Goal: Transaction & Acquisition: Purchase product/service

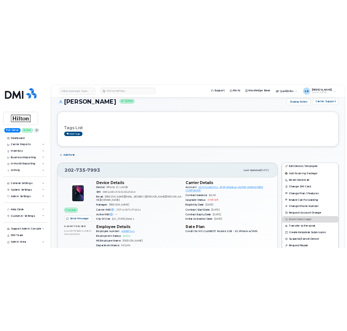
scroll to position [73, 0]
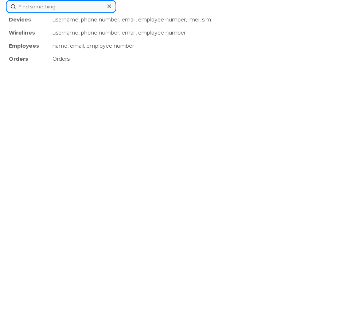
click at [172, 13] on div "Devices username, phone number, email, employee number, imei, sim Wirelines use…" at bounding box center [173, 6] width 335 height 13
paste input "[PHONE_NUMBER]"
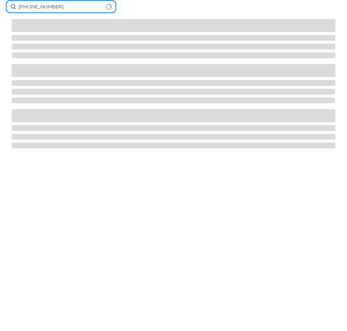
scroll to position [0, 0]
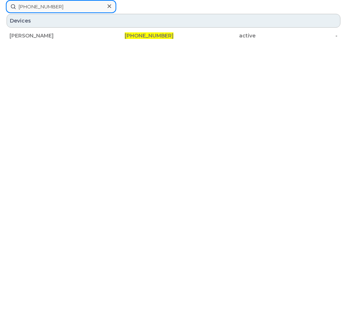
click at [76, 9] on input "[PHONE_NUMBER]" at bounding box center [61, 6] width 110 height 13
click at [76, 9] on input "202-735-7264" at bounding box center [61, 6] width 110 height 13
paste input "340"
click at [68, 9] on input "202-735-7340" at bounding box center [61, 6] width 110 height 13
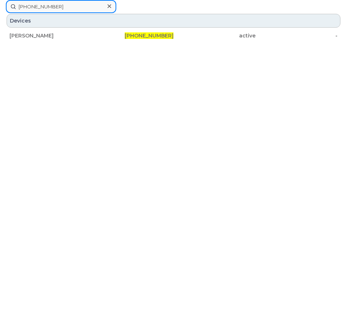
click at [68, 9] on input "202-735-7340" at bounding box center [61, 6] width 110 height 13
paste input "612"
drag, startPoint x: 0, startPoint y: 151, endPoint x: 65, endPoint y: 10, distance: 155.1
click at [65, 10] on input "202-735-7612" at bounding box center [61, 6] width 110 height 13
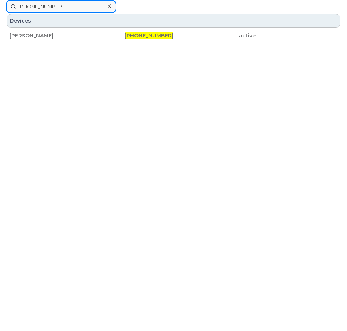
click at [65, 10] on input "202-735-7612" at bounding box center [61, 6] width 110 height 13
paste input "202-735-7921"
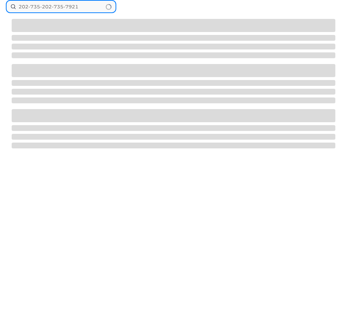
drag, startPoint x: 88, startPoint y: 4, endPoint x: -51, endPoint y: 33, distance: 141.9
paste input
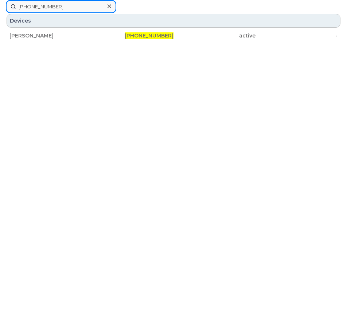
drag, startPoint x: 3, startPoint y: 116, endPoint x: 82, endPoint y: 8, distance: 134.7
click at [82, 8] on input "202-735-7921" at bounding box center [61, 6] width 110 height 13
paste input "202-735-7987"
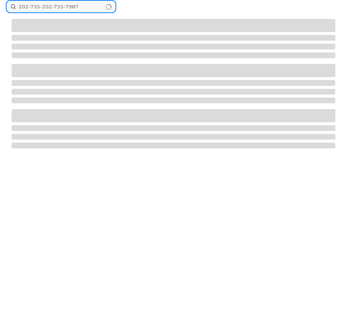
drag, startPoint x: 82, startPoint y: 8, endPoint x: -15, endPoint y: 22, distance: 98.3
paste input
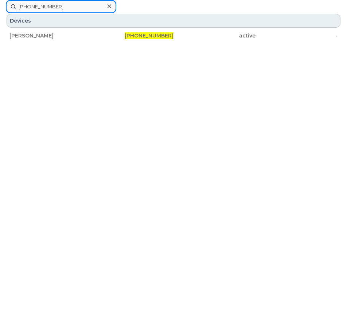
drag, startPoint x: 14, startPoint y: 123, endPoint x: 91, endPoint y: 10, distance: 136.8
click at [91, 10] on input "202-735-7987" at bounding box center [61, 6] width 110 height 13
paste input "93"
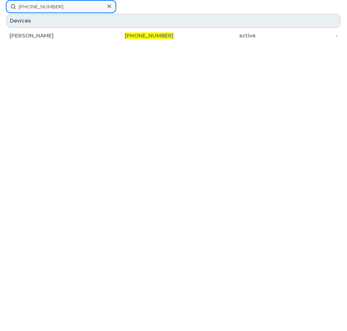
drag, startPoint x: 91, startPoint y: 10, endPoint x: 182, endPoint y: -44, distance: 105.5
drag, startPoint x: 182, startPoint y: -44, endPoint x: 72, endPoint y: 5, distance: 120.0
click at [72, 5] on input "202-735-7993" at bounding box center [61, 6] width 110 height 13
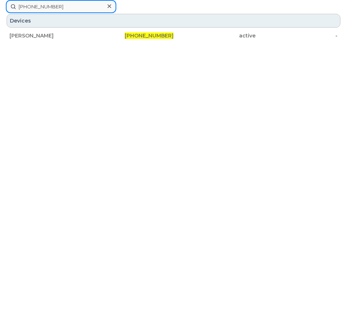
click at [72, 5] on input "202-735-7993" at bounding box center [61, 6] width 110 height 13
paste input "3128068058"
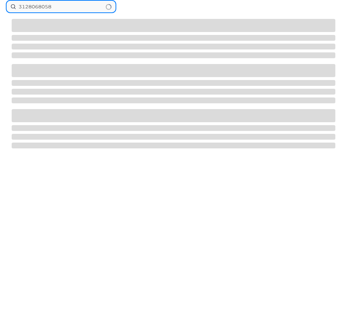
type input "3128068058"
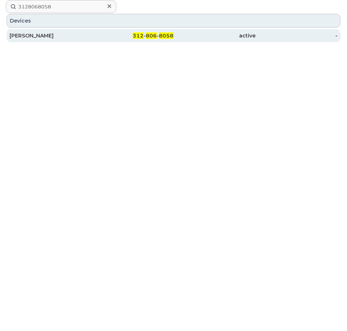
click at [58, 31] on div "DEAN LANE" at bounding box center [50, 35] width 82 height 13
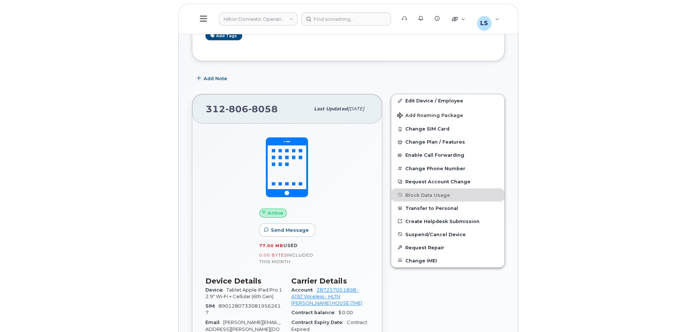
scroll to position [182, 0]
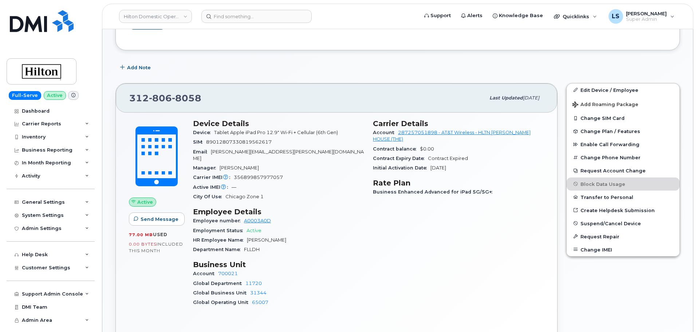
click at [290, 184] on div "Active IMEI Active IMEI is refreshed daily with a delay of up to 48 hours follo…" at bounding box center [278, 186] width 171 height 9
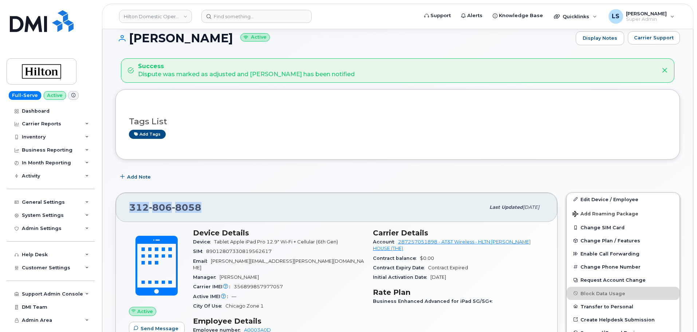
drag, startPoint x: 202, startPoint y: 208, endPoint x: 132, endPoint y: 209, distance: 69.9
click at [132, 209] on div "312 806 8058" at bounding box center [307, 207] width 356 height 15
copy span "312 806 8058"
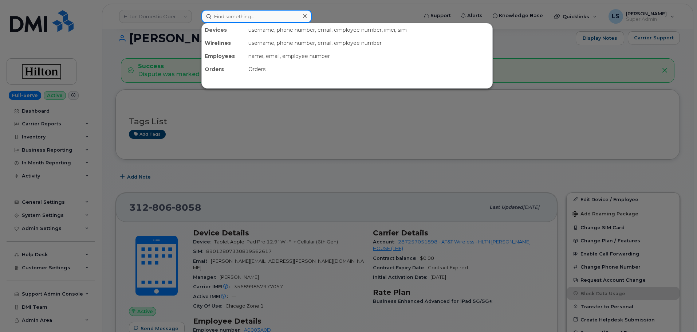
click at [253, 21] on input at bounding box center [256, 16] width 110 height 13
paste input "3435710551"
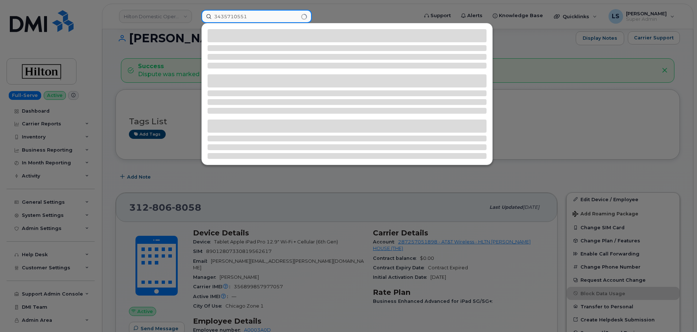
type input "3435710551"
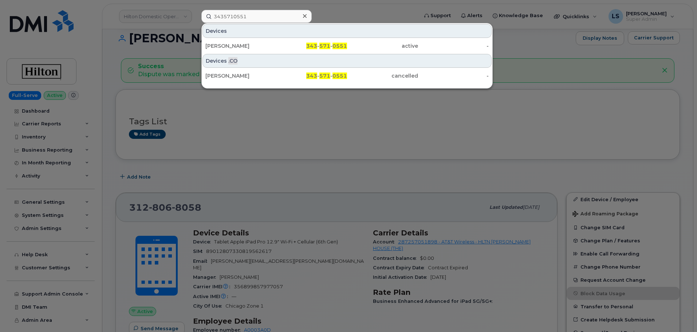
drag, startPoint x: 268, startPoint y: 40, endPoint x: 20, endPoint y: 155, distance: 273.6
click at [268, 40] on div "Arun Gauniyal" at bounding box center [240, 45] width 71 height 13
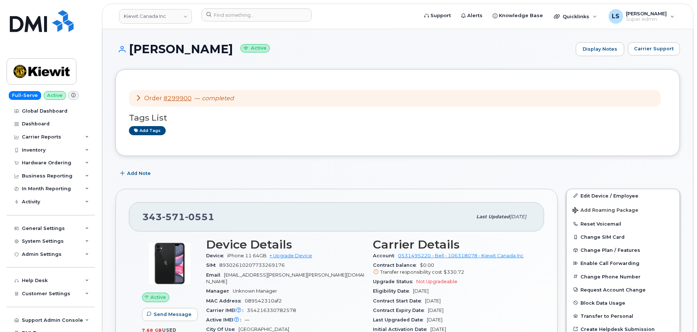
click at [233, 93] on div "Order #299900 — completed" at bounding box center [395, 98] width 532 height 17
click at [223, 100] on em "completed" at bounding box center [218, 98] width 32 height 7
click at [141, 99] on div "Order #299900 — completed" at bounding box center [184, 98] width 98 height 8
click at [139, 98] on icon at bounding box center [138, 98] width 6 height 6
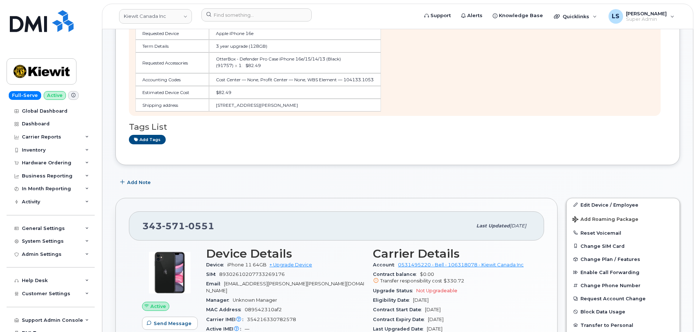
scroll to position [219, 0]
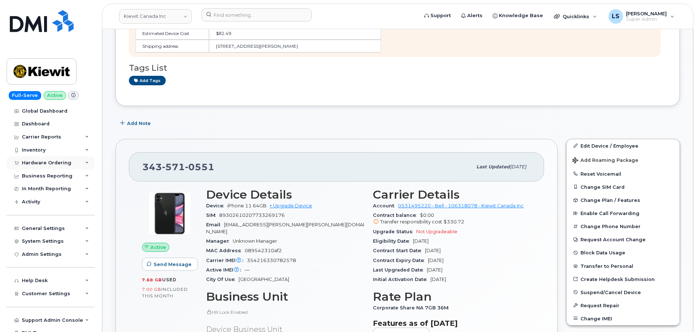
click at [70, 165] on div "Hardware Ordering" at bounding box center [51, 162] width 88 height 13
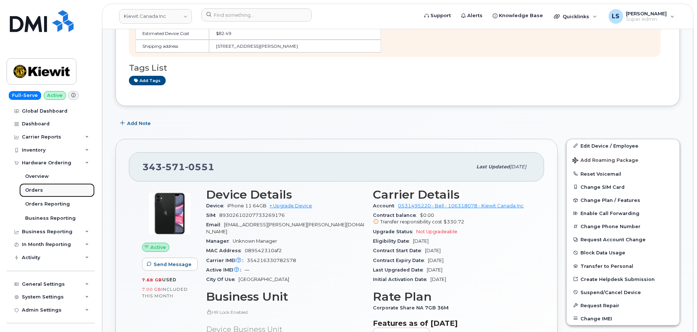
click at [43, 193] on link "Orders" at bounding box center [56, 190] width 75 height 14
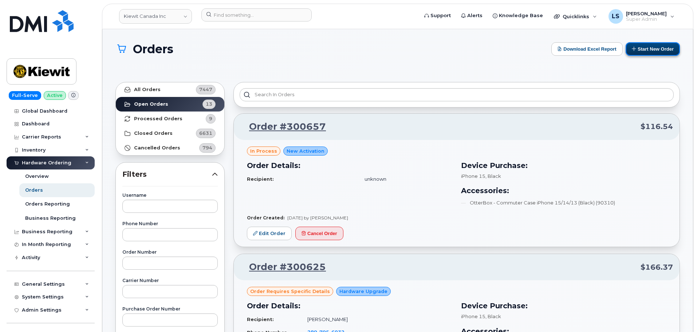
click at [642, 47] on button "Start New Order" at bounding box center [653, 48] width 54 height 13
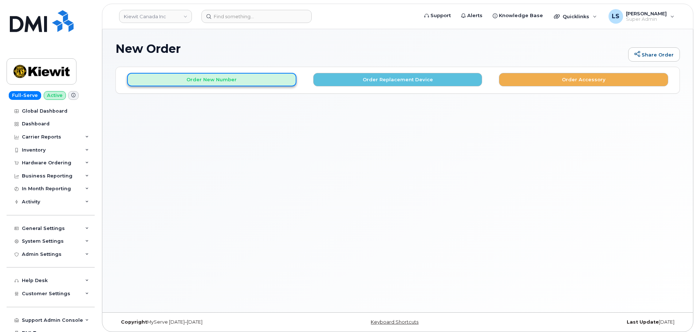
click at [209, 82] on button "Order New Number" at bounding box center [211, 79] width 169 height 13
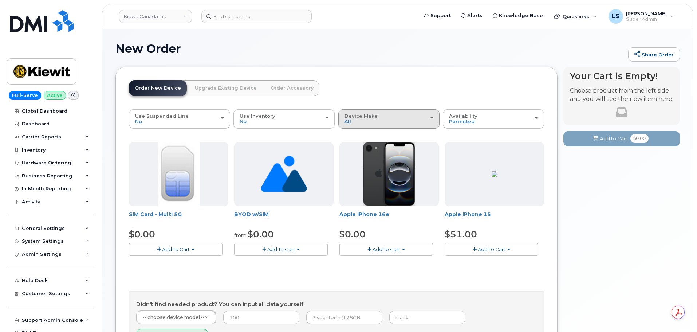
click at [378, 125] on button "Device Make All iPhone Unknown" at bounding box center [388, 118] width 101 height 19
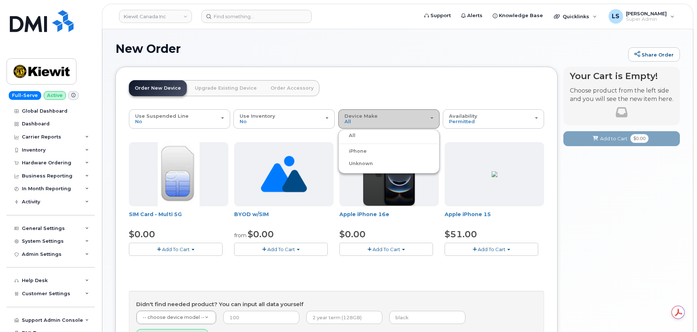
click at [373, 124] on div "Device Make All iPhone Unknown" at bounding box center [389, 118] width 89 height 11
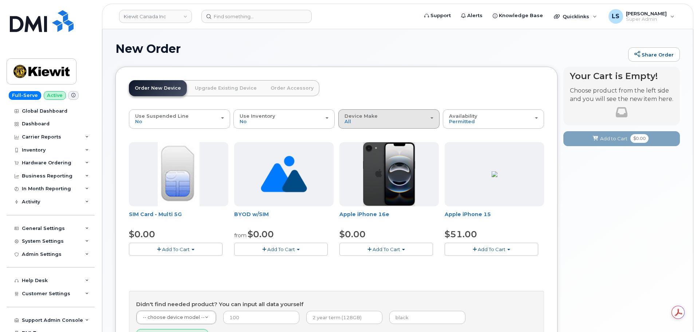
click at [371, 123] on div "Device Make All iPhone Unknown" at bounding box center [389, 118] width 89 height 11
click at [365, 163] on label "Unknown" at bounding box center [356, 163] width 33 height 9
click at [0, 0] on input "Unknown" at bounding box center [0, 0] width 0 height 0
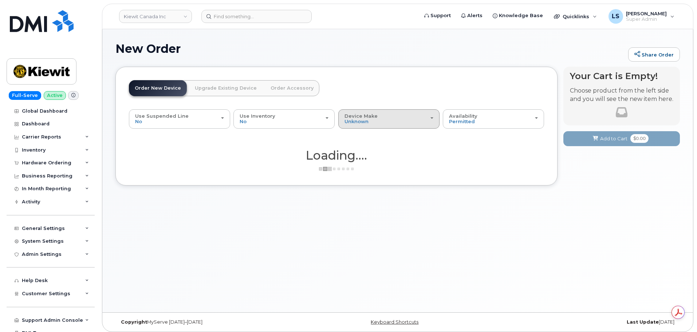
click at [376, 126] on button "Device Make All iPhone Unknown" at bounding box center [388, 118] width 101 height 19
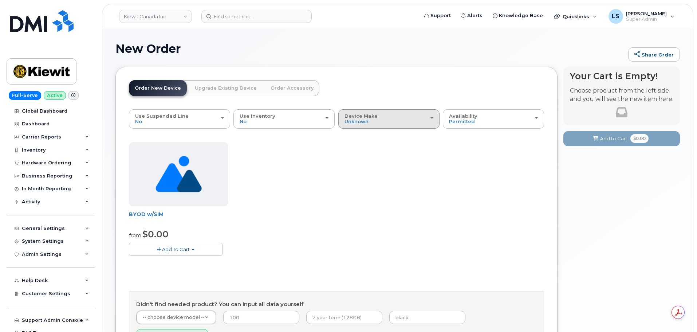
click at [364, 127] on button "Device Make All iPhone Unknown" at bounding box center [388, 118] width 101 height 19
click at [359, 135] on div "All" at bounding box center [389, 135] width 98 height 9
drag, startPoint x: 357, startPoint y: 124, endPoint x: 350, endPoint y: 144, distance: 20.8
click at [357, 125] on button "Device Make All iPhone Unknown" at bounding box center [388, 118] width 101 height 19
click at [353, 136] on label "All" at bounding box center [347, 135] width 15 height 9
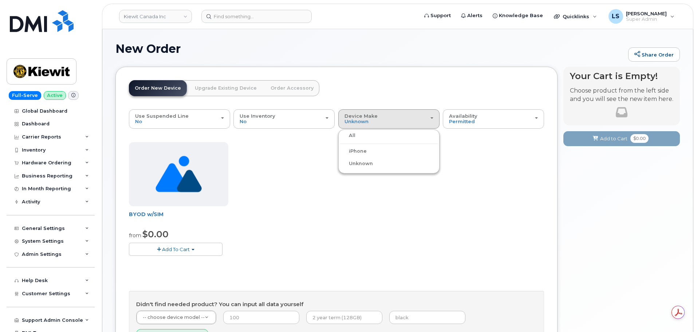
click at [0, 0] on input "All" at bounding box center [0, 0] width 0 height 0
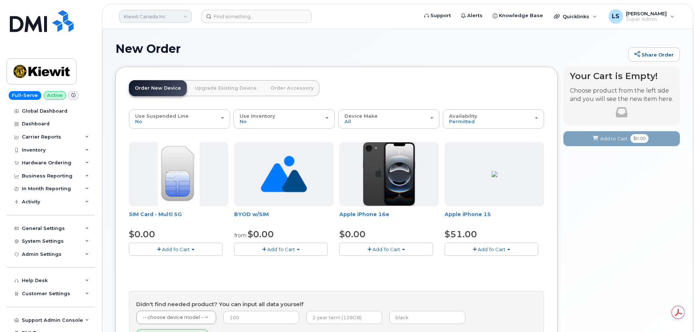
click at [158, 13] on link "Kiewit Canada Inc" at bounding box center [155, 16] width 73 height 13
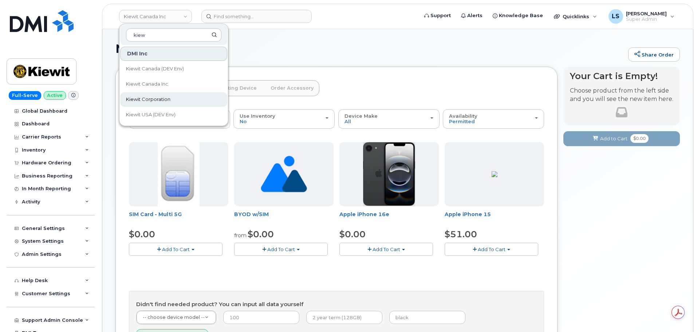
type input "kiew"
click at [171, 101] on link "Kiewit Corporation" at bounding box center [173, 99] width 107 height 15
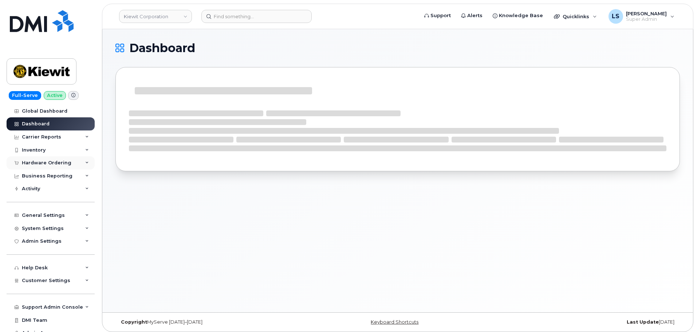
click at [67, 166] on div "Hardware Ordering" at bounding box center [51, 162] width 88 height 13
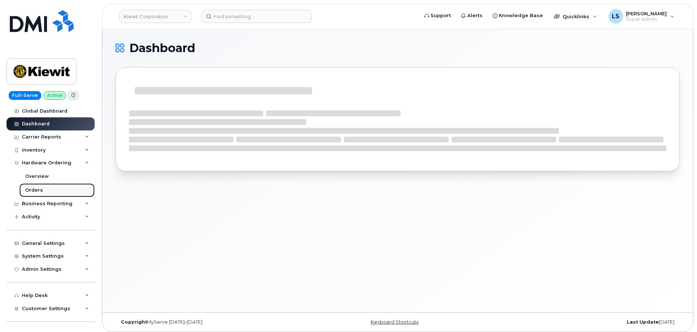
click at [47, 184] on link "Orders" at bounding box center [56, 190] width 75 height 14
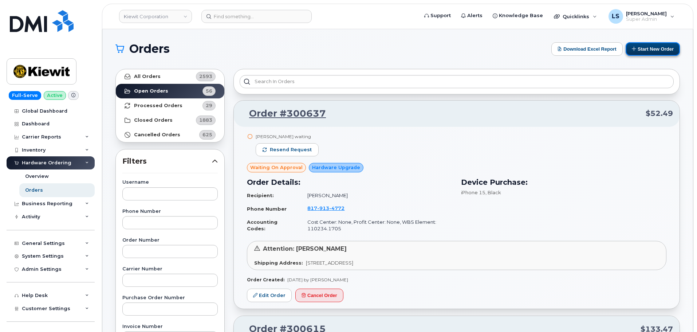
click at [664, 43] on button "Start New Order" at bounding box center [653, 48] width 54 height 13
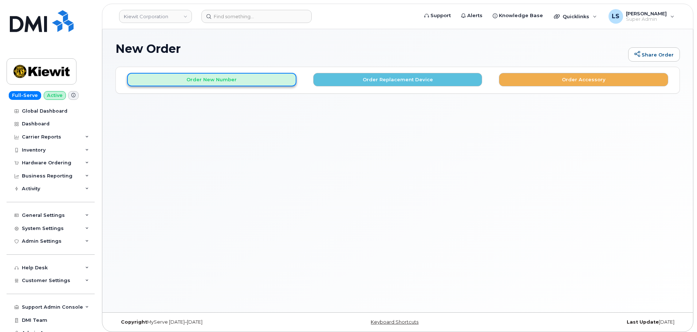
click at [237, 79] on button "Order New Number" at bounding box center [211, 79] width 169 height 13
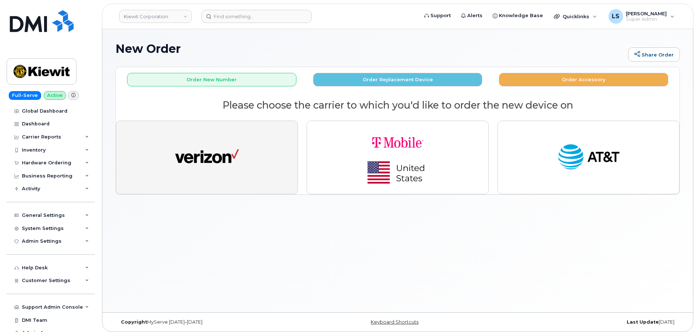
click at [184, 167] on img "button" at bounding box center [207, 157] width 64 height 33
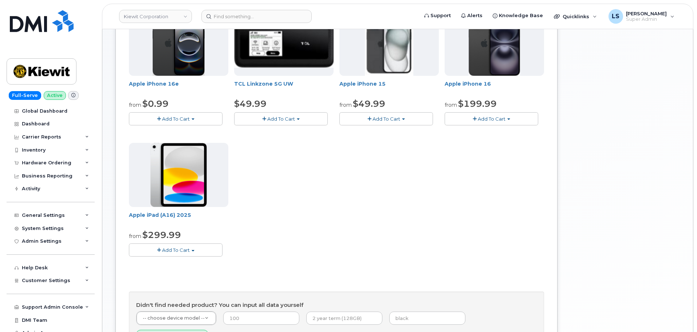
scroll to position [182, 0]
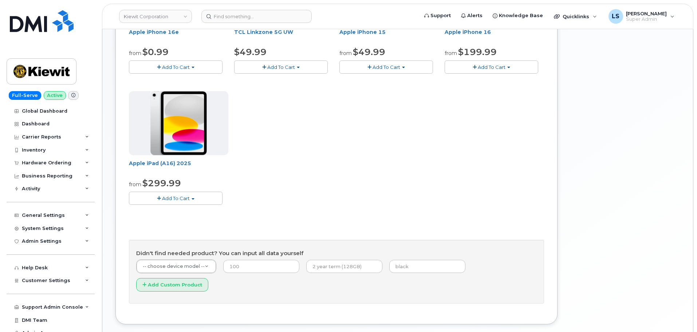
click at [189, 199] on span "Add To Cart" at bounding box center [176, 198] width 28 height 6
click at [212, 211] on link "$299.99 - 2 Year Activation (128GB)" at bounding box center [181, 211] width 101 height 9
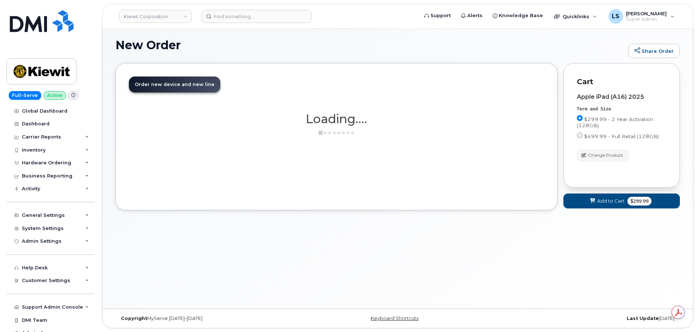
scroll to position [61, 0]
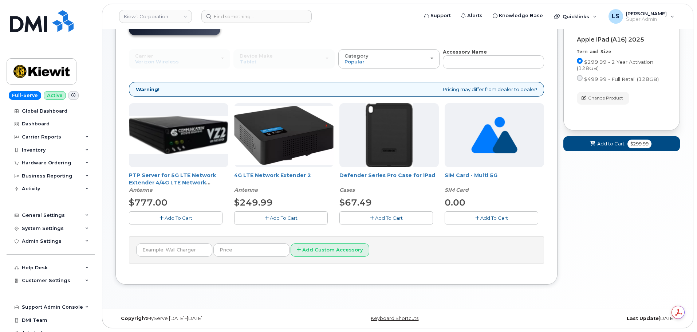
click at [376, 219] on span "Add To Cart" at bounding box center [389, 218] width 28 height 6
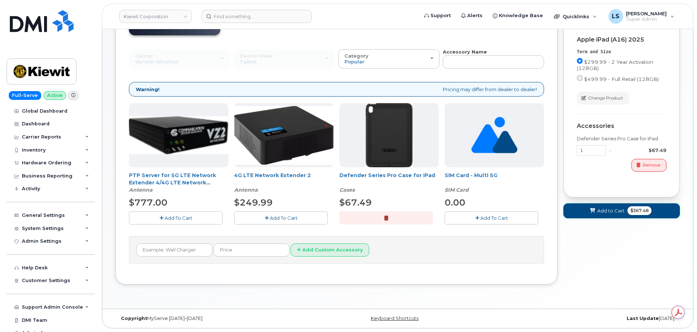
click at [618, 208] on span "Add to Cart" at bounding box center [610, 210] width 27 height 7
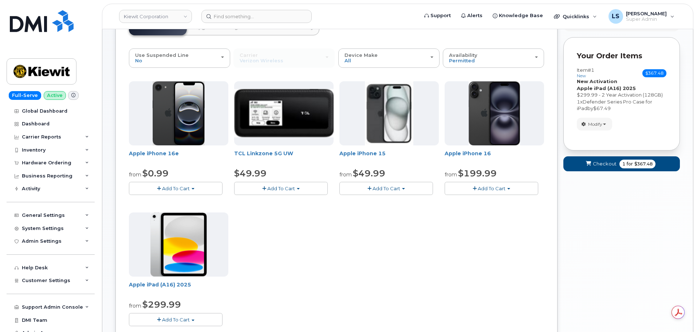
click at [173, 317] on span "Add To Cart" at bounding box center [176, 320] width 28 height 6
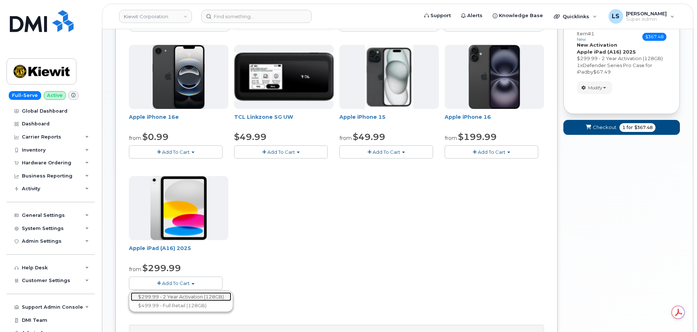
drag, startPoint x: 189, startPoint y: 298, endPoint x: 234, endPoint y: 282, distance: 47.7
click at [189, 298] on link "$299.99 - 2 Year Activation (128GB)" at bounding box center [181, 296] width 101 height 9
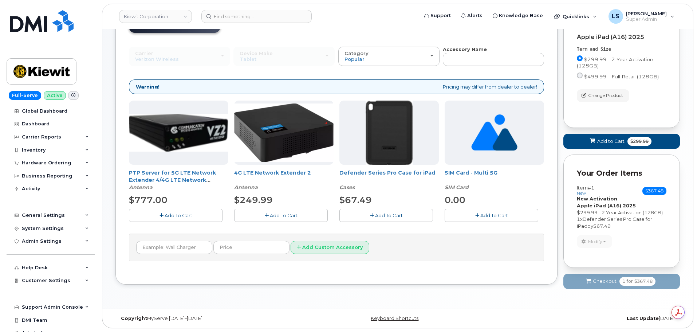
scroll to position [63, 0]
click at [367, 215] on button "Add To Cart" at bounding box center [386, 215] width 94 height 13
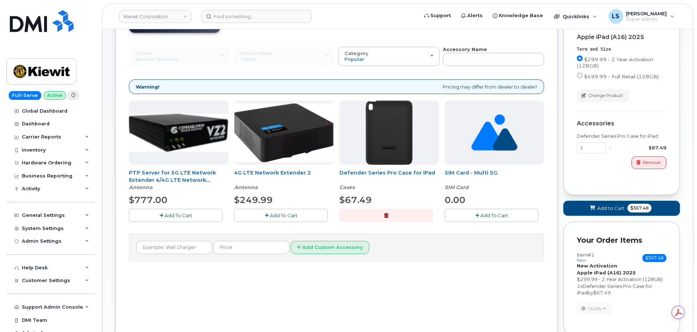
click at [596, 206] on span at bounding box center [592, 208] width 7 height 7
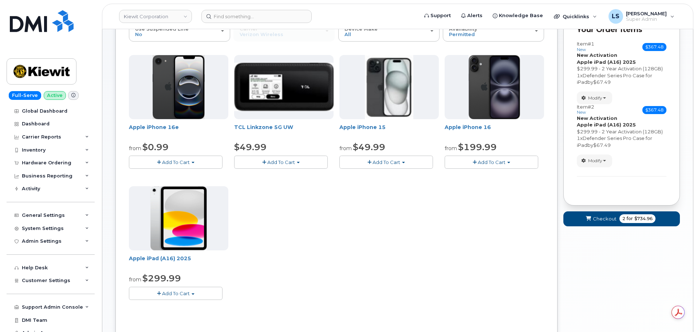
scroll to position [100, 0]
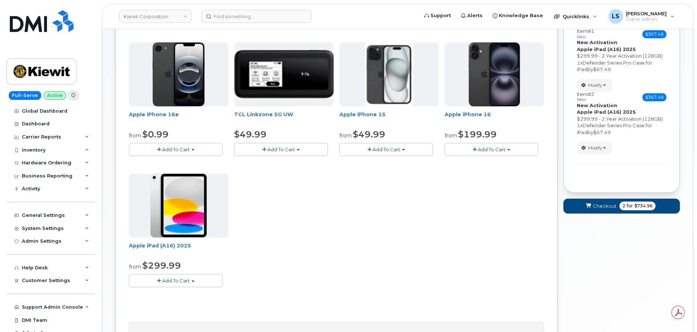
click at [196, 276] on button "Add To Cart" at bounding box center [176, 280] width 94 height 13
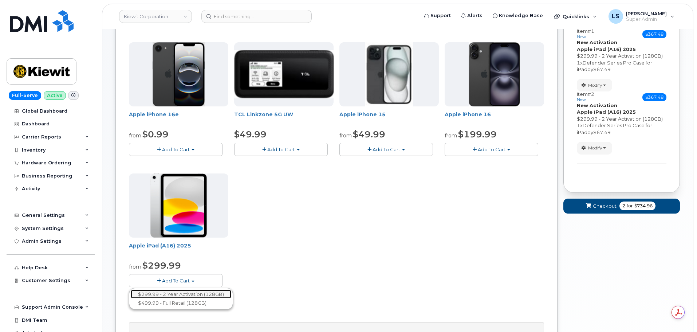
click at [184, 296] on link "$299.99 - 2 Year Activation (128GB)" at bounding box center [181, 294] width 101 height 9
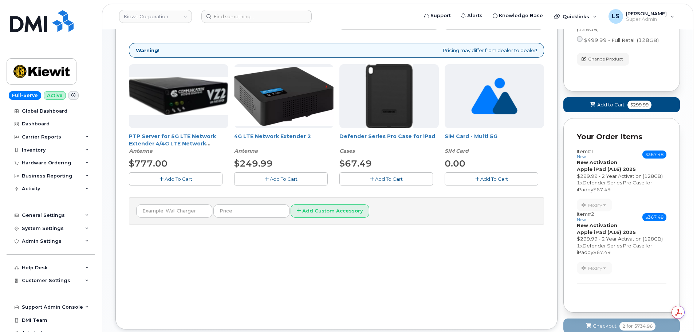
click at [377, 182] on button "Add To Cart" at bounding box center [386, 178] width 94 height 13
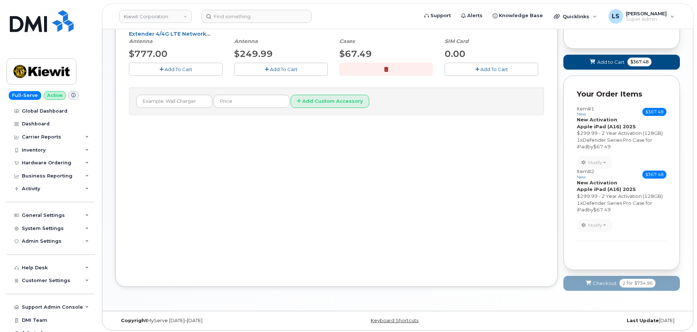
scroll to position [66, 0]
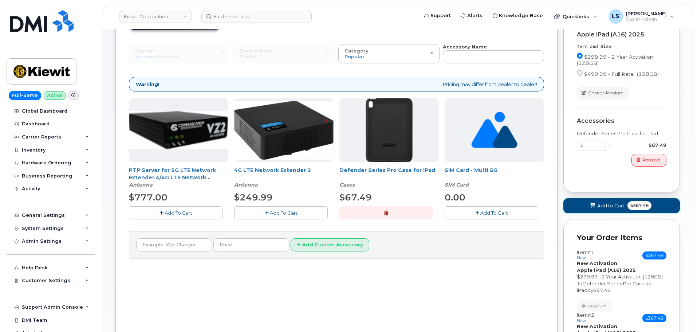
click at [594, 204] on icon at bounding box center [592, 205] width 5 height 5
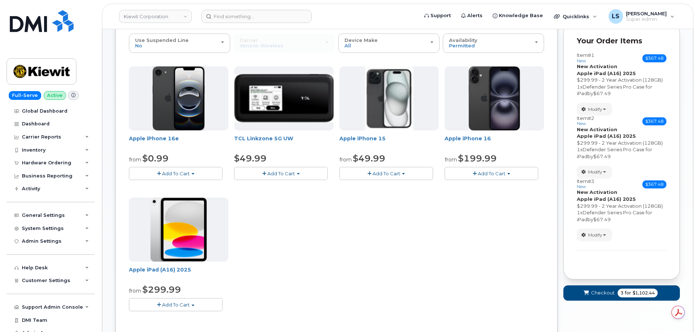
scroll to position [102, 0]
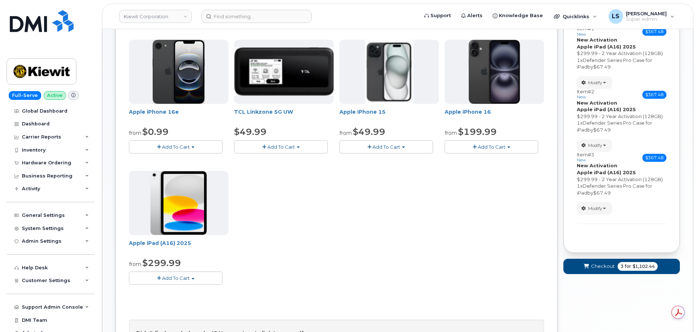
click at [176, 283] on button "Add To Cart" at bounding box center [176, 277] width 94 height 13
click at [175, 290] on link "$299.99 - 2 Year Activation (128GB)" at bounding box center [181, 291] width 101 height 9
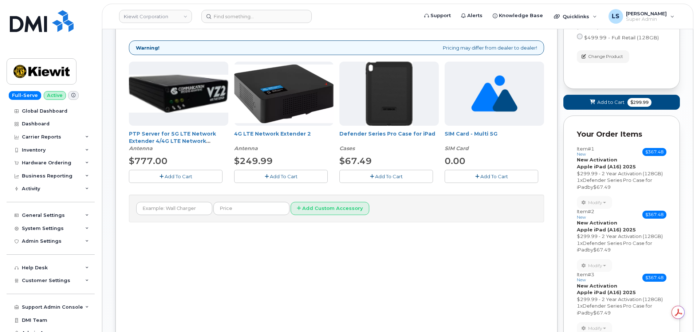
click at [405, 174] on button "Add To Cart" at bounding box center [386, 176] width 94 height 13
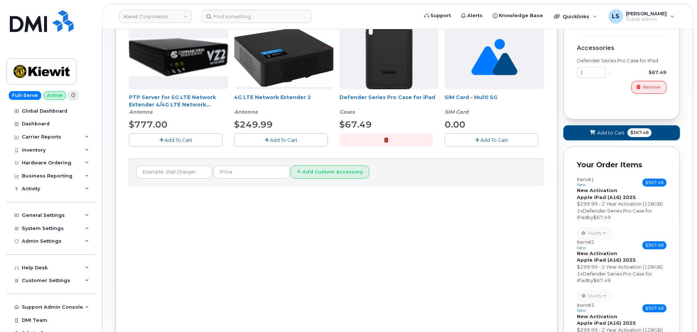
click at [634, 135] on span "$367.48" at bounding box center [640, 132] width 24 height 9
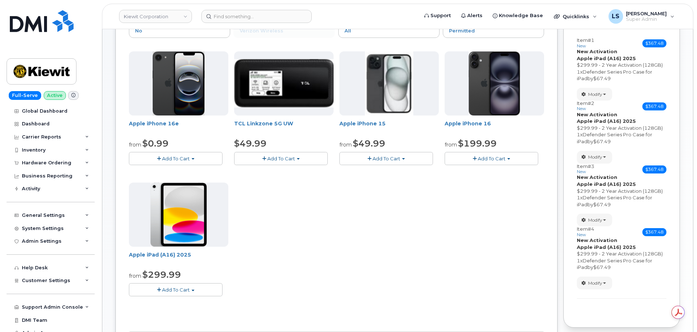
scroll to position [131, 0]
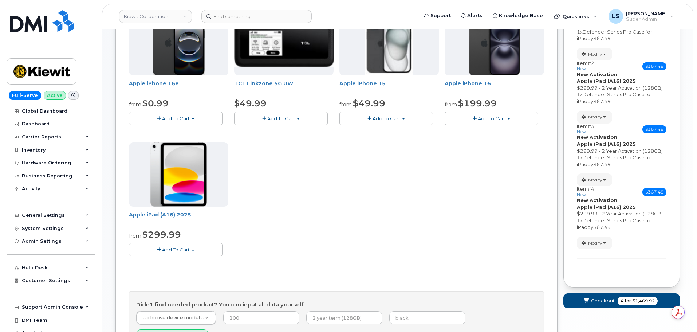
click at [186, 255] on button "Add To Cart" at bounding box center [176, 249] width 94 height 13
click at [182, 263] on link "$299.99 - 2 Year Activation (128GB)" at bounding box center [181, 263] width 101 height 9
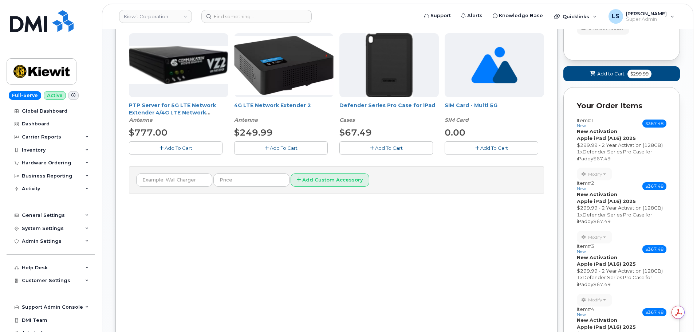
click at [380, 147] on span "Add To Cart" at bounding box center [389, 148] width 28 height 6
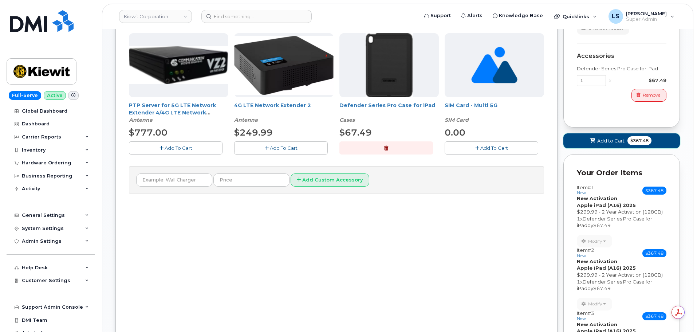
click at [629, 134] on button "Add to Cart $367.48" at bounding box center [621, 140] width 117 height 15
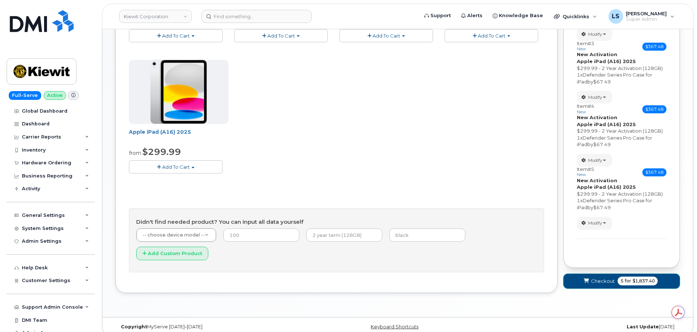
click at [601, 278] on span "Checkout" at bounding box center [603, 281] width 24 height 7
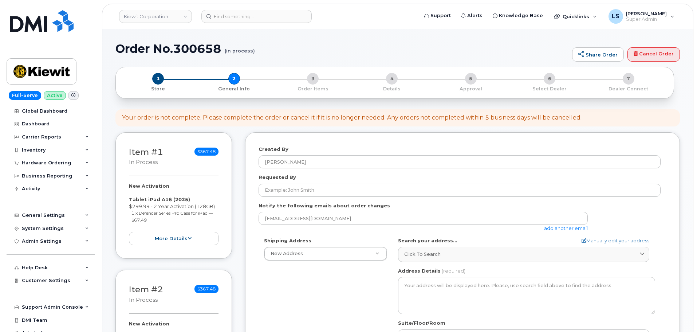
select select
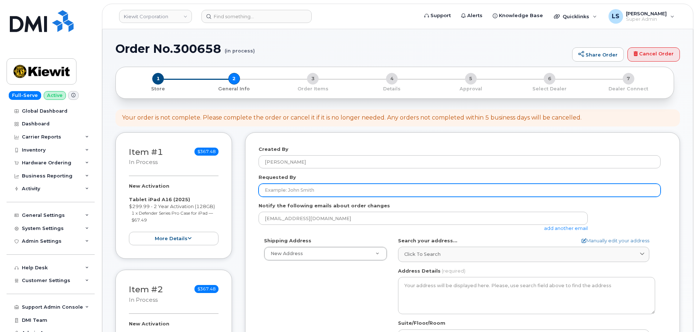
click at [276, 189] on input "Requested By" at bounding box center [460, 190] width 402 height 13
paste input "[PERSON_NAME]"
type input "[PERSON_NAME]"
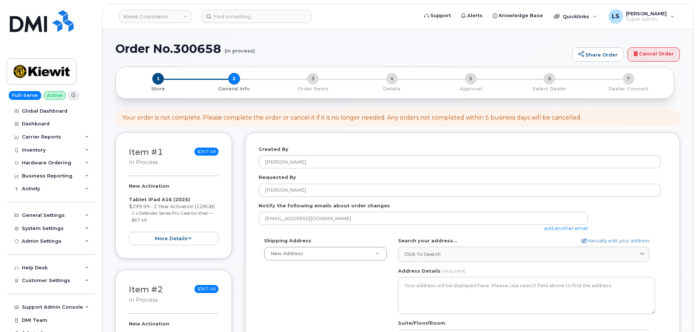
click at [547, 228] on link "add another email" at bounding box center [566, 228] width 44 height 6
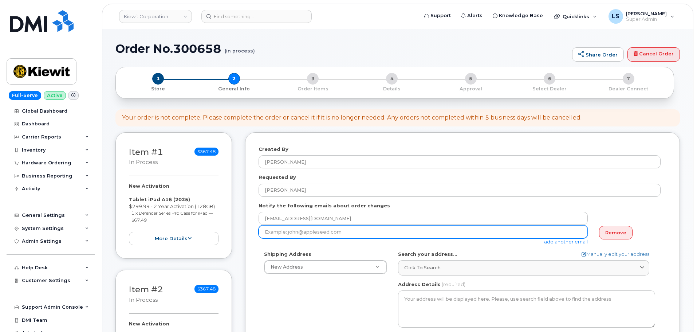
click at [345, 233] on input "email" at bounding box center [423, 231] width 329 height 13
paste input "[PERSON_NAME][EMAIL_ADDRESS][PERSON_NAME][PERSON_NAME][DOMAIN_NAME]"
type input "[PERSON_NAME][EMAIL_ADDRESS][PERSON_NAME][PERSON_NAME][DOMAIN_NAME]"
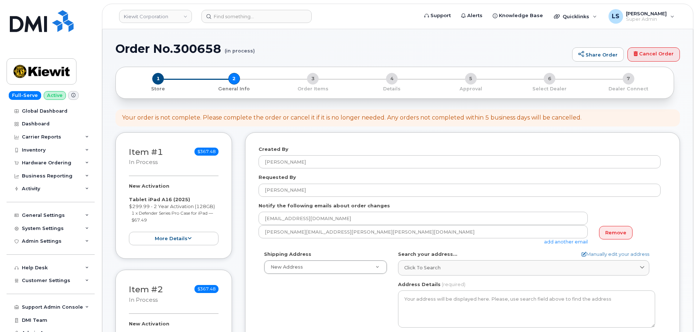
click at [312, 313] on div "Shipping Address New Address New Address [STREET_ADDRESS][GEOGRAPHIC_DATA][STRE…" at bounding box center [460, 334] width 402 height 167
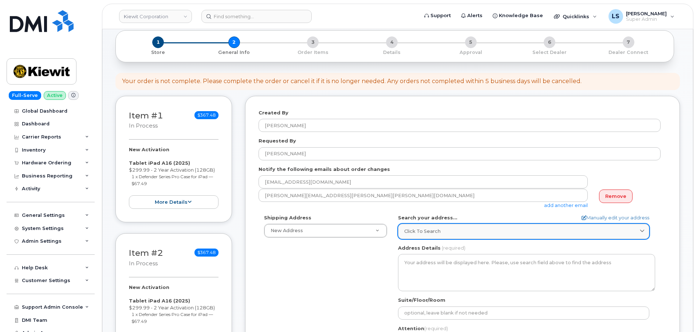
click at [427, 229] on span "Click to search" at bounding box center [422, 231] width 36 height 7
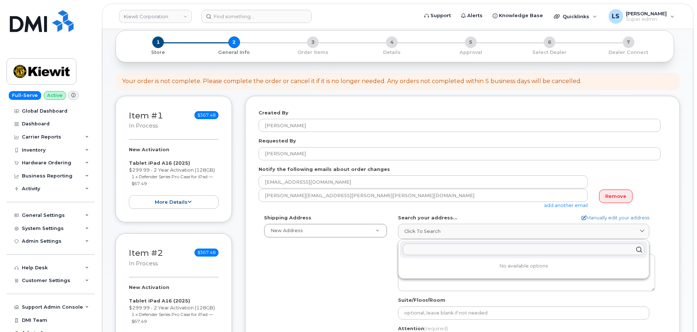
click at [424, 253] on div at bounding box center [524, 249] width 248 height 17
click at [425, 251] on input "text" at bounding box center [524, 250] width 242 height 12
paste input "5617 6th Ave. Apt. 2 Kenosha, WI 53140"
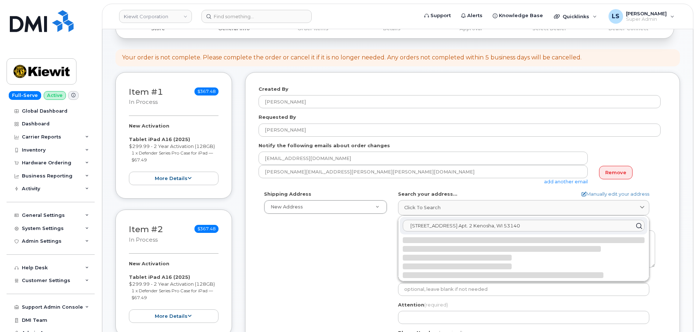
scroll to position [73, 0]
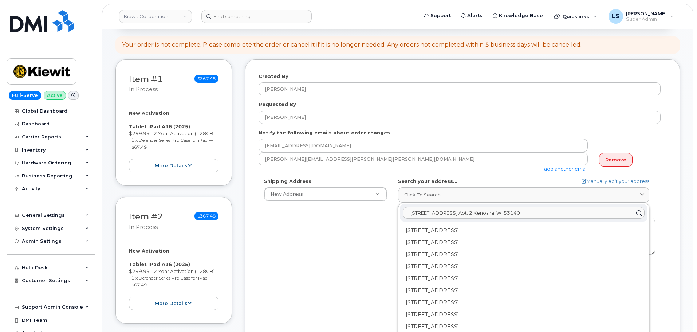
drag, startPoint x: 458, startPoint y: 214, endPoint x: 445, endPoint y: 216, distance: 13.3
click at [445, 216] on input "5617 6th Ave. Apt. 2 Kenosha, WI 53140" at bounding box center [524, 213] width 242 height 12
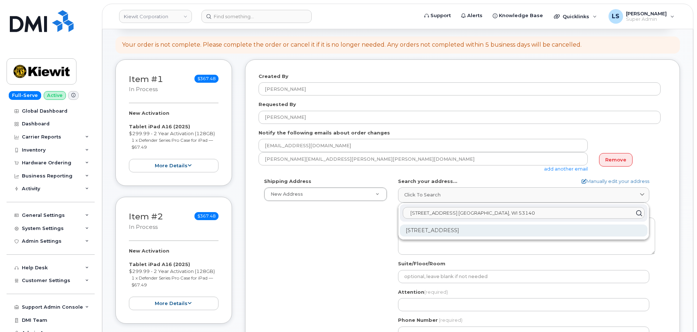
type input "5617 6th Ave. Kenosha, WI 53140"
click at [492, 231] on div "5617 6th Ave Kenosha WI 53140-4101" at bounding box center [524, 230] width 248 height 12
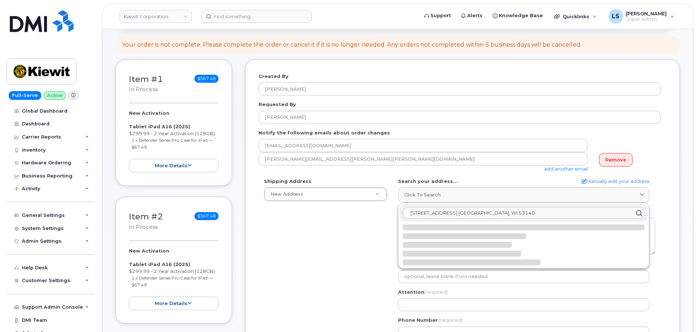
select select
type textarea "5617 6th Ave KENOSHA WI 53140-4101 UNITED STATES"
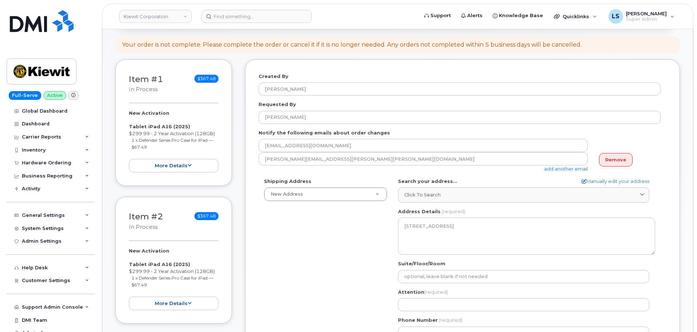
click at [329, 279] on div "Shipping Address New Address New Address 4 W Lincoln Ave 4 W Lincoln Ave. 5001 …" at bounding box center [460, 261] width 402 height 167
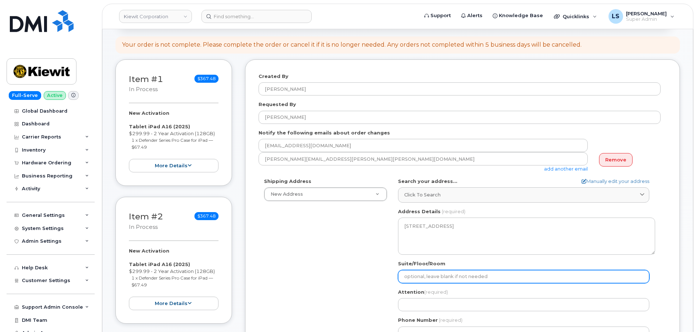
click at [439, 279] on input "Suite/Floor/Room" at bounding box center [523, 276] width 251 height 13
paste input "Apt. 2"
select select
type input "Apt. 2"
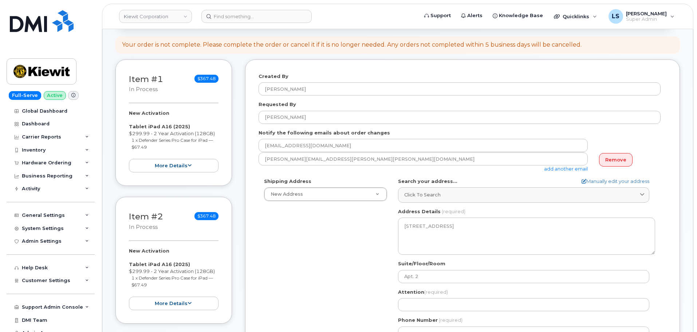
click at [361, 263] on div "Shipping Address New Address New Address 4 W Lincoln Ave 4 W Lincoln Ave. 5001 …" at bounding box center [460, 261] width 402 height 167
click at [317, 110] on div "Requested By Colin McElmeel" at bounding box center [463, 112] width 408 height 23
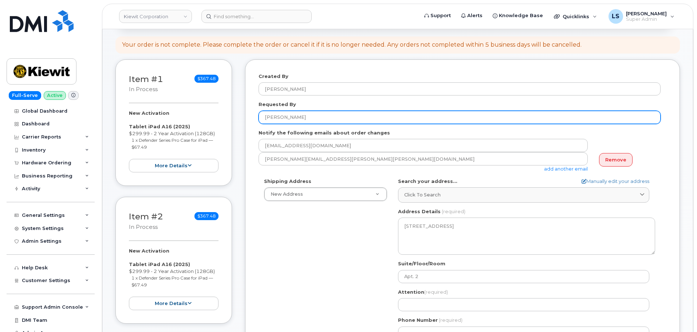
click at [316, 111] on div "Requested By Colin McElmeel" at bounding box center [463, 112] width 408 height 23
click at [315, 112] on input "[PERSON_NAME]" at bounding box center [460, 117] width 402 height 13
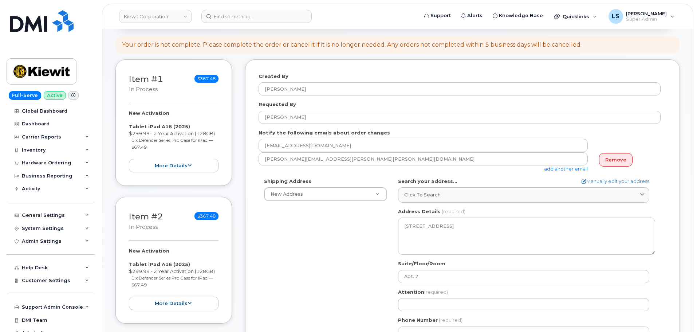
click at [299, 315] on div "Shipping Address New Address New Address 4 W Lincoln Ave 4 W Lincoln Ave. 5001 …" at bounding box center [460, 261] width 402 height 167
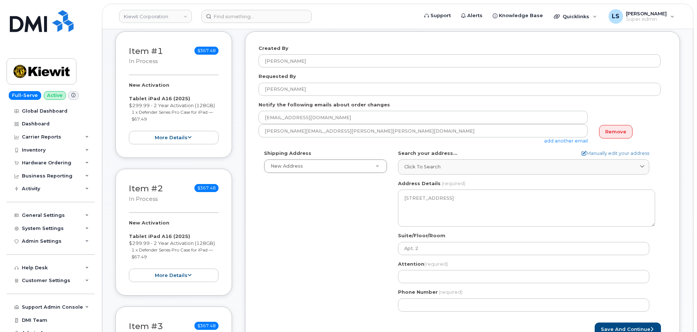
scroll to position [109, 0]
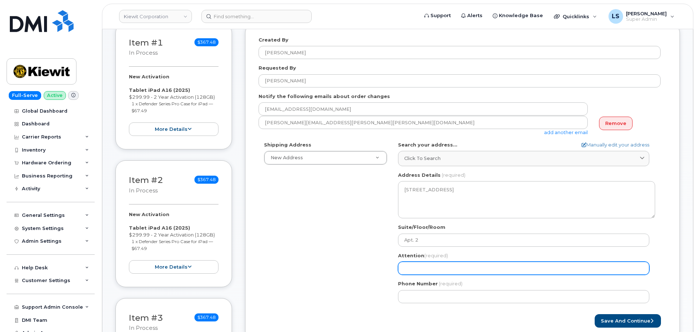
click at [418, 267] on input "Attention (required)" at bounding box center [523, 268] width 251 height 13
paste input "[PERSON_NAME]"
select select
type input "[PERSON_NAME]"
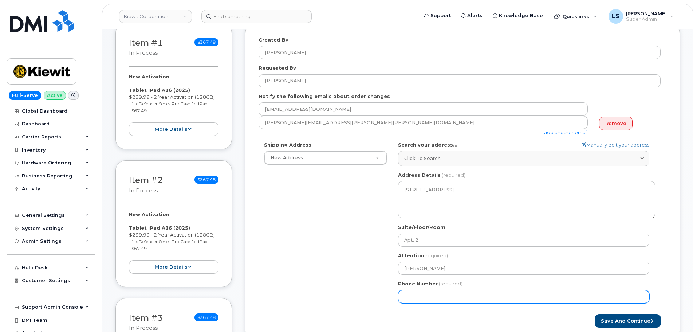
drag, startPoint x: 298, startPoint y: 280, endPoint x: 284, endPoint y: 282, distance: 13.6
click at [298, 280] on div "Shipping Address New Address New Address 4 W Lincoln Ave 4 W Lincoln Ave. 5001 …" at bounding box center [460, 224] width 402 height 167
click at [409, 294] on input "Phone Number" at bounding box center [523, 296] width 251 height 13
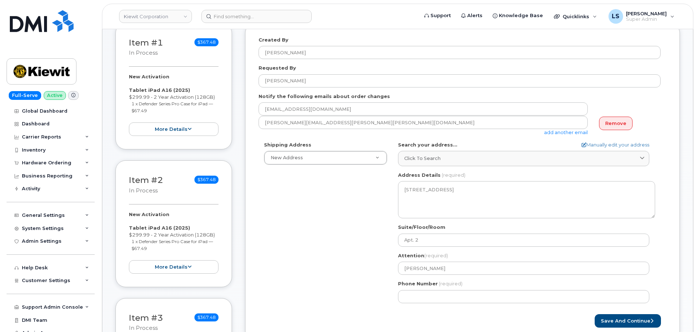
drag, startPoint x: 346, startPoint y: 260, endPoint x: 351, endPoint y: 256, distance: 6.5
click at [350, 256] on div "Shipping Address New Address New Address 4 W Lincoln Ave 4 W Lincoln Ave. 5001 …" at bounding box center [460, 224] width 402 height 167
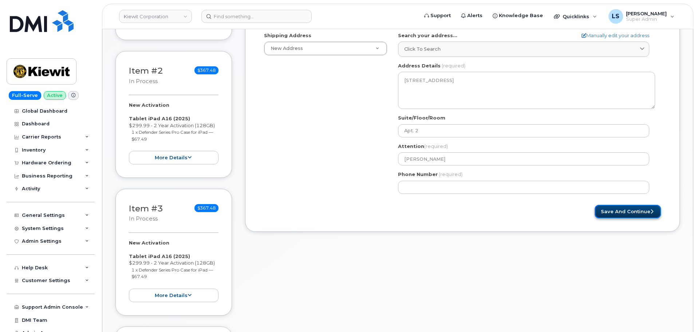
click at [601, 210] on button "Save and Continue" at bounding box center [628, 211] width 66 height 13
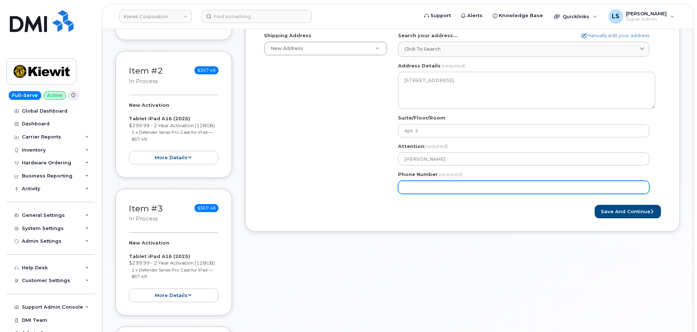
click at [449, 183] on input "Phone Number" at bounding box center [523, 187] width 251 height 13
click at [430, 186] on input "Phone Number" at bounding box center [523, 187] width 251 height 13
click at [428, 185] on input "Phone Number" at bounding box center [523, 187] width 251 height 13
click at [414, 188] on input "Phone Number" at bounding box center [523, 187] width 251 height 13
click at [415, 188] on input "Phone Number" at bounding box center [523, 187] width 251 height 13
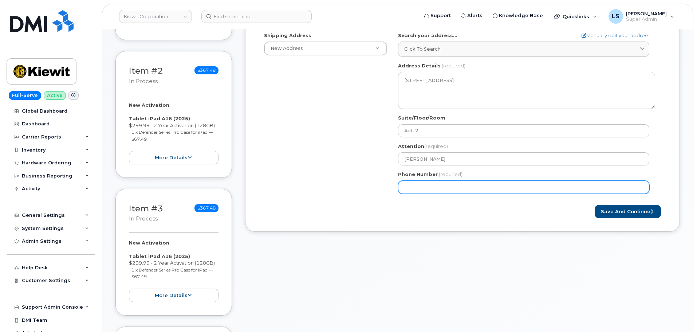
select select
type input "4302664857"
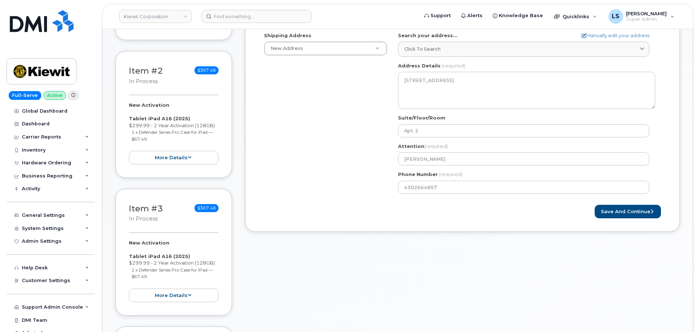
click at [330, 184] on div "Shipping Address New Address New Address 4 W Lincoln Ave 4 W Lincoln Ave. 5001 …" at bounding box center [460, 115] width 402 height 167
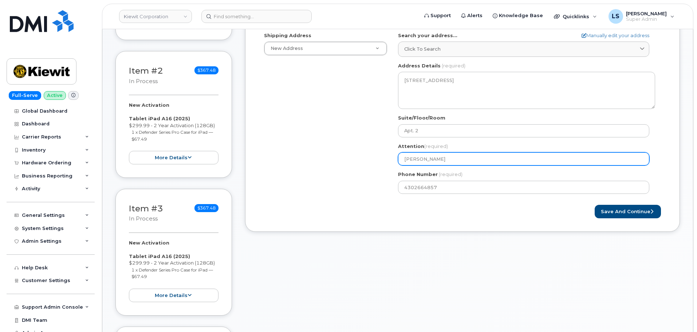
click at [481, 155] on input "Colin McElmeel" at bounding box center [523, 158] width 251 height 13
paste input "Woody Hugget"
select select
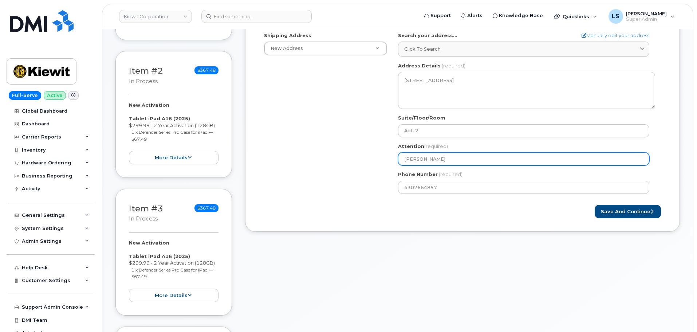
type input "Woody Hugget"
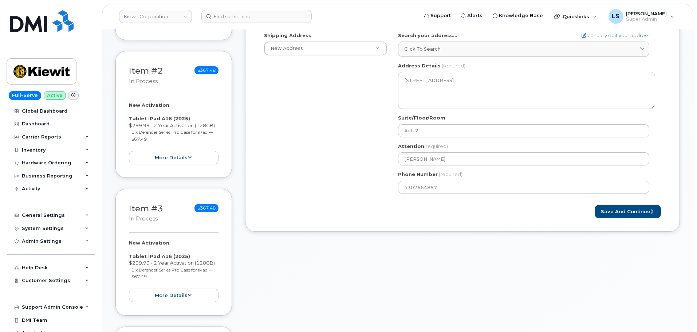
click at [338, 187] on div "Shipping Address New Address New Address 4 W Lincoln Ave 4 W Lincoln Ave. 5001 …" at bounding box center [460, 115] width 402 height 167
click at [632, 207] on button "Save and Continue" at bounding box center [628, 211] width 66 height 13
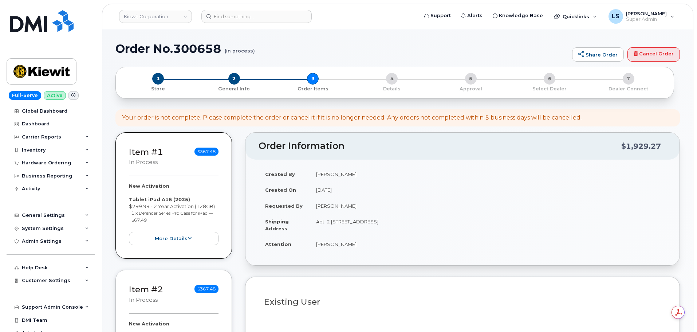
select select
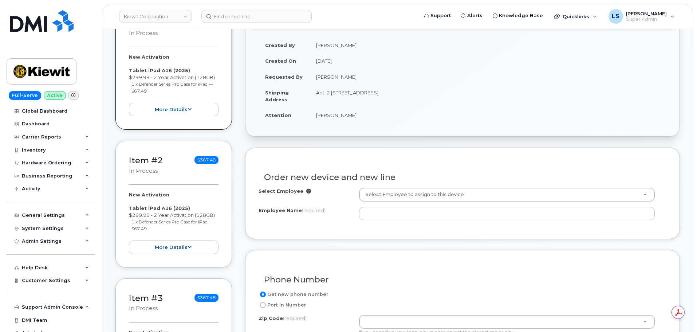
scroll to position [146, 0]
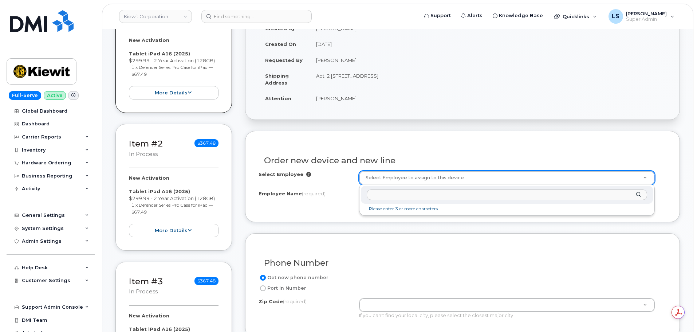
click at [397, 195] on input "text" at bounding box center [507, 194] width 280 height 11
paste input "[PERSON_NAME]"
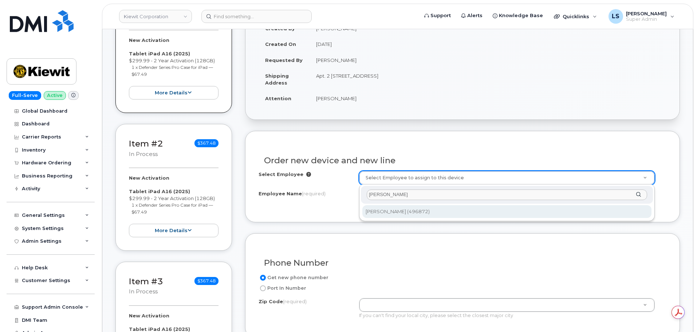
type input "[PERSON_NAME]"
type input "2161376"
type input "[PERSON_NAME]"
type input "[STREET_ADDRESS][PERSON_NAME]"
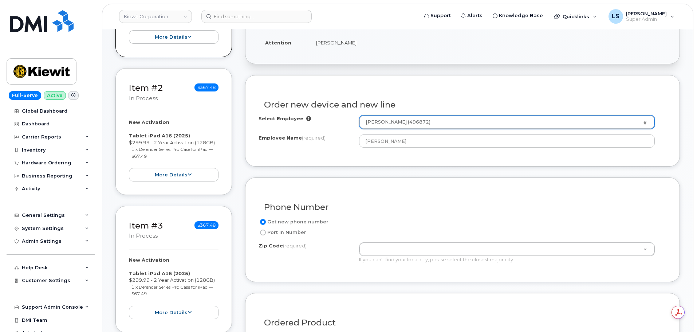
scroll to position [255, 0]
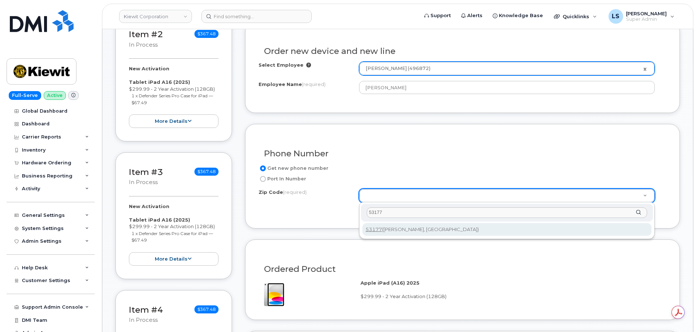
type input "53177"
type input "53177 ([PERSON_NAME], [GEOGRAPHIC_DATA])"
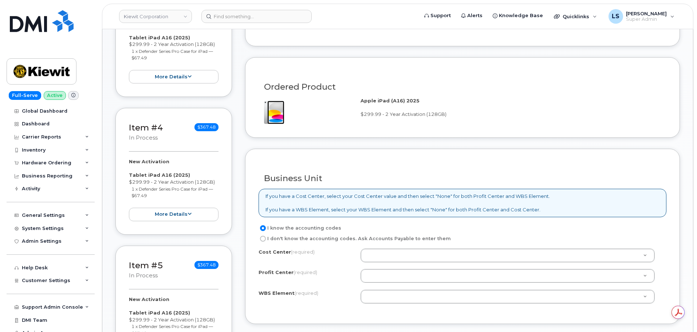
scroll to position [473, 0]
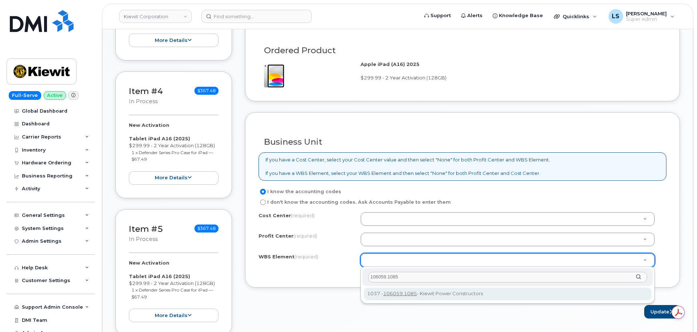
type input "106059.1085"
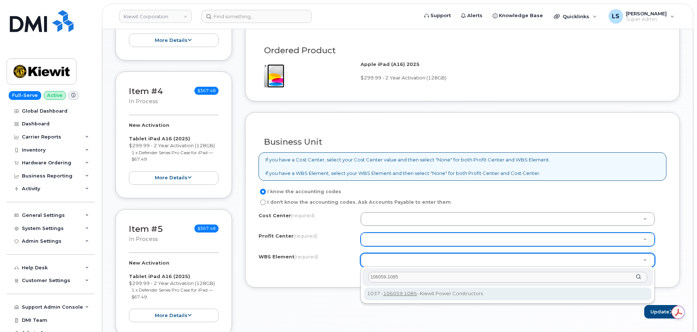
drag, startPoint x: 396, startPoint y: 294, endPoint x: 403, endPoint y: 237, distance: 57.2
type input "106059.1085"
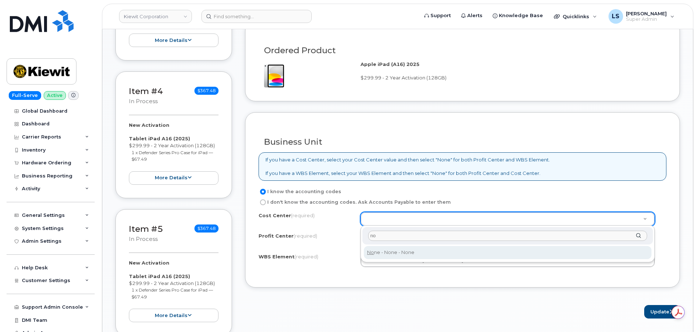
type input "no"
type input "None"
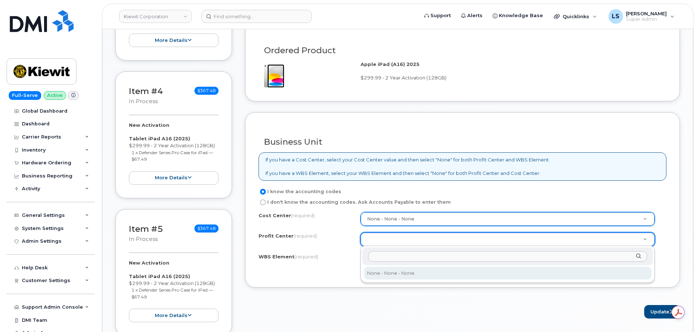
select select "None"
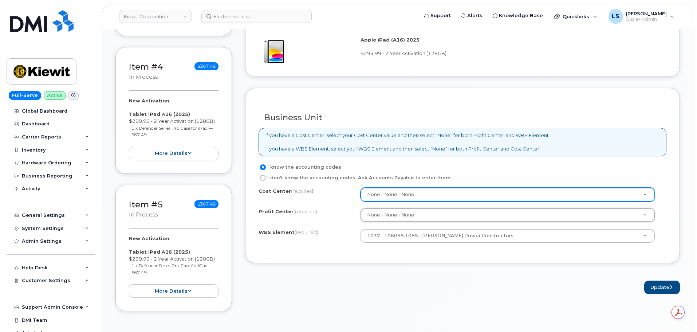
scroll to position [619, 0]
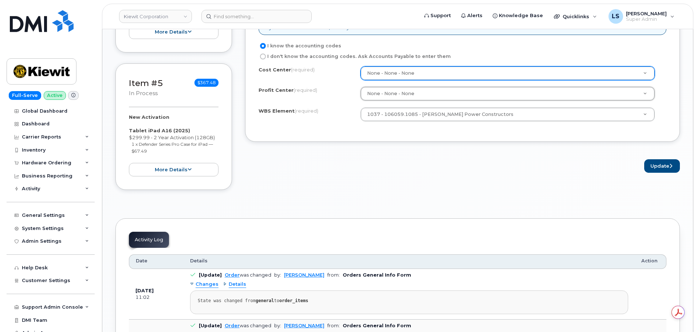
drag, startPoint x: 505, startPoint y: 219, endPoint x: 598, endPoint y: 177, distance: 102.5
click at [508, 216] on div "× Share This Order If you want to allow others to create or edit orders, share …" at bounding box center [397, 52] width 565 height 1211
drag, startPoint x: 658, startPoint y: 166, endPoint x: 583, endPoint y: 178, distance: 75.6
click at [658, 166] on button "Update" at bounding box center [662, 165] width 36 height 13
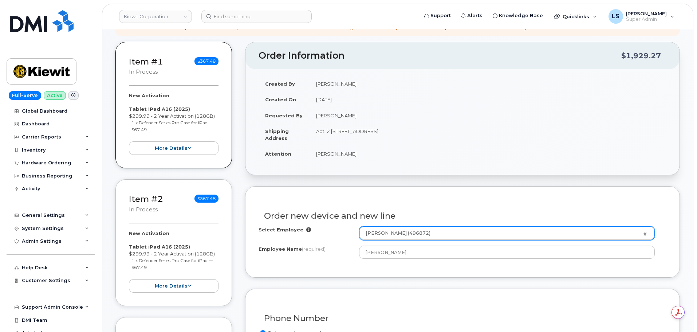
scroll to position [36, 0]
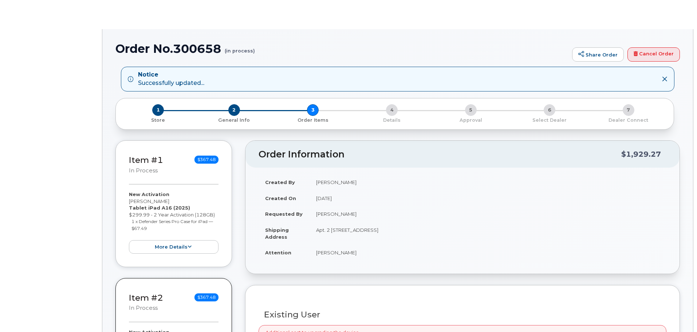
radio input "true"
select select
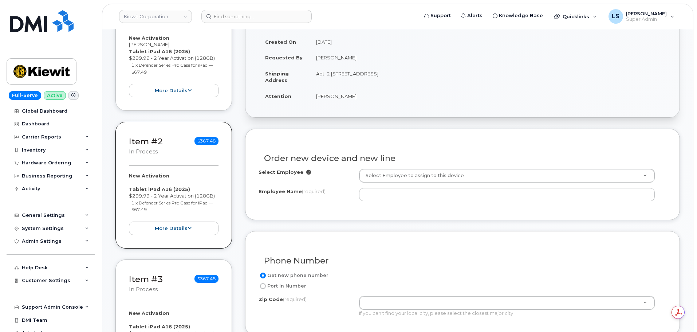
scroll to position [219, 0]
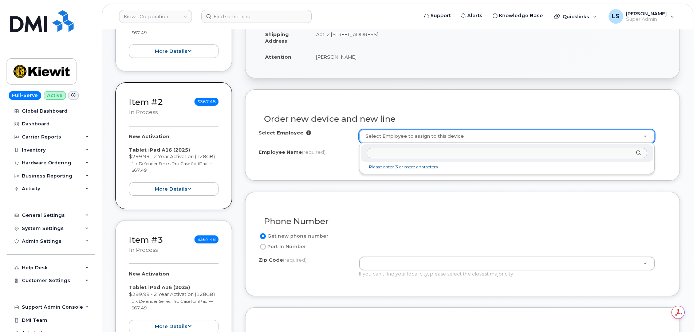
type input "106059.1085"
click at [377, 156] on input "text" at bounding box center [507, 153] width 280 height 11
paste input "[PERSON_NAME]"
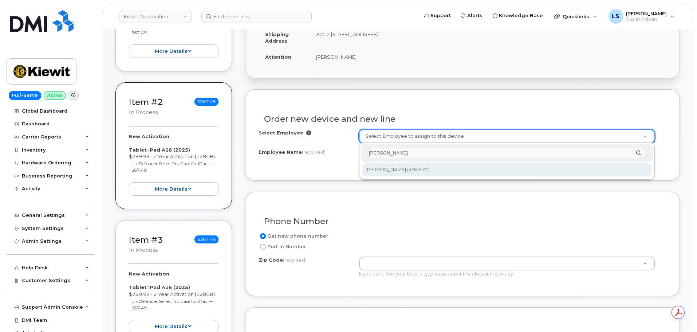
type input "[PERSON_NAME]"
type input "2161376"
type input "[PERSON_NAME]"
type input "[STREET_ADDRESS][PERSON_NAME]"
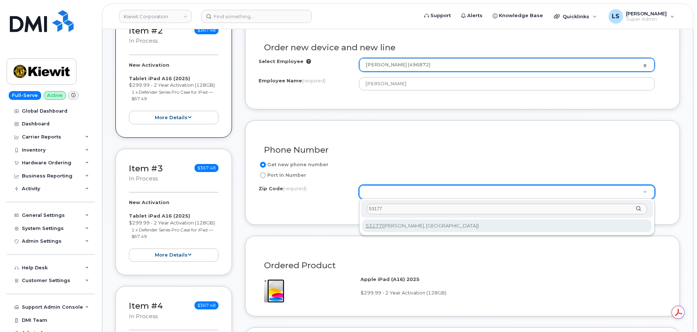
scroll to position [291, 0]
type input "53177"
click at [386, 217] on div "Zip Code (required) 53177 53177 ([PERSON_NAME], [GEOGRAPHIC_DATA])" at bounding box center [507, 215] width 296 height 37
type input "53177 ([PERSON_NAME], [GEOGRAPHIC_DATA])"
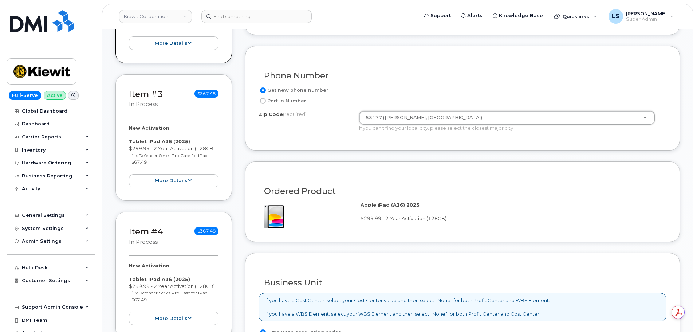
click at [335, 202] on div at bounding box center [310, 214] width 102 height 27
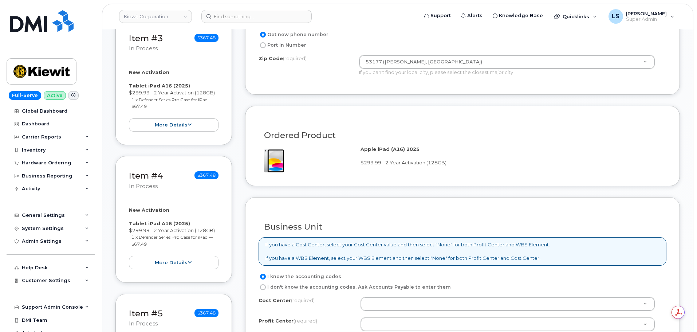
scroll to position [510, 0]
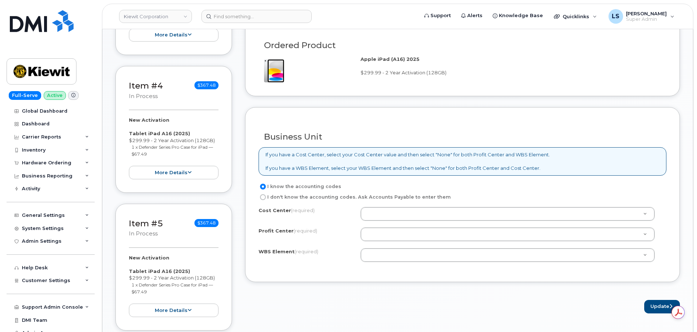
paste input "106059.1085"
type input "106059.1085"
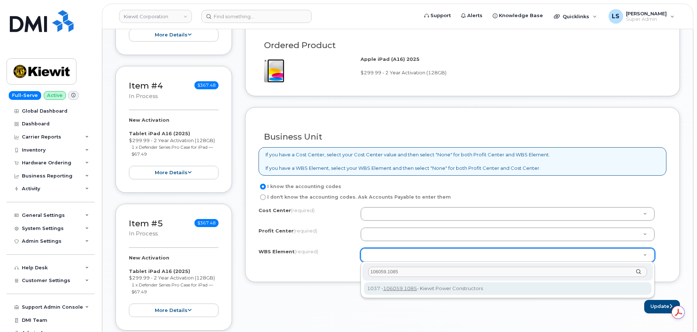
type input "106059.1085"
drag, startPoint x: 394, startPoint y: 291, endPoint x: 395, endPoint y: 258, distance: 32.8
type input "106059.1085"
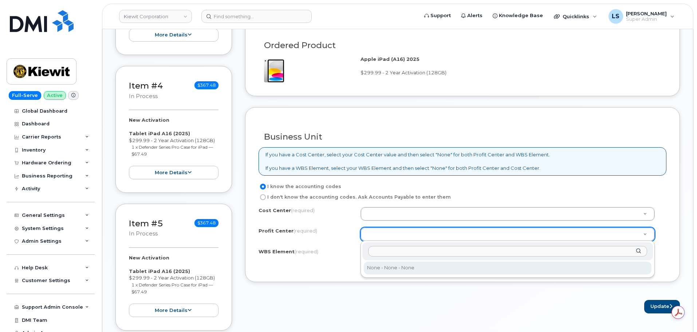
drag, startPoint x: 386, startPoint y: 267, endPoint x: 390, endPoint y: 227, distance: 39.6
select select "None"
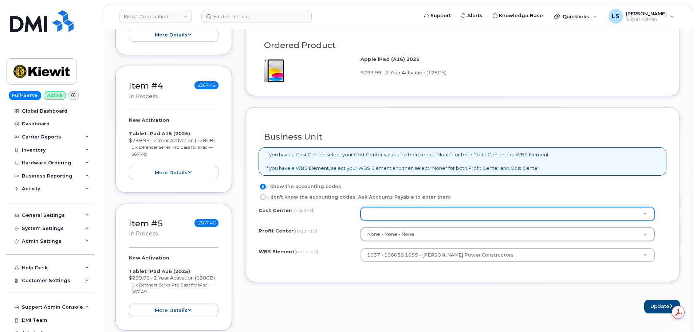
drag, startPoint x: 389, startPoint y: 220, endPoint x: 389, endPoint y: 216, distance: 4.0
click at [389, 217] on div at bounding box center [508, 214] width 294 height 14
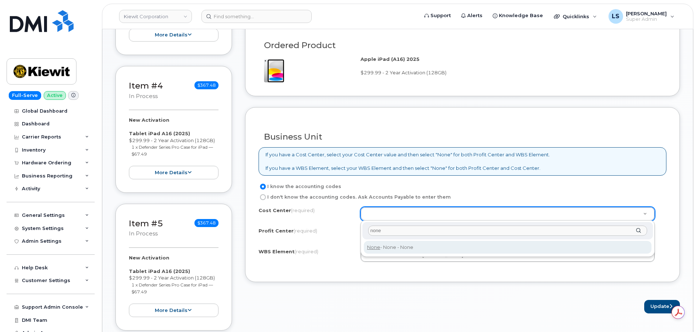
type input "none"
type input "None"
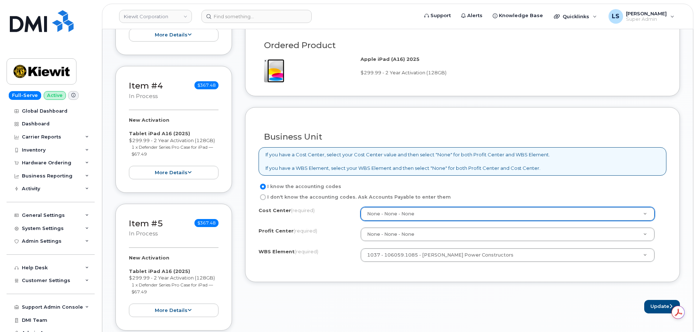
click at [388, 293] on form "Existing User Additional cost to upgrading the device Selected device is Eligib…" at bounding box center [462, 55] width 435 height 515
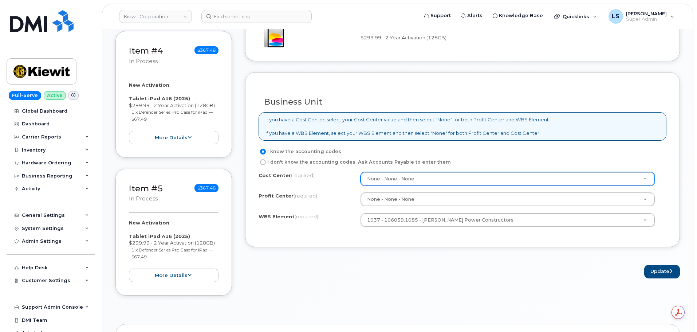
scroll to position [583, 0]
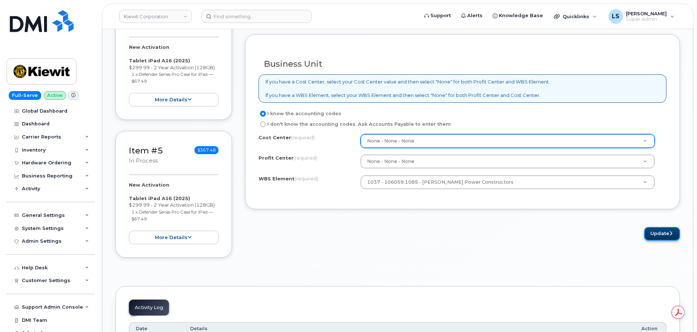
click at [652, 233] on button "Update" at bounding box center [662, 233] width 36 height 13
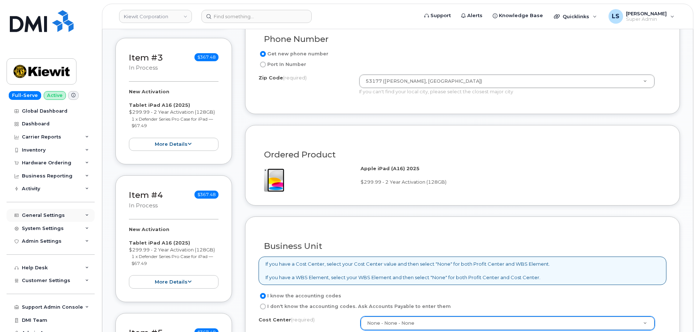
scroll to position [182, 0]
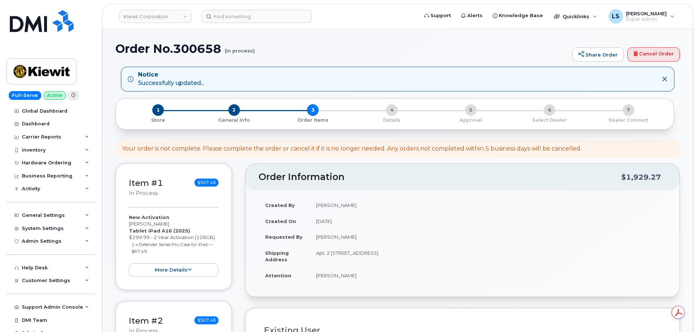
select select
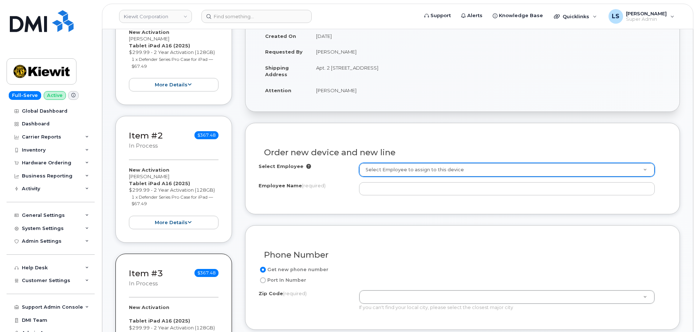
scroll to position [219, 0]
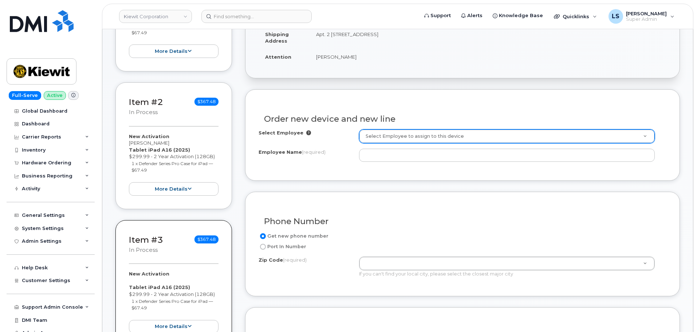
click at [385, 129] on div "Select Employee to assign to this device" at bounding box center [507, 136] width 296 height 14
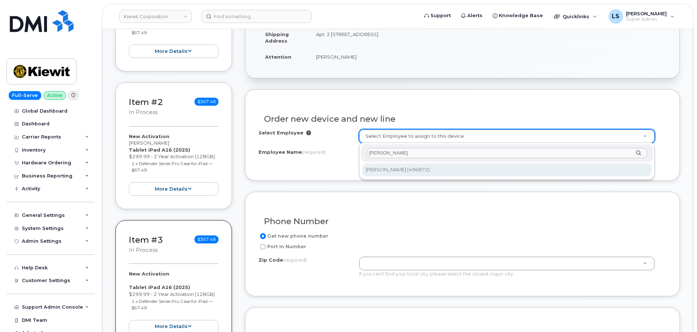
type input "[PERSON_NAME]"
type input "2161376"
type input "[PERSON_NAME]"
type input "2306 FOREMAN ROAD"
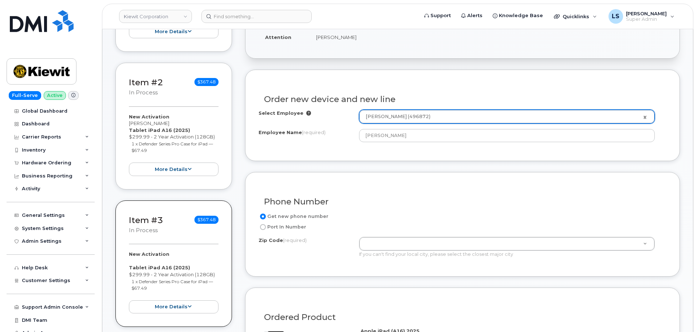
scroll to position [255, 0]
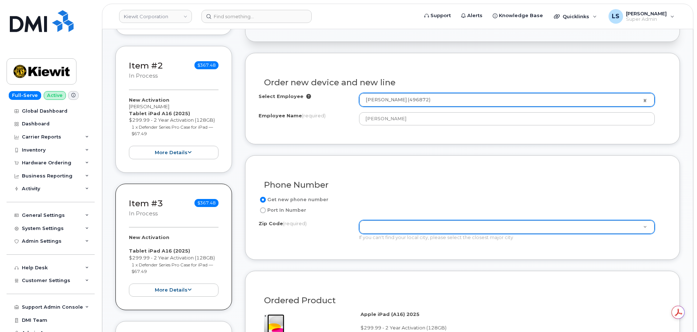
click at [389, 220] on div "Zip Code (required) Zip Code (required)" at bounding box center [507, 227] width 296 height 14
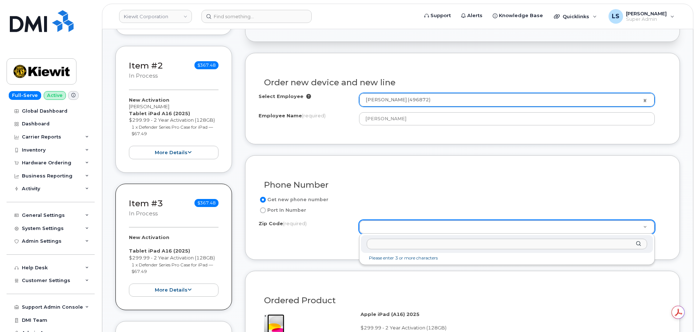
type input "53177"
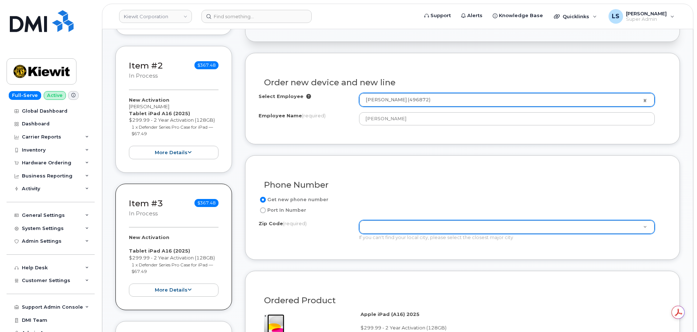
click at [363, 233] on div "Zip Code (required) 2306 FOREMAN ROAD If you can't find your local city, please…" at bounding box center [510, 230] width 302 height 21
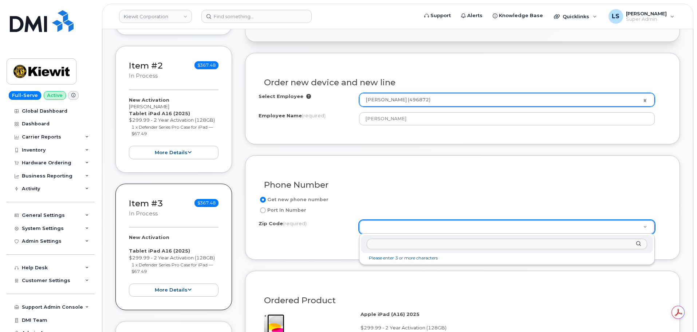
paste input "53177"
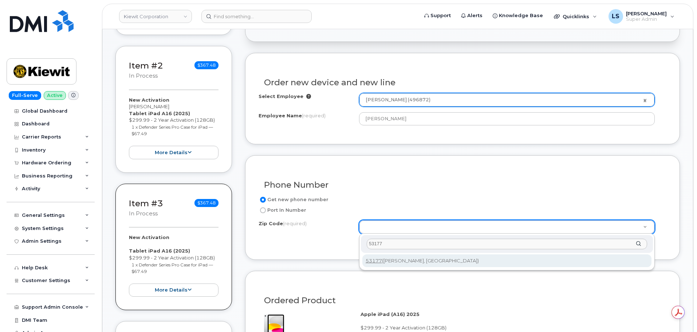
type input "53177"
type input "53177 (Sturtevant, WI)"
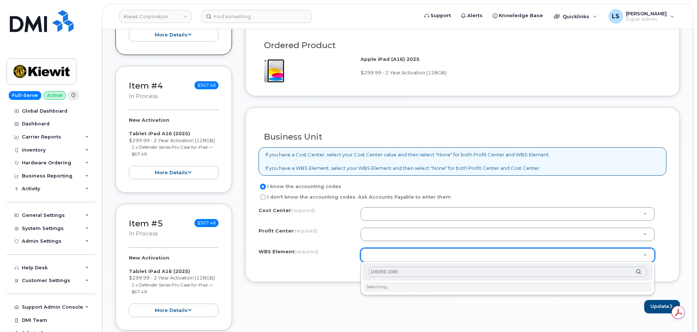
scroll to position [546, 0]
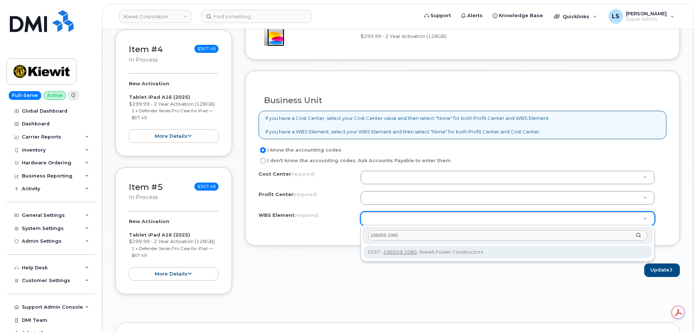
type input "106059.1085"
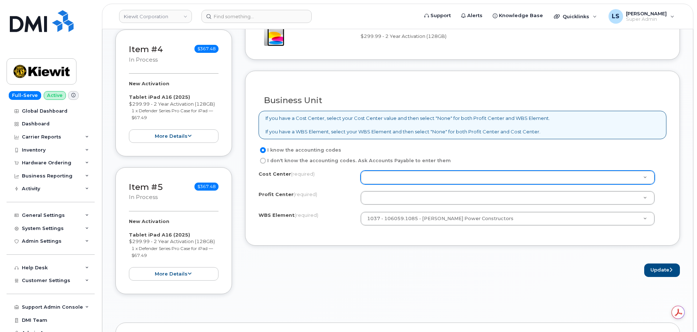
click at [387, 184] on div at bounding box center [508, 177] width 294 height 14
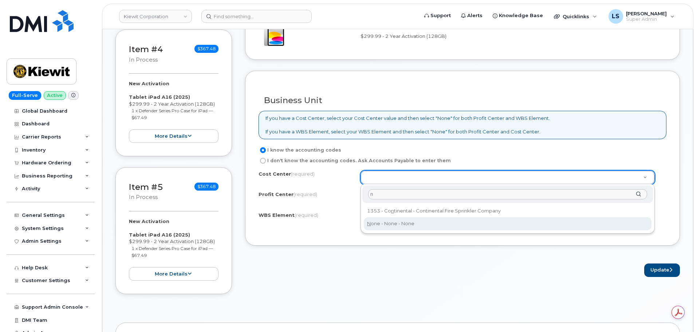
type input "n"
drag, startPoint x: 378, startPoint y: 224, endPoint x: 382, endPoint y: 208, distance: 16.2
type input "None"
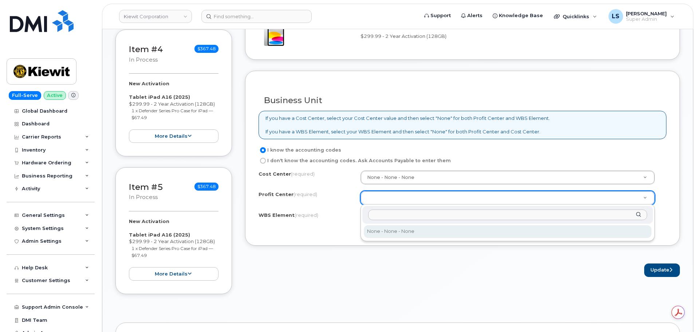
select select "None"
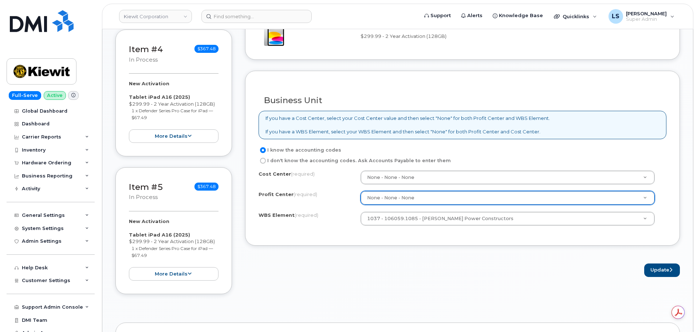
drag, startPoint x: 402, startPoint y: 262, endPoint x: 448, endPoint y: 253, distance: 47.1
click at [404, 260] on form "Existing User Additional cost to upgrading the device Selected device is Eligib…" at bounding box center [462, 18] width 435 height 515
click at [666, 272] on button "Update" at bounding box center [662, 269] width 36 height 13
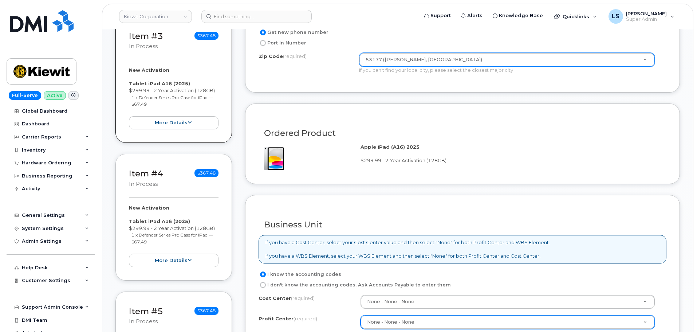
scroll to position [328, 0]
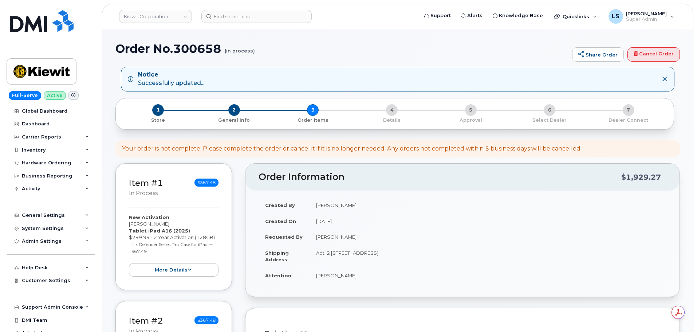
select select
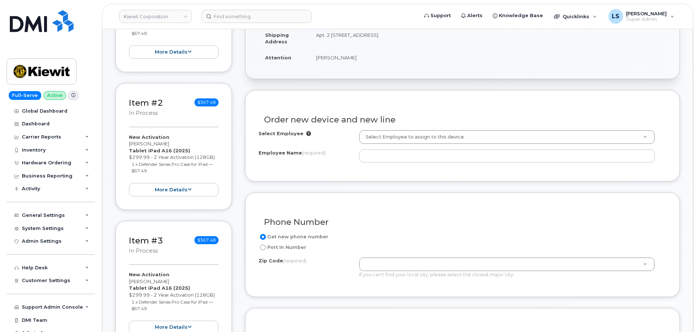
scroll to position [219, 0]
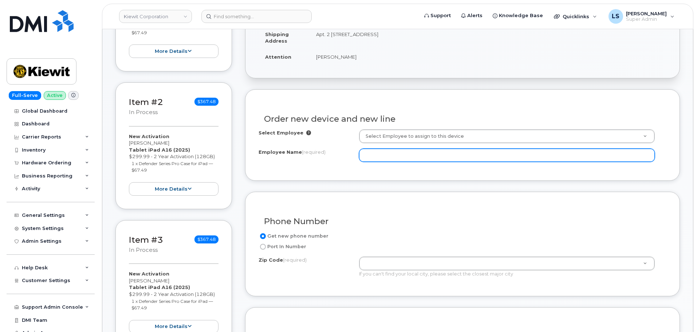
click at [393, 156] on input "Employee Name (required)" at bounding box center [507, 155] width 296 height 13
paste input "[PERSON_NAME]"
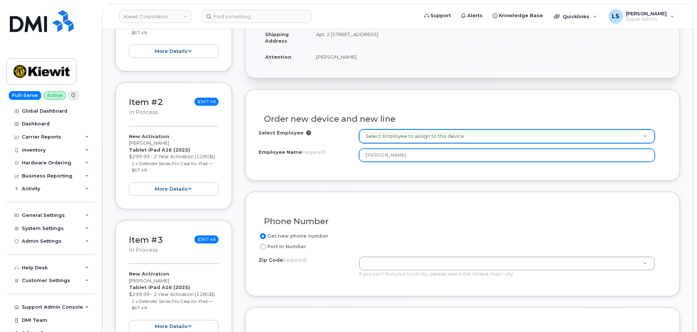
type input "[PERSON_NAME]"
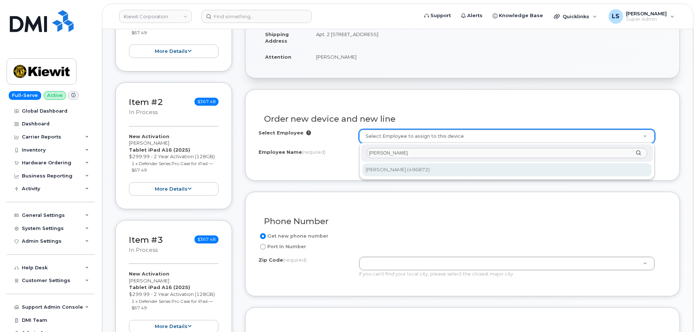
type input "[PERSON_NAME]"
type input "2161376"
type input "[PERSON_NAME]"
type input "[STREET_ADDRESS][PERSON_NAME]"
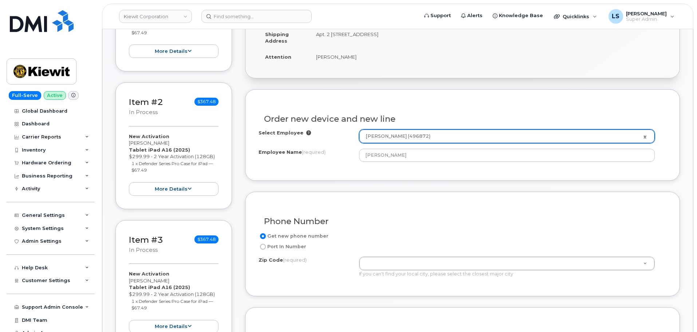
scroll to position [255, 0]
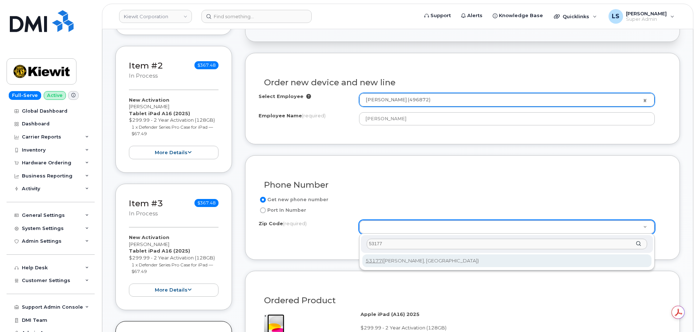
type input "53177"
type input "53177 ([PERSON_NAME], [GEOGRAPHIC_DATA])"
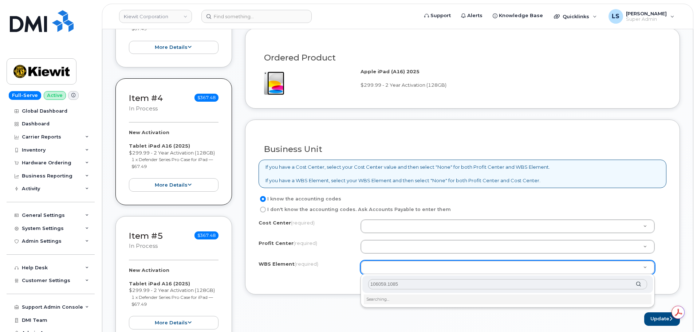
scroll to position [510, 0]
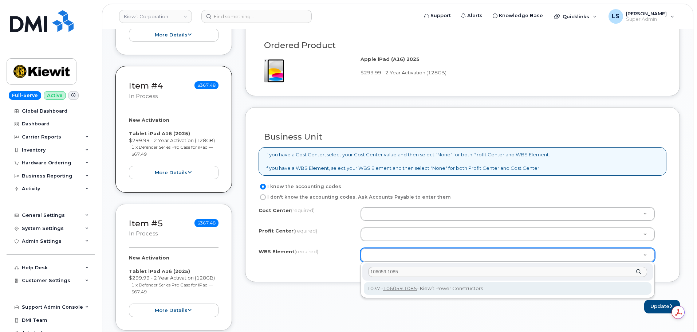
type input "106059.1085"
drag, startPoint x: 404, startPoint y: 287, endPoint x: 402, endPoint y: 280, distance: 6.5
type input "106059.1085"
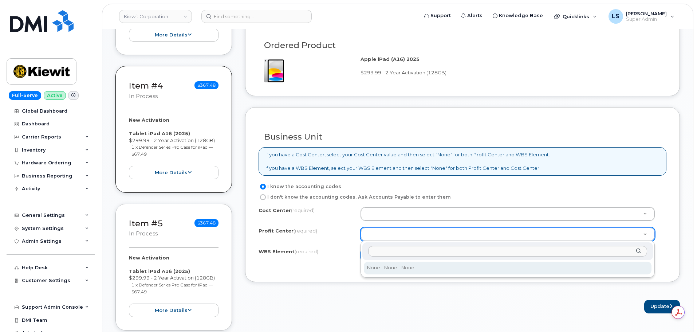
drag, startPoint x: 383, startPoint y: 268, endPoint x: 383, endPoint y: 256, distance: 12.0
select select "None"
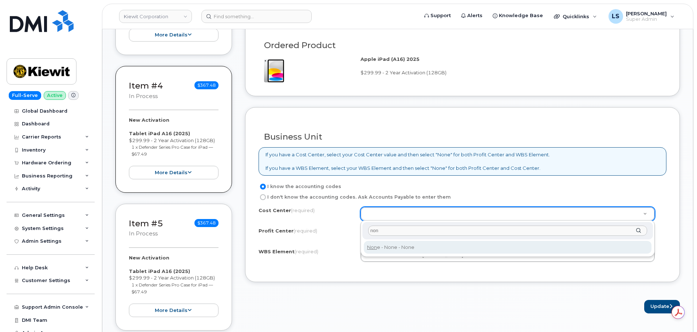
type input "non"
type input "None"
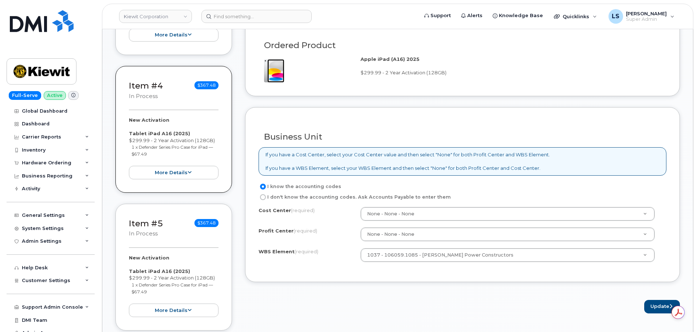
click at [483, 286] on form "Existing User Additional cost to upgrading the device Selected device is Eligib…" at bounding box center [462, 55] width 435 height 515
drag, startPoint x: 641, startPoint y: 301, endPoint x: 646, endPoint y: 303, distance: 5.4
click at [641, 301] on div "Update" at bounding box center [462, 306] width 435 height 13
click at [651, 304] on button "Update" at bounding box center [662, 306] width 36 height 13
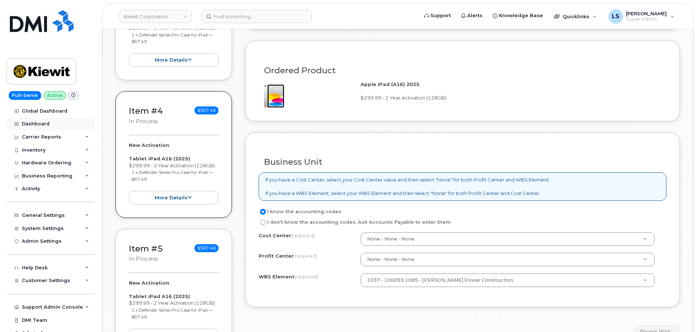
scroll to position [473, 0]
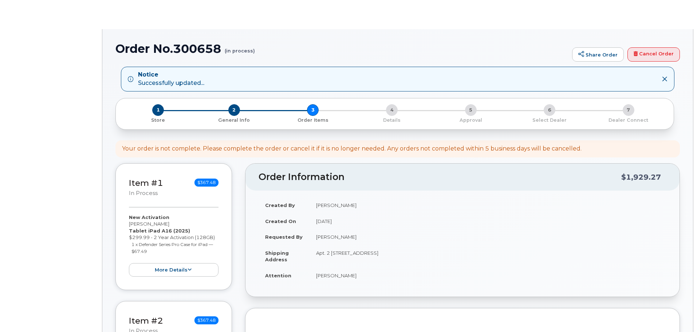
select select
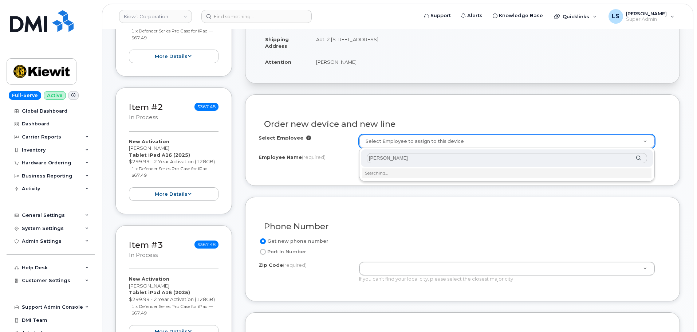
scroll to position [219, 0]
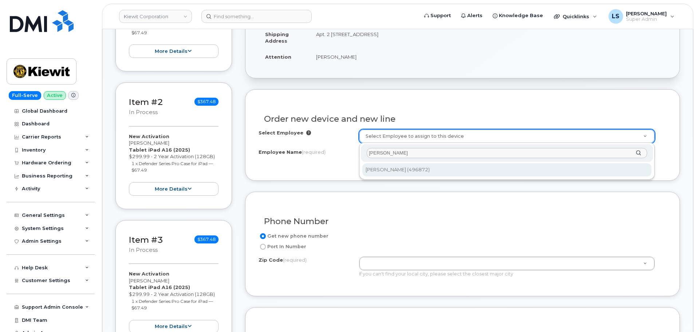
type input "[PERSON_NAME]"
type input "2161376"
type input "[PERSON_NAME]"
type input "[STREET_ADDRESS][PERSON_NAME]"
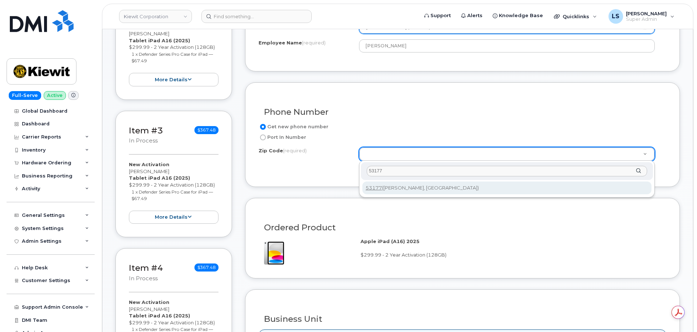
type input "53177"
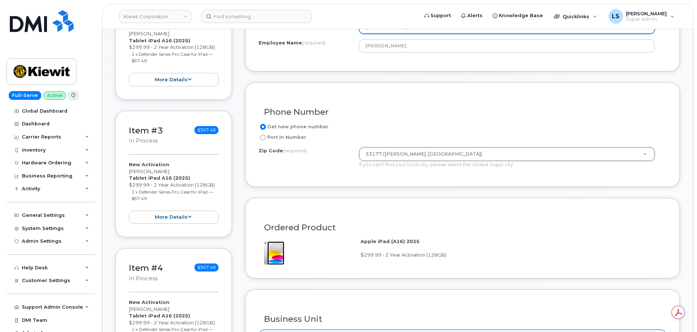
type input "53177 ([PERSON_NAME], [GEOGRAPHIC_DATA])"
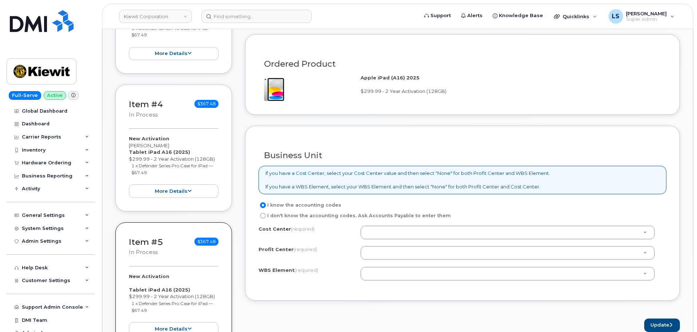
scroll to position [546, 0]
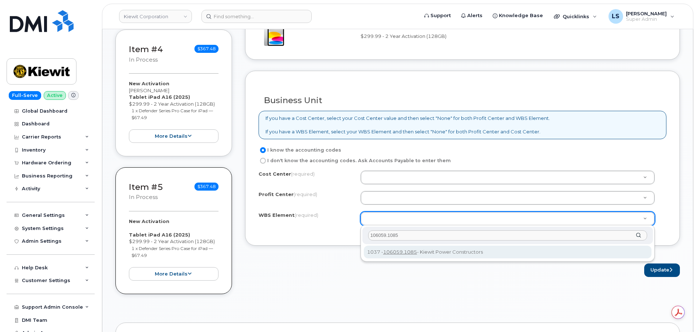
type input "106059.1085"
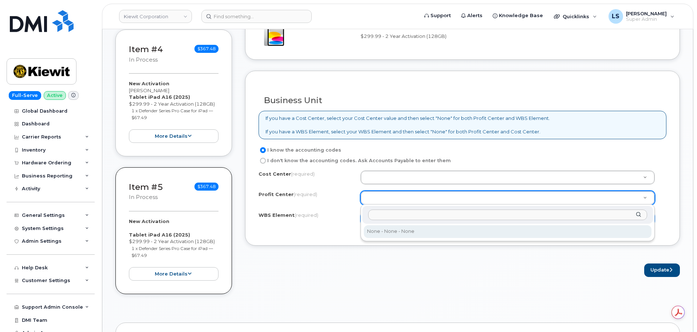
drag, startPoint x: 388, startPoint y: 234, endPoint x: 390, endPoint y: 222, distance: 12.2
select select "None"
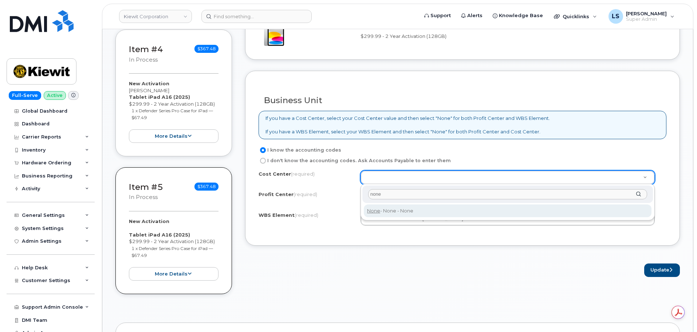
type input "none"
type input "None"
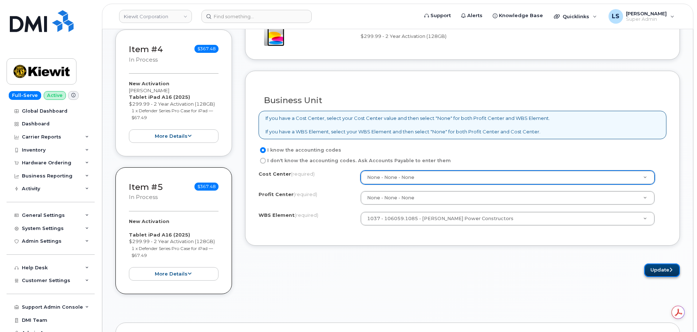
click at [658, 269] on button "Update" at bounding box center [662, 269] width 36 height 13
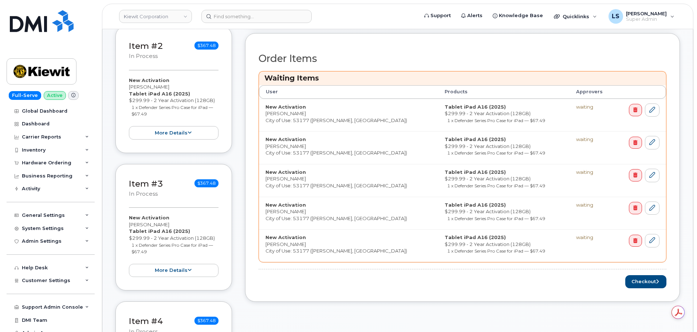
scroll to position [328, 0]
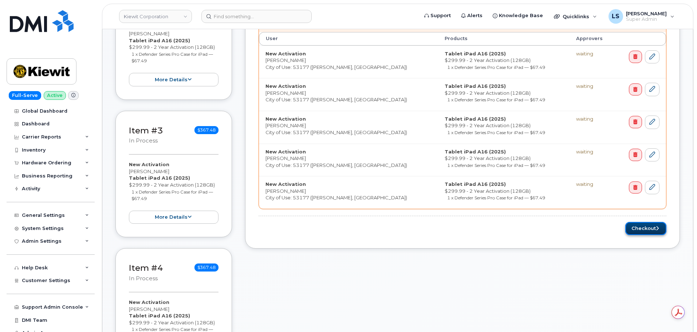
click at [646, 226] on button "Checkout" at bounding box center [645, 228] width 41 height 13
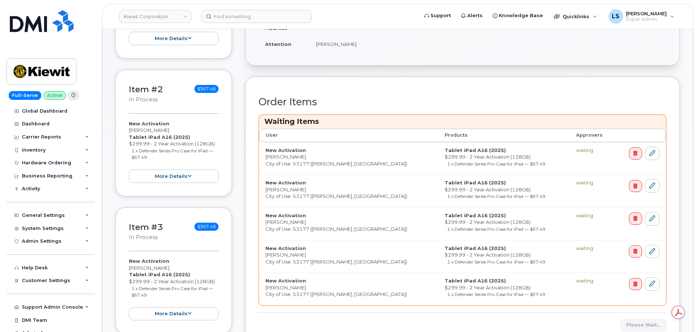
scroll to position [182, 0]
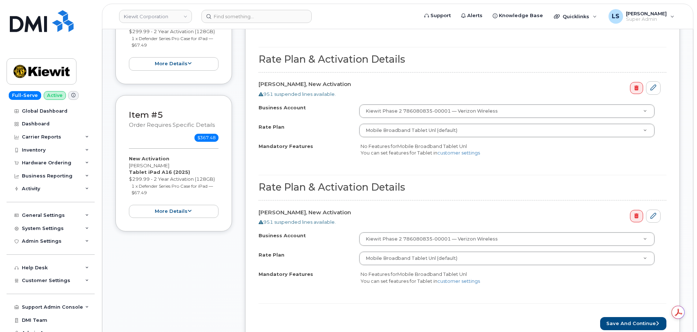
scroll to position [656, 0]
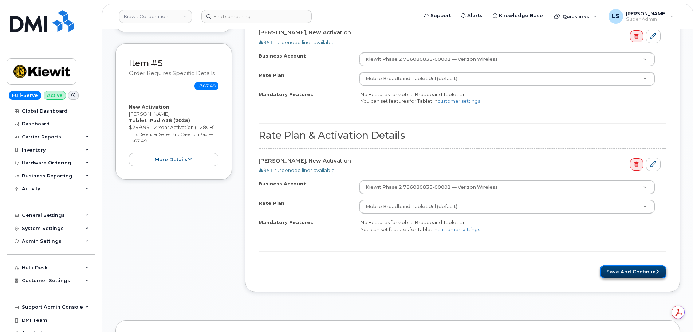
click at [612, 266] on button "Save and Continue" at bounding box center [633, 271] width 66 height 13
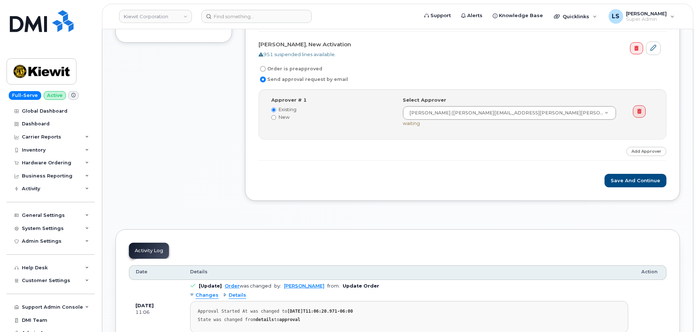
scroll to position [692, 0]
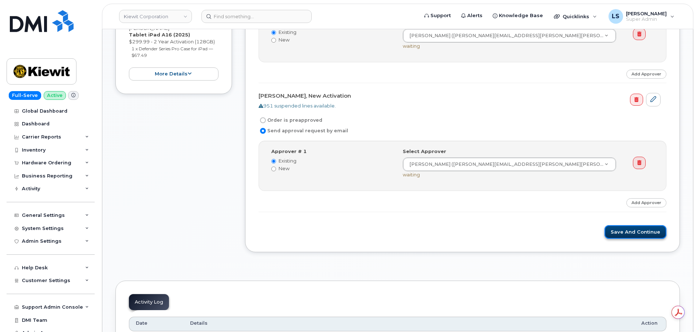
click at [617, 227] on button "Save and Continue" at bounding box center [636, 231] width 62 height 13
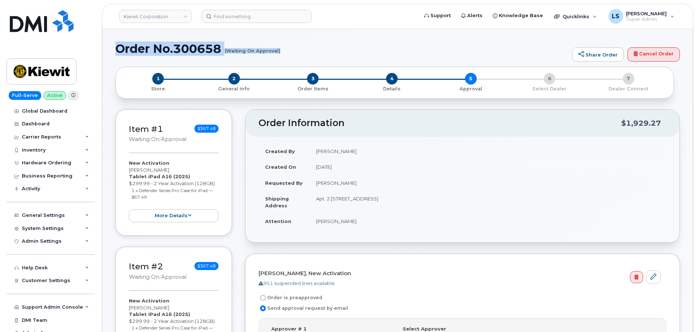
drag, startPoint x: 118, startPoint y: 50, endPoint x: 280, endPoint y: 51, distance: 161.7
click at [280, 51] on h1 "Order No.300658 (Waiting On Approval)" at bounding box center [341, 48] width 453 height 13
copy h1 "Order No.300658 (Waiting On Approval)"
click at [302, 56] on div "Order No.300658 (Waiting On Approval) Share Order Cancel Order" at bounding box center [397, 54] width 565 height 24
click at [296, 52] on h1 "Order No.300658 (Waiting On Approval)" at bounding box center [341, 48] width 453 height 13
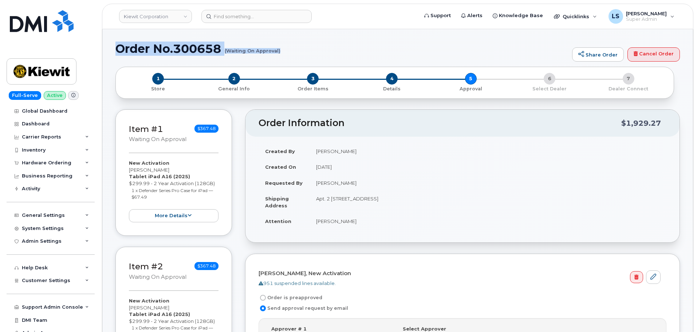
click at [291, 50] on h1 "Order No.300658 (Waiting On Approval)" at bounding box center [341, 48] width 453 height 13
click at [278, 52] on small "(Waiting On Approval)" at bounding box center [253, 47] width 56 height 11
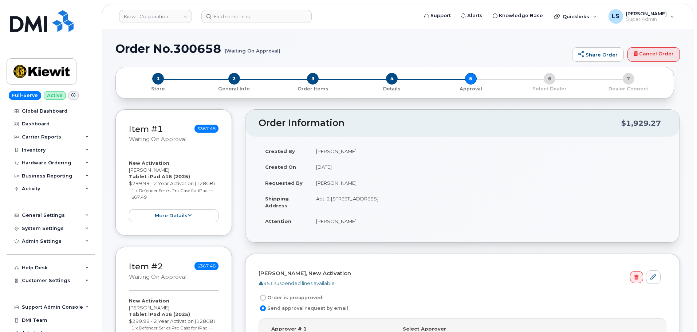
click at [294, 49] on h1 "Order No.300658 (Waiting On Approval)" at bounding box center [341, 48] width 453 height 13
drag, startPoint x: 281, startPoint y: 51, endPoint x: 184, endPoint y: 64, distance: 97.7
click at [186, 64] on div "Order No.300658 (Waiting On Approval) Share Order Cancel Order" at bounding box center [397, 54] width 565 height 24
drag, startPoint x: 144, startPoint y: 51, endPoint x: 279, endPoint y: 48, distance: 135.5
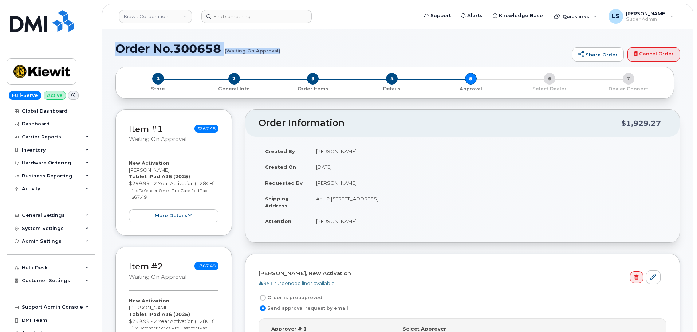
copy h1 "Order No.300658 (Waiting On Approval)"
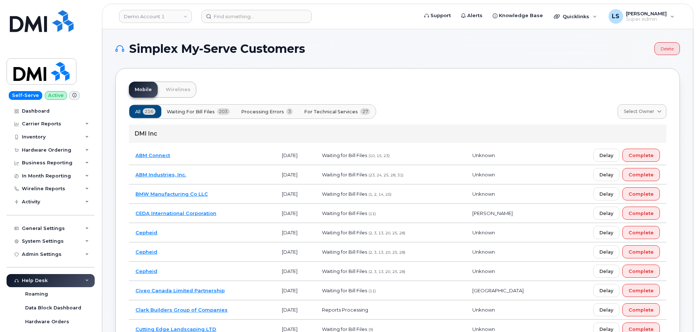
click at [401, 105] on div "All 216 Waiting for [PERSON_NAME] Files 203 Processing Errors 3 For Technical S…" at bounding box center [398, 111] width 538 height 15
click at [59, 150] on div "Hardware Ordering" at bounding box center [47, 150] width 50 height 6
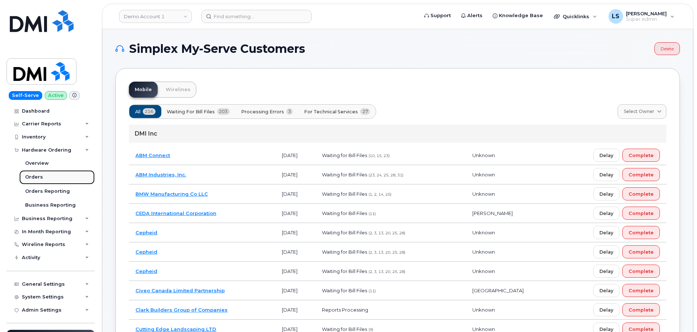
click at [50, 174] on link "Orders" at bounding box center [56, 177] width 75 height 14
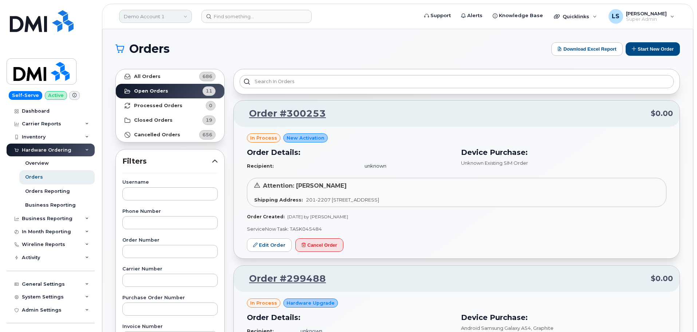
click at [167, 20] on link "Demo Account 1" at bounding box center [155, 16] width 73 height 13
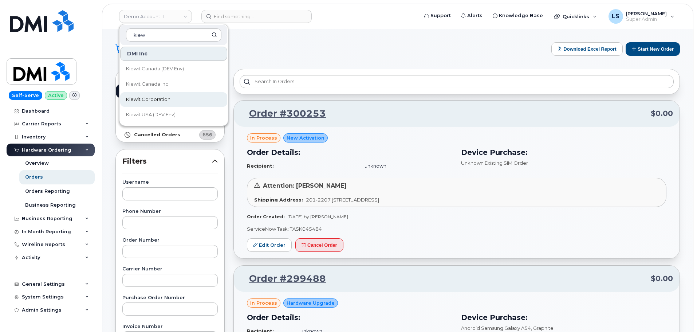
type input "kiew"
click at [150, 99] on span "Kiewit Corporation" at bounding box center [148, 99] width 44 height 7
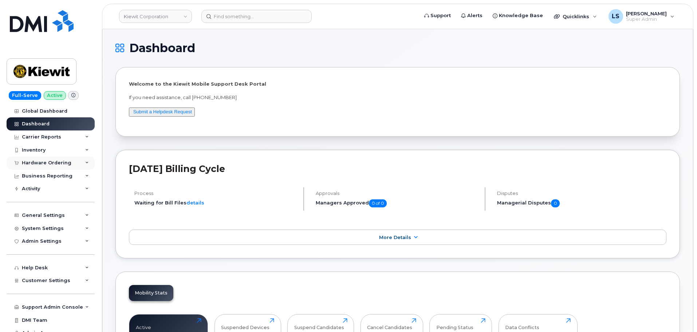
click at [46, 163] on div "Hardware Ordering" at bounding box center [47, 163] width 50 height 6
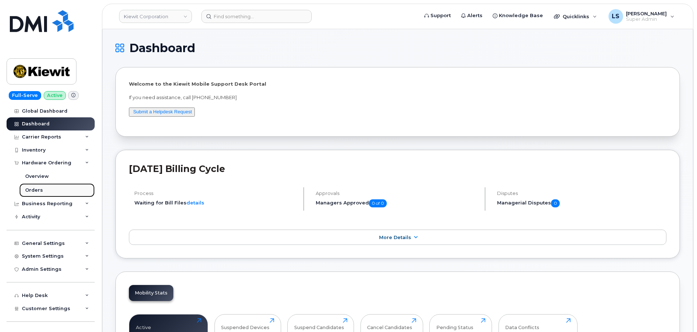
click at [51, 190] on link "Orders" at bounding box center [56, 190] width 75 height 14
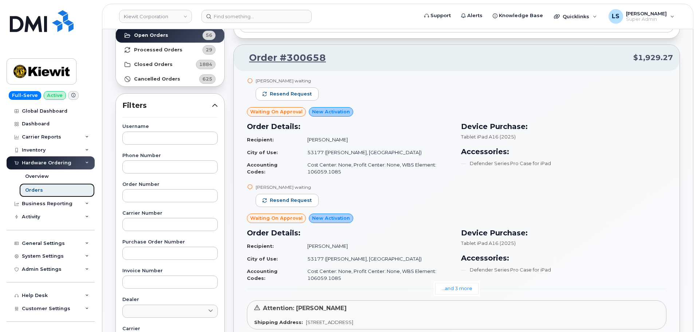
scroll to position [73, 0]
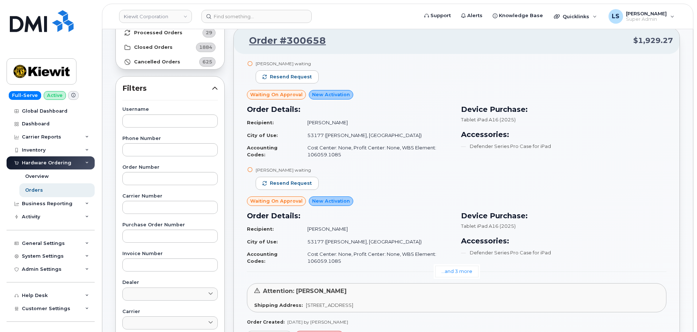
click at [455, 272] on link "...and 3 more" at bounding box center [456, 271] width 43 height 11
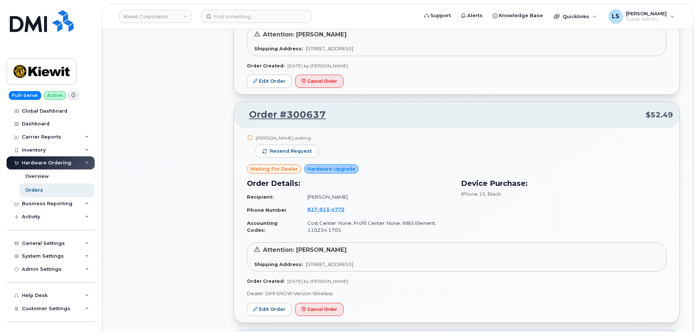
scroll to position [656, 0]
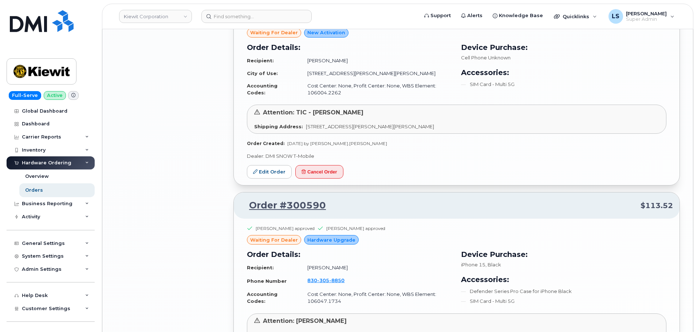
scroll to position [1748, 0]
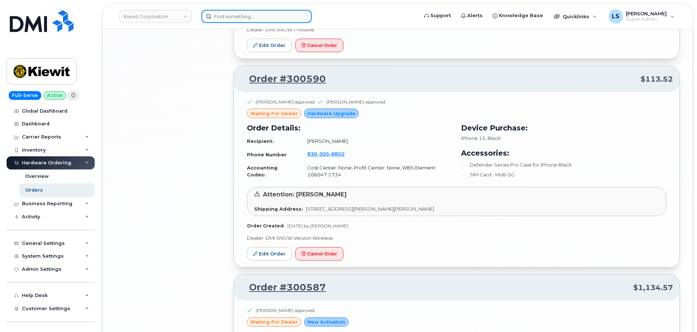
click at [252, 20] on input at bounding box center [256, 16] width 110 height 13
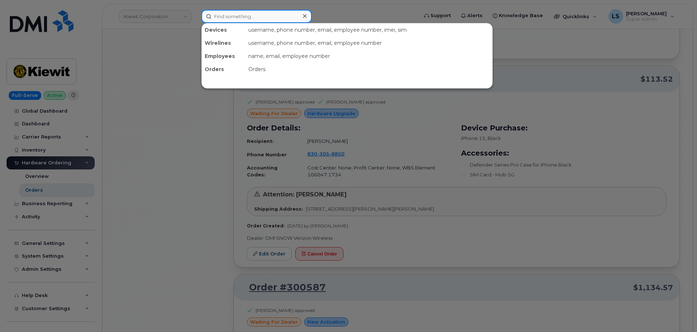
paste input "4038276403"
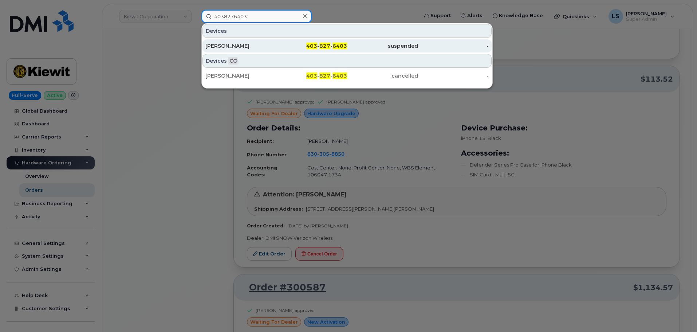
type input "4038276403"
click at [247, 45] on div "Dustin Andrews" at bounding box center [240, 45] width 71 height 7
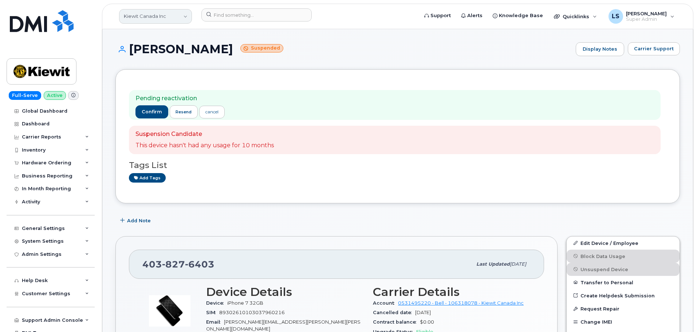
click at [166, 11] on link "Kiewit Canada Inc" at bounding box center [155, 16] width 73 height 15
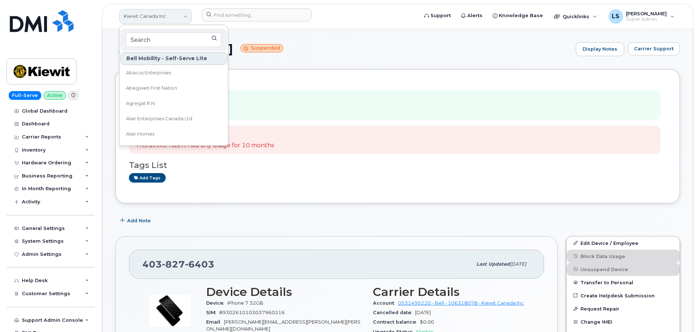
click at [166, 11] on link "Kiewit Canada Inc" at bounding box center [155, 16] width 73 height 15
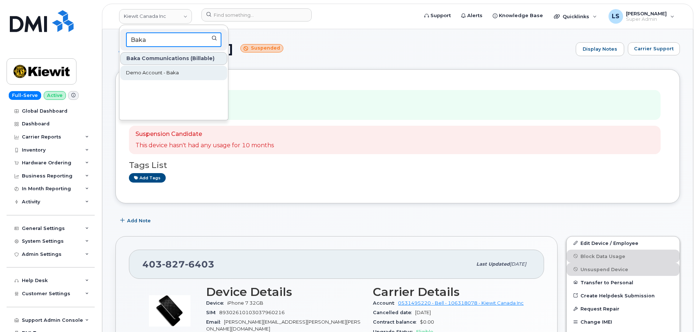
type input "Baka"
drag, startPoint x: 176, startPoint y: 69, endPoint x: 195, endPoint y: 82, distance: 22.8
click at [176, 69] on link "Demo Account - Baka" at bounding box center [173, 73] width 107 height 15
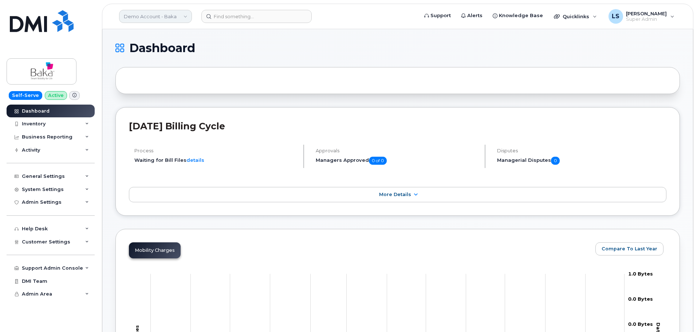
click at [170, 20] on link "Demo Account - Baka" at bounding box center [155, 16] width 73 height 13
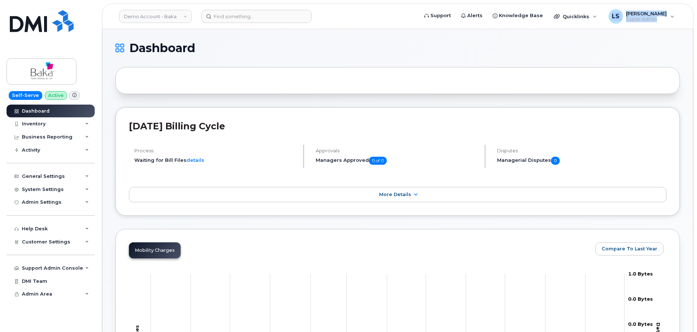
drag, startPoint x: 604, startPoint y: 22, endPoint x: 662, endPoint y: 43, distance: 61.4
click at [668, 23] on div "Support Alerts Knowledge Base Quicklinks Suspend / Cancel Device Change SIM Car…" at bounding box center [549, 16] width 261 height 16
click at [661, 46] on h1 "Dashboard" at bounding box center [395, 48] width 561 height 12
click at [184, 15] on link "Demo Account - Baka" at bounding box center [155, 16] width 73 height 13
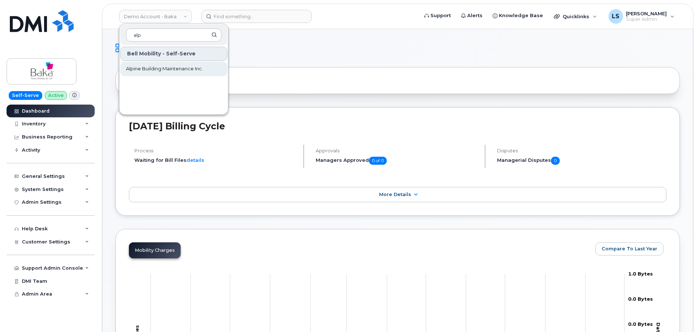
type input "alp"
click at [154, 64] on link "Alpine Building Maintenance Inc." at bounding box center [173, 69] width 107 height 15
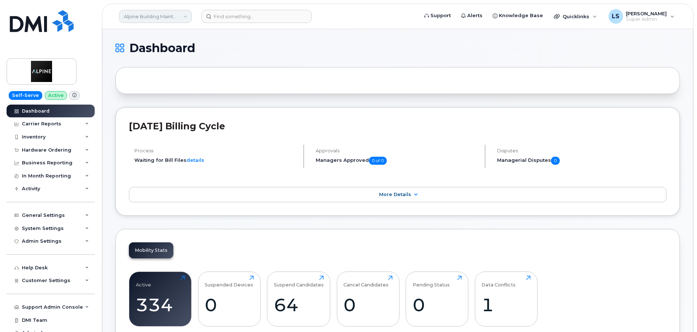
click at [173, 13] on link "Alpine Building Maintenance Inc." at bounding box center [155, 16] width 73 height 13
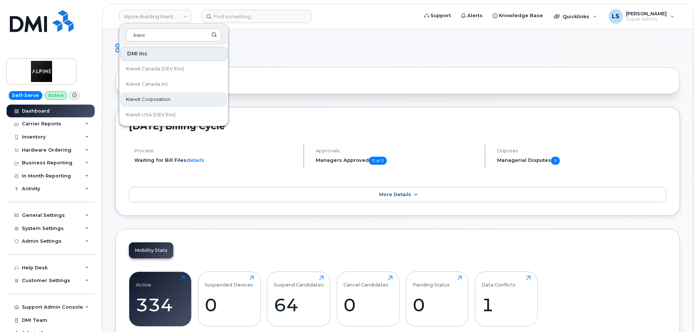
type input "kiew"
click at [148, 94] on link "Kiewit Corporation" at bounding box center [173, 99] width 107 height 15
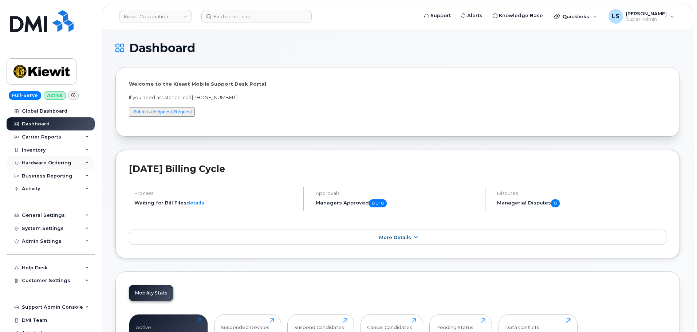
click at [62, 161] on div "Hardware Ordering" at bounding box center [47, 163] width 50 height 6
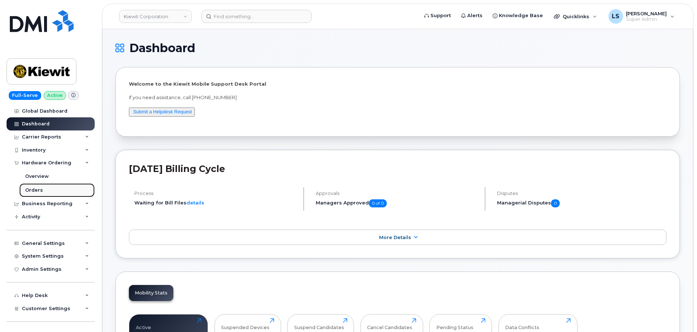
click at [42, 190] on link "Orders" at bounding box center [56, 190] width 75 height 14
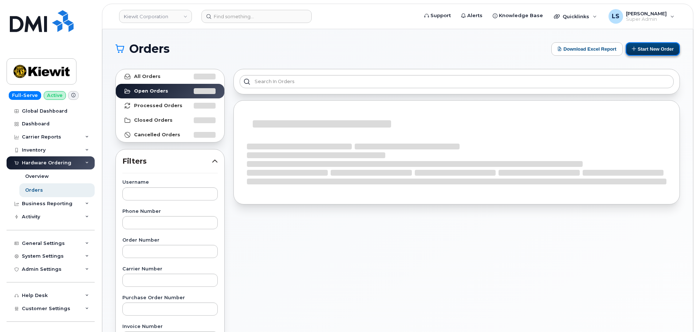
click at [653, 50] on button "Start New Order" at bounding box center [653, 48] width 54 height 13
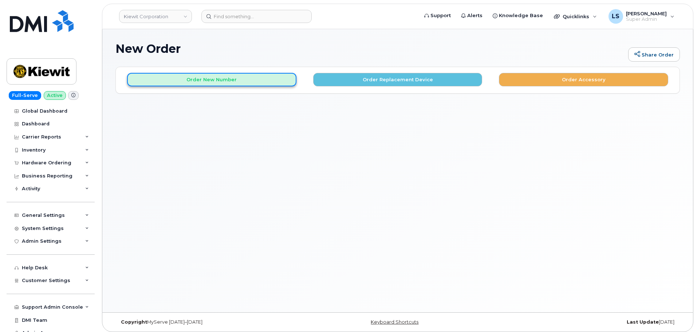
click at [218, 83] on button "Order New Number" at bounding box center [211, 79] width 169 height 13
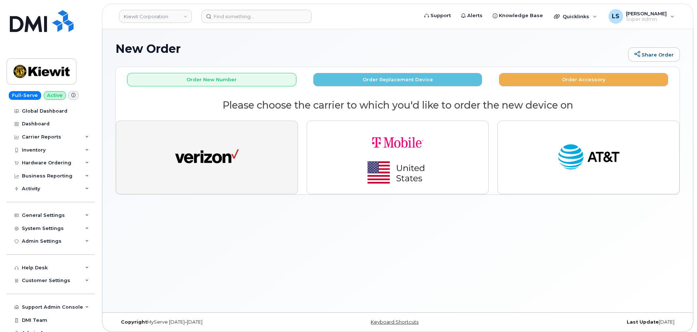
click at [216, 147] on img "button" at bounding box center [207, 157] width 64 height 33
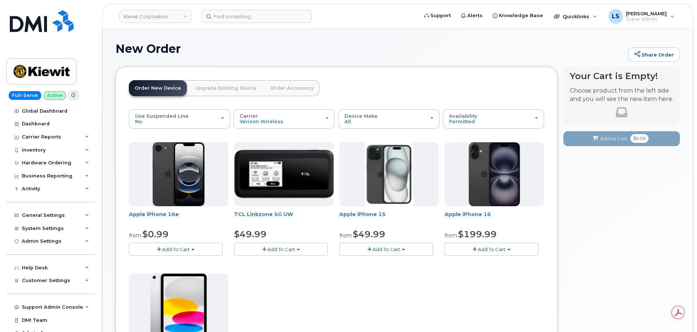
click at [372, 248] on button "Add To Cart" at bounding box center [386, 249] width 94 height 13
click at [376, 261] on link "$49.99 - 2 Year Activation (128GB)" at bounding box center [389, 262] width 97 height 9
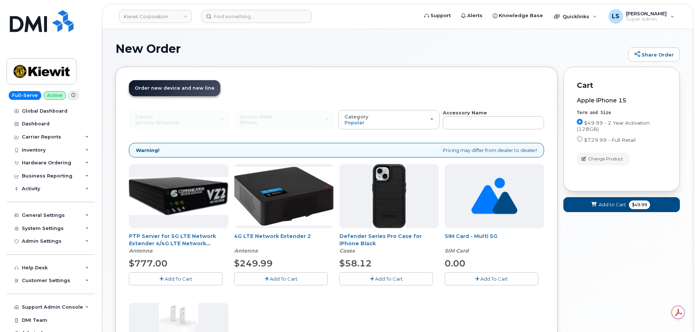
click at [371, 284] on button "Add To Cart" at bounding box center [386, 278] width 94 height 13
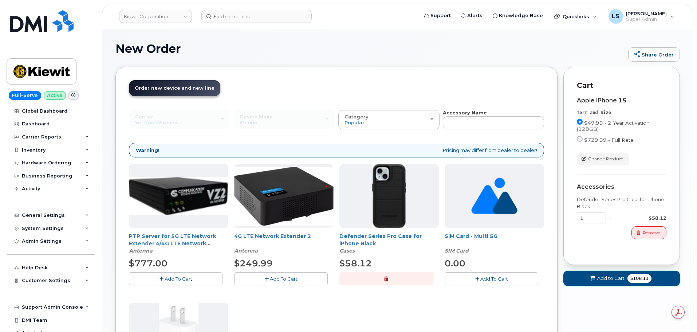
click at [606, 280] on span "Add to Cart" at bounding box center [610, 278] width 27 height 7
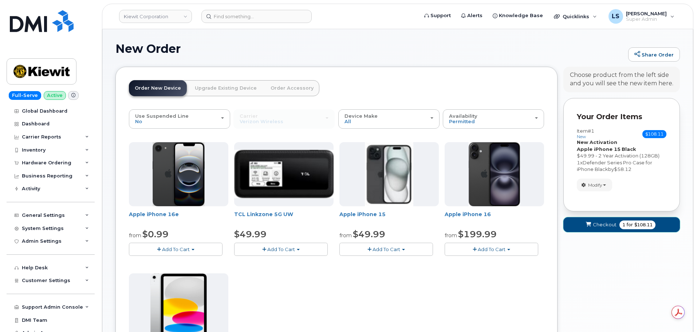
click at [614, 225] on span "Checkout" at bounding box center [605, 224] width 24 height 7
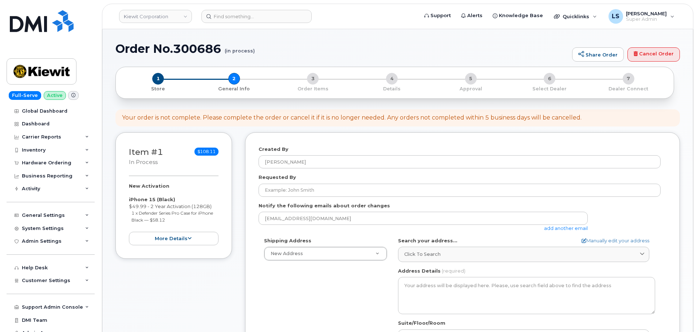
select select
click at [306, 181] on div "Requested By" at bounding box center [463, 185] width 408 height 23
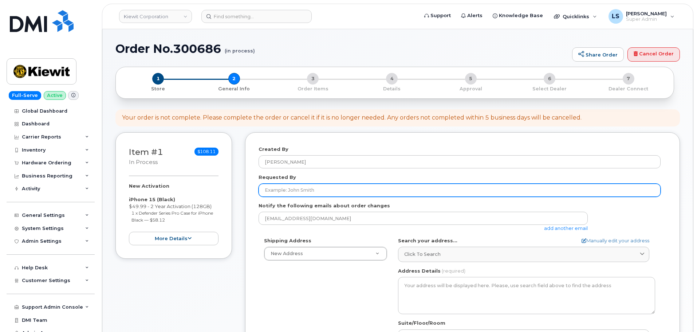
click at [313, 188] on input "Requested By" at bounding box center [460, 190] width 402 height 13
paste input "[PERSON_NAME]"
type input "[PERSON_NAME]"
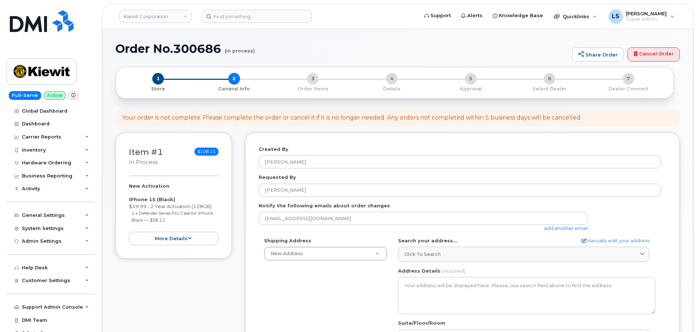
click at [255, 231] on div "Created By [PERSON_NAME] Requested By [PERSON_NAME] Notify the following emails…" at bounding box center [462, 284] width 435 height 304
click at [558, 231] on link "add another email" at bounding box center [566, 228] width 44 height 6
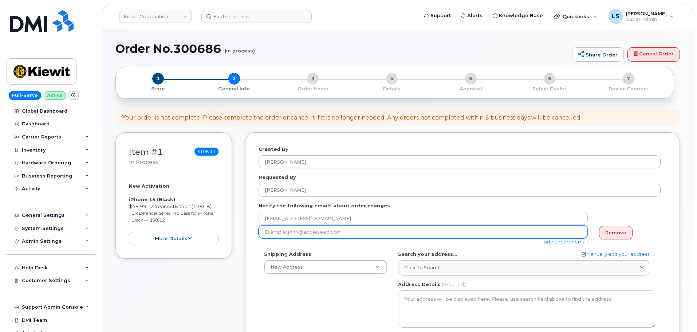
click at [290, 228] on input "email" at bounding box center [423, 231] width 329 height 13
paste input "[PERSON_NAME][EMAIL_ADDRESS][PERSON_NAME][PERSON_NAME][DOMAIN_NAME]"
type input "[PERSON_NAME][EMAIL_ADDRESS][PERSON_NAME][PERSON_NAME][DOMAIN_NAME]"
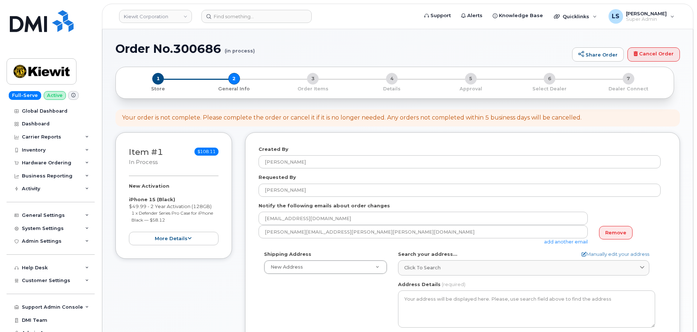
click at [252, 256] on div "Created By [PERSON_NAME] Requested By [PERSON_NAME] Notify the following emails…" at bounding box center [462, 291] width 435 height 318
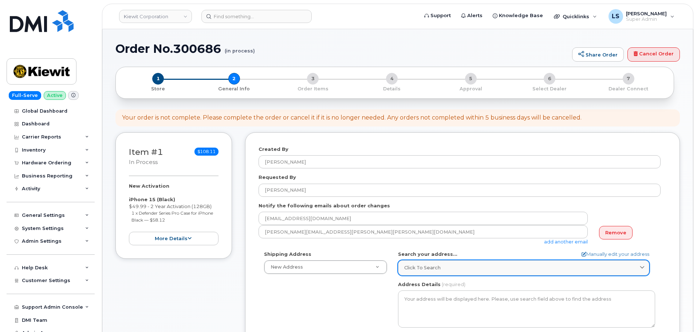
click at [442, 268] on div "Click to search" at bounding box center [523, 267] width 239 height 7
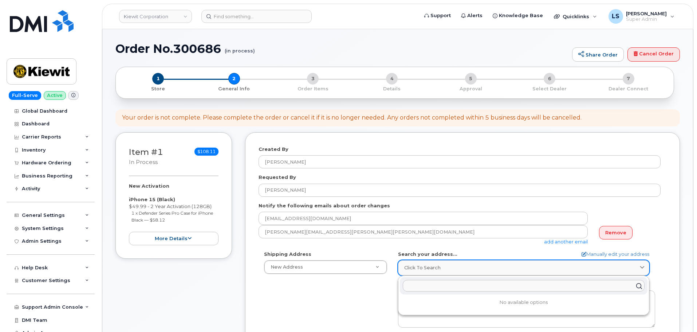
paste input "[STREET_ADDRESS]"
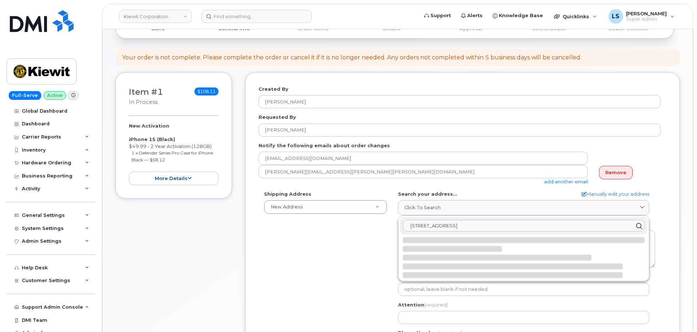
scroll to position [73, 0]
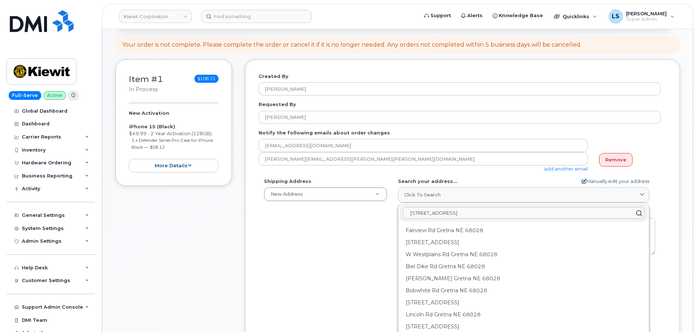
type input "[STREET_ADDRESS]"
click at [631, 180] on link "Manually edit your address" at bounding box center [616, 181] width 68 height 7
select select
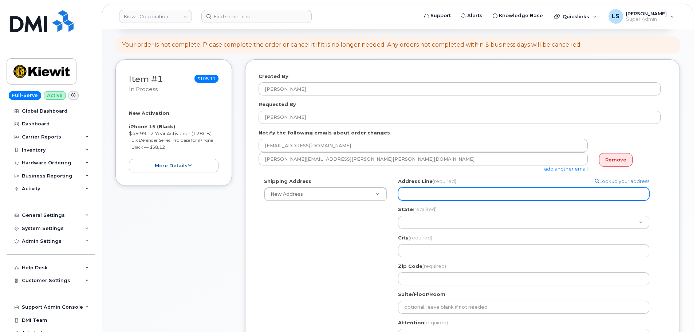
click at [453, 190] on input "Address Line (required)" at bounding box center [523, 193] width 251 height 13
paste input "[STREET_ADDRESS]"
select select
click at [457, 193] on input "[STREET_ADDRESS]" at bounding box center [523, 193] width 251 height 13
click at [457, 193] on input "16479 Fairview Rd, Gretna, NE, 68028" at bounding box center [523, 193] width 251 height 13
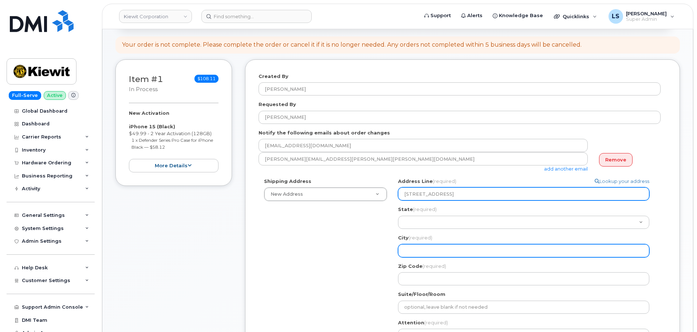
type input "16479 Fairview Rd, Gretna, NE, 68028"
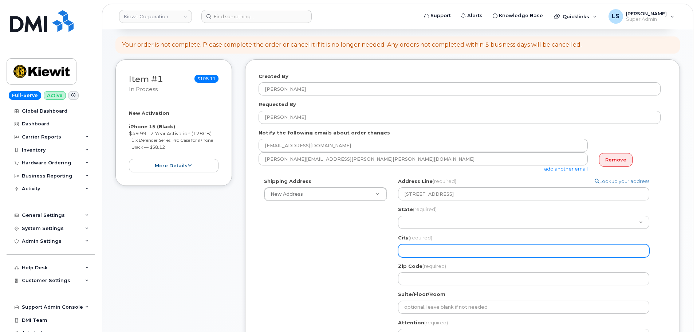
click at [418, 248] on input "City (required)" at bounding box center [523, 250] width 251 height 13
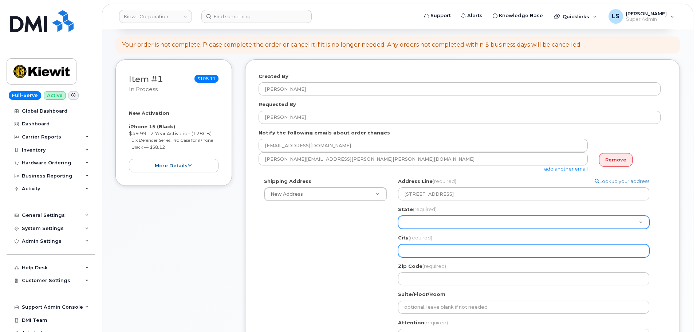
paste input "Gretna"
select select
type input "Gretna"
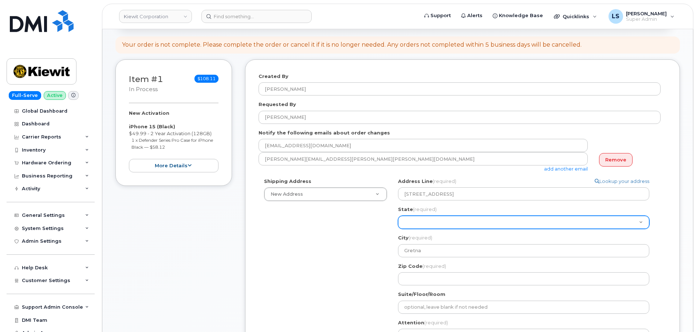
click at [423, 220] on select "Alabama Alaska American Samoa Arizona Arkansas California Colorado Connecticut …" at bounding box center [523, 222] width 251 height 13
click at [454, 217] on select "Alabama Alaska American Samoa Arizona Arkansas California Colorado Connecticut …" at bounding box center [523, 222] width 251 height 13
select select "NE"
click at [398, 216] on select "Alabama Alaska American Samoa Arizona Arkansas California Colorado Connecticut …" at bounding box center [523, 222] width 251 height 13
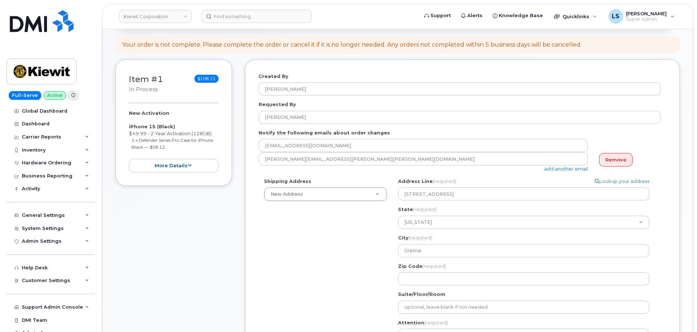
drag, startPoint x: 349, startPoint y: 260, endPoint x: 390, endPoint y: 232, distance: 50.2
click at [352, 257] on div "Shipping Address New Address New Address 5617 6th Ave 4 W Lincoln Ave 4 W Linco…" at bounding box center [460, 277] width 402 height 198
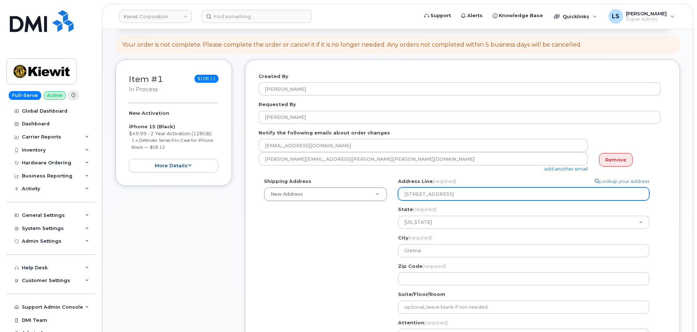
click at [487, 192] on input "16479 Fairview Rd, Gretna, NE, 68028" at bounding box center [523, 193] width 251 height 13
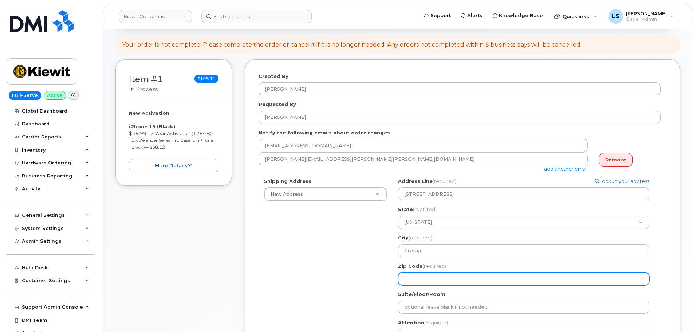
click at [443, 274] on input "Zip Code (required)" at bounding box center [523, 278] width 251 height 13
paste input "68028"
select select
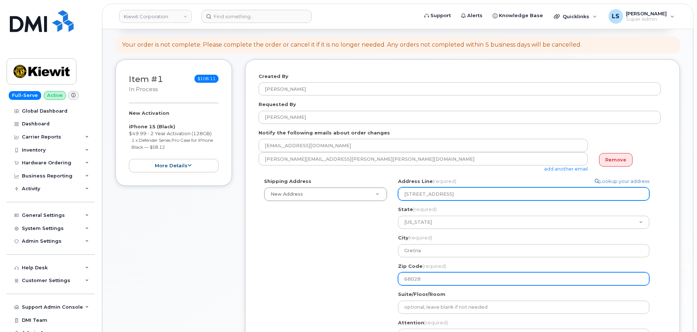
type input "68028"
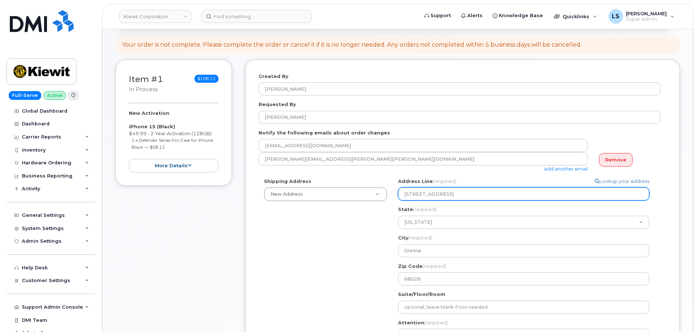
drag, startPoint x: 502, startPoint y: 194, endPoint x: 449, endPoint y: 200, distance: 53.5
click at [449, 200] on input "16479 Fairview Rd, Gretna, NE, 68028" at bounding box center [523, 193] width 251 height 13
select select
type input "16479 Fairview Rd"
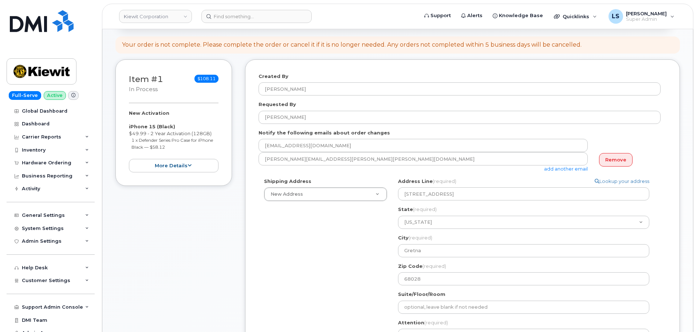
click at [315, 253] on div "Shipping Address New Address New Address 5617 6th Ave 4 W Lincoln Ave 4 W Linco…" at bounding box center [460, 277] width 402 height 198
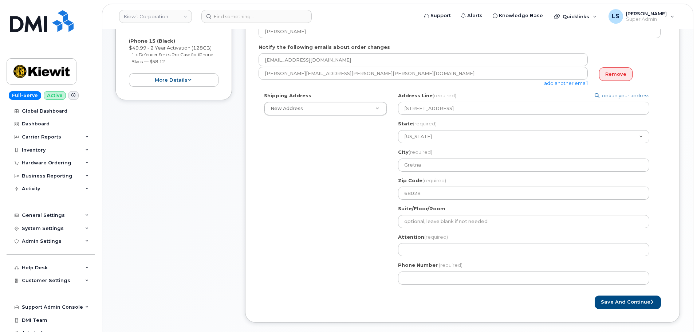
scroll to position [146, 0]
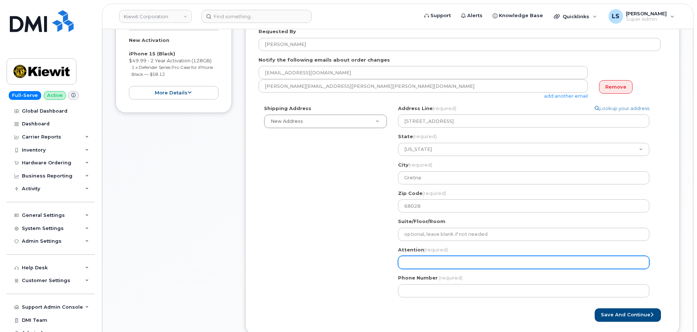
click at [411, 264] on input "Attention (required)" at bounding box center [523, 262] width 251 height 13
paste input "[PERSON_NAME]"
select select
type input "[PERSON_NAME]"
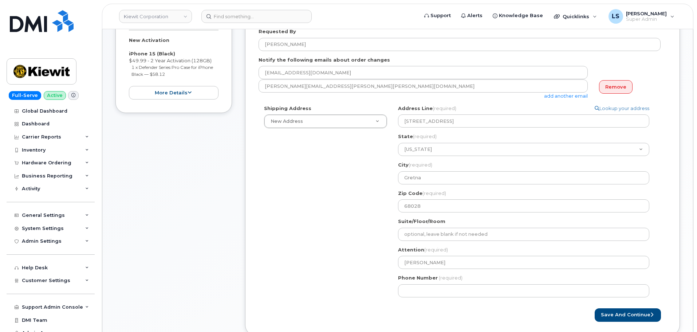
click at [369, 272] on div "Shipping Address New Address New Address 5617 6th Ave 4 W Lincoln Ave 4 W Linco…" at bounding box center [460, 204] width 402 height 198
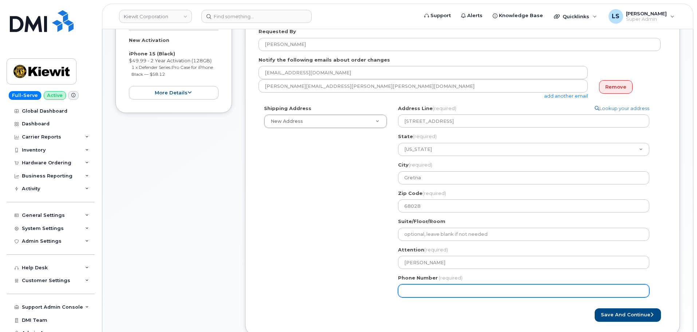
click at [433, 290] on input "Phone Number" at bounding box center [523, 290] width 251 height 13
drag, startPoint x: 336, startPoint y: 279, endPoint x: 407, endPoint y: 287, distance: 71.8
click at [336, 279] on div "Shipping Address New Address New Address 5617 6th Ave 4 W Lincoln Ave 4 W Linco…" at bounding box center [460, 204] width 402 height 198
click at [425, 292] on input "Phone Number" at bounding box center [523, 290] width 251 height 13
select select
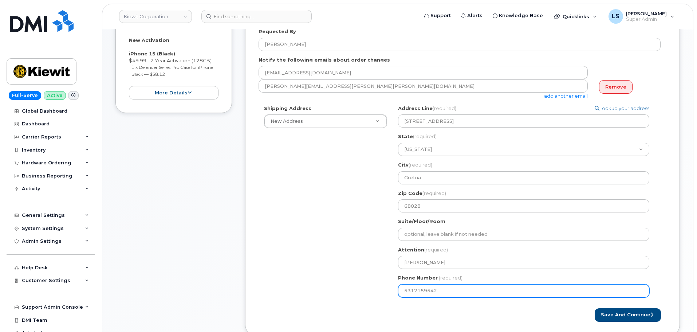
type input "5312159542"
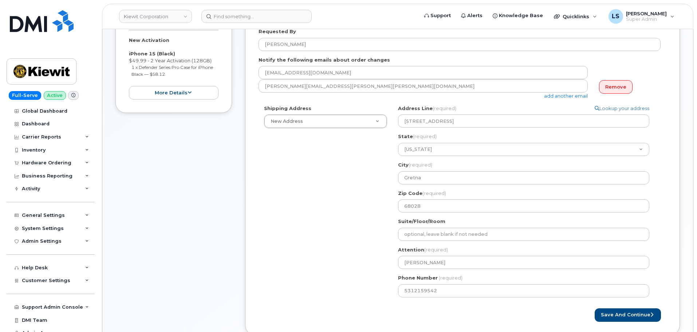
click at [447, 303] on form "Created By Luke Shomaker Requested By JULIE HEINRICHS Notify the following emai…" at bounding box center [463, 161] width 408 height 322
click at [630, 309] on button "Save and Continue" at bounding box center [628, 314] width 66 height 13
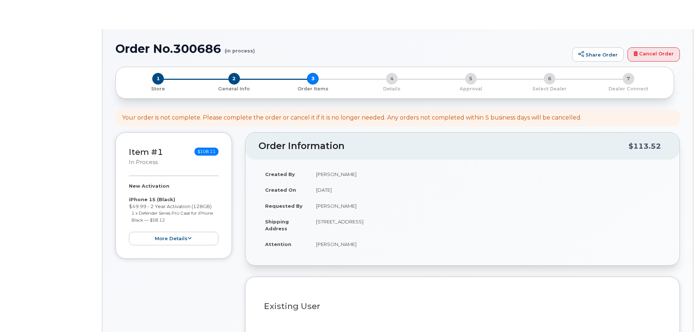
select select
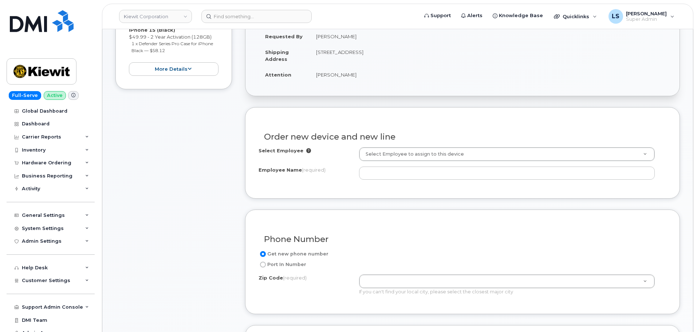
scroll to position [182, 0]
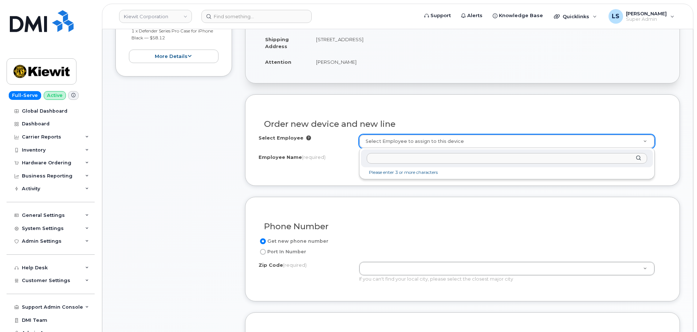
type input "[PHONE_NUMBER]"
click at [373, 162] on input "text" at bounding box center [507, 158] width 280 height 11
paste input "[PERSON_NAME]"
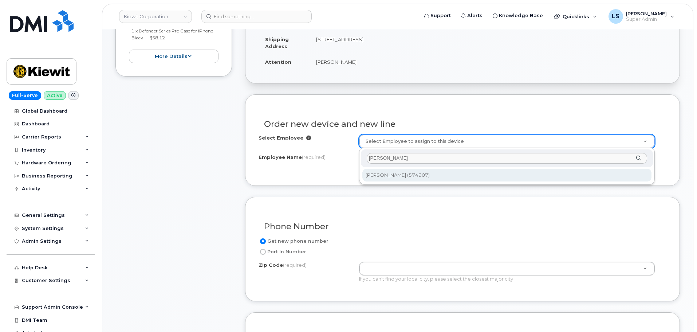
type input "[PERSON_NAME]"
type input "2720723"
type input "[PERSON_NAME]"
type input "[STREET_ADDRESS]"
type input "16511 ([GEOGRAPHIC_DATA], [GEOGRAPHIC_DATA])"
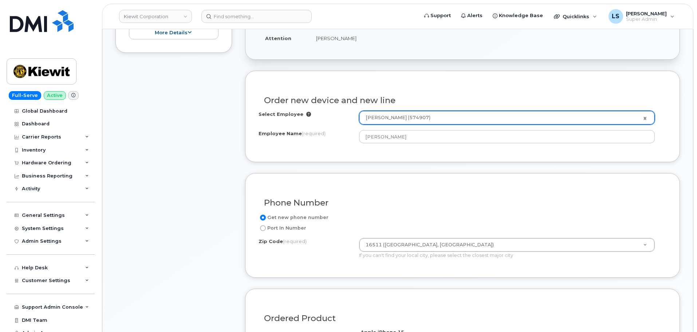
scroll to position [219, 0]
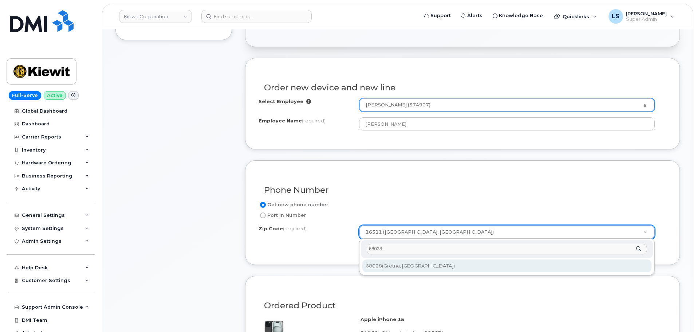
type input "68028"
type input "68028 (Gretna, [GEOGRAPHIC_DATA])"
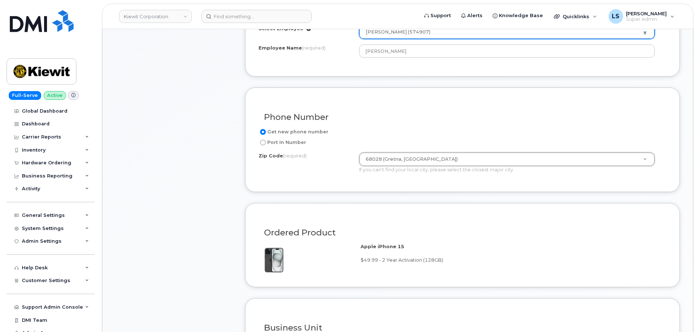
click at [370, 219] on div "Ordered Product" at bounding box center [463, 229] width 408 height 27
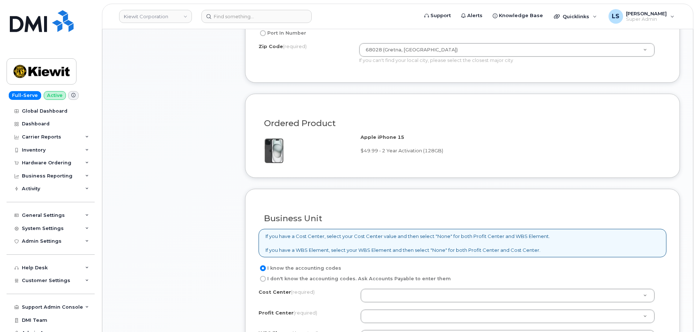
scroll to position [437, 0]
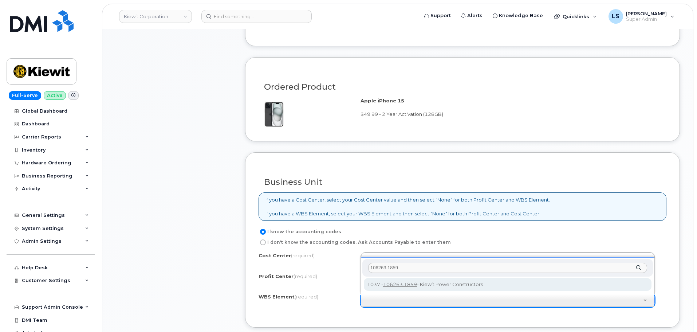
type input "106263.1859"
drag, startPoint x: 406, startPoint y: 282, endPoint x: 397, endPoint y: 264, distance: 19.6
type input "106263.1859"
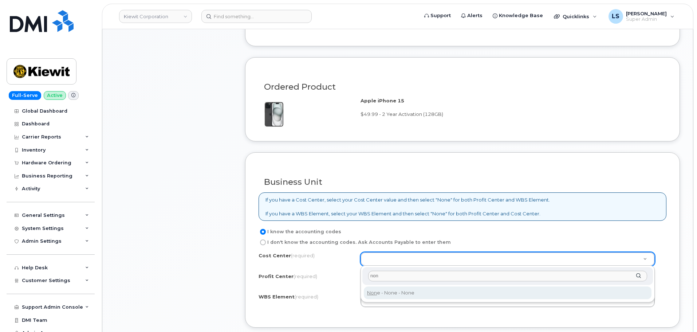
type input "non"
type input "None"
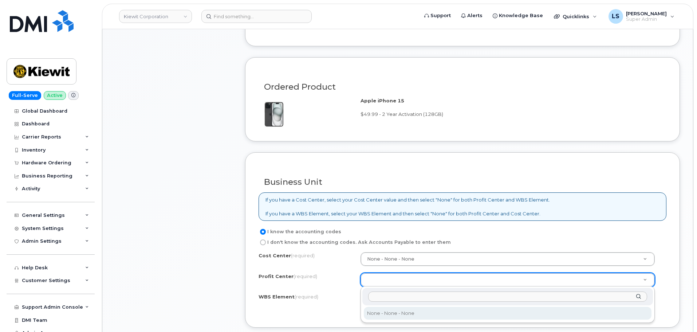
drag, startPoint x: 388, startPoint y: 311, endPoint x: 362, endPoint y: 286, distance: 35.3
select select "None"
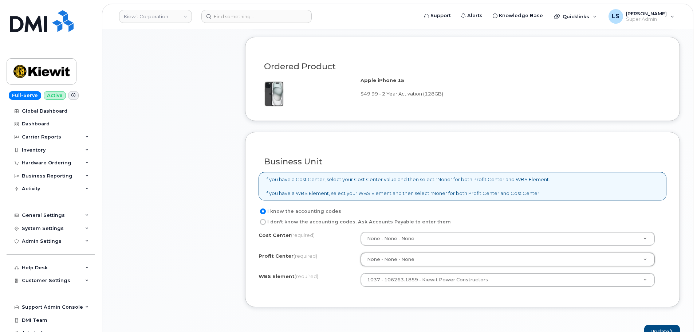
scroll to position [473, 0]
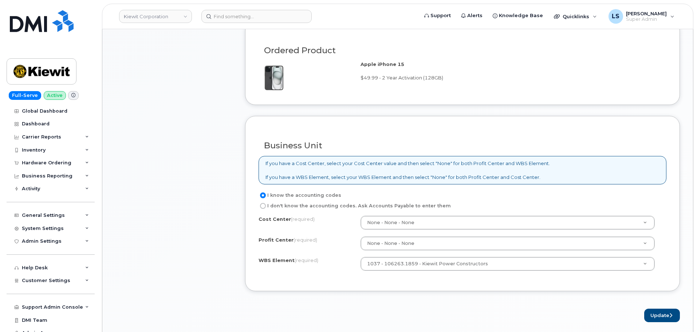
drag, startPoint x: 351, startPoint y: 271, endPoint x: 516, endPoint y: 317, distance: 171.3
click at [351, 271] on div "Cost Center (required) None - None - None None Profit Center (required) None - …" at bounding box center [463, 247] width 408 height 62
click at [646, 320] on button "Update" at bounding box center [662, 314] width 36 height 13
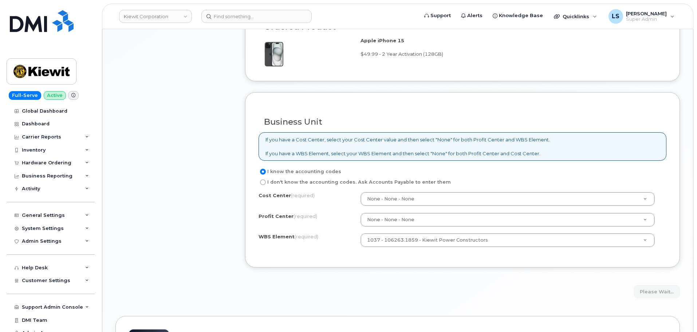
scroll to position [510, 0]
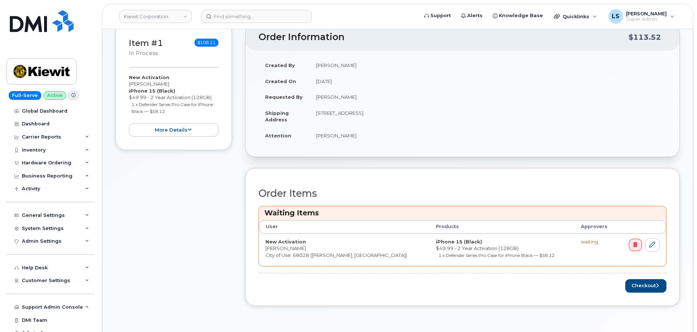
scroll to position [182, 0]
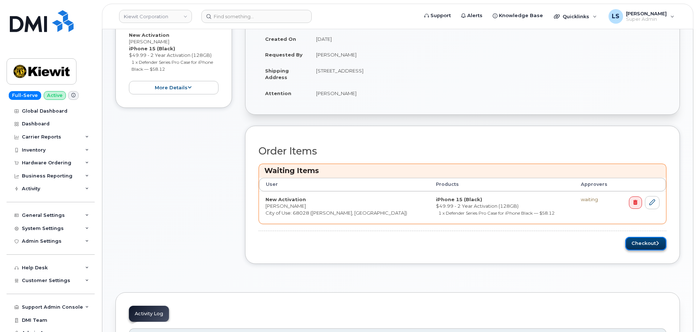
click at [644, 244] on button "Checkout" at bounding box center [645, 243] width 41 height 13
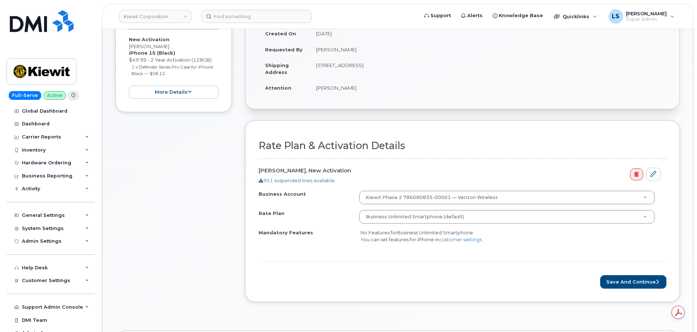
scroll to position [182, 0]
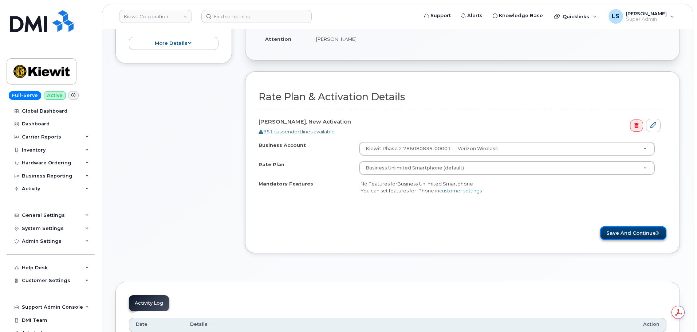
click at [611, 236] on button "Save and Continue" at bounding box center [633, 232] width 66 height 13
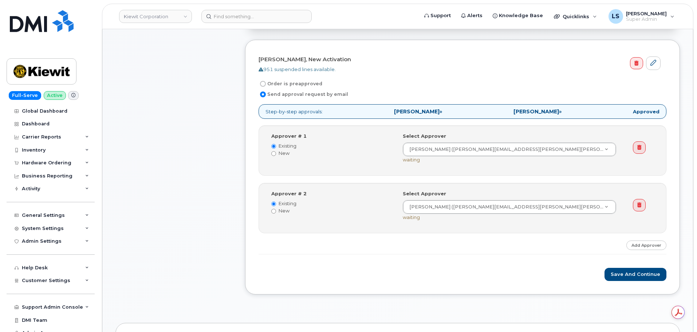
scroll to position [219, 0]
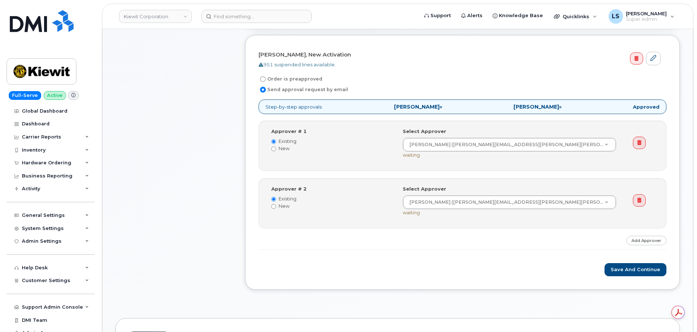
click at [638, 198] on icon at bounding box center [639, 200] width 4 height 5
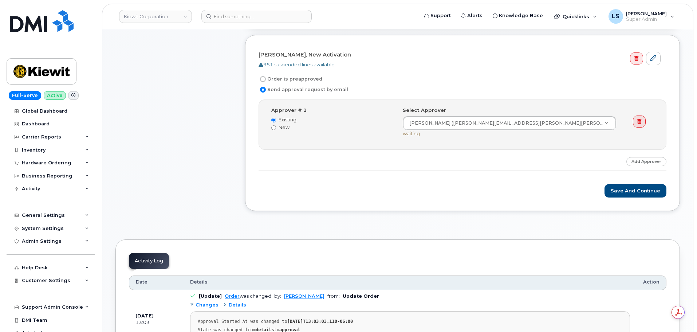
click at [464, 197] on div "Save and Continue" at bounding box center [463, 190] width 408 height 13
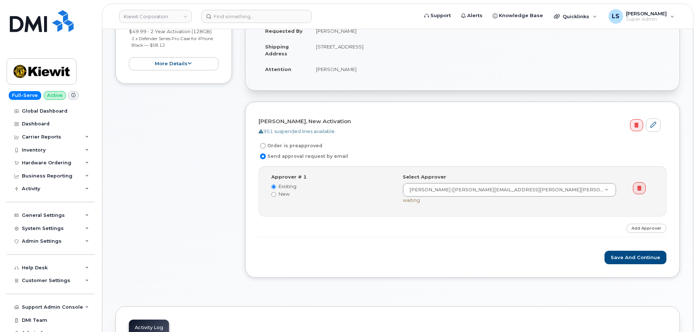
scroll to position [146, 0]
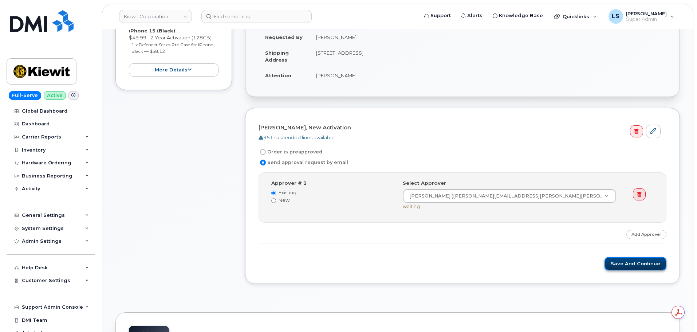
click at [618, 263] on button "Save and Continue" at bounding box center [636, 263] width 62 height 13
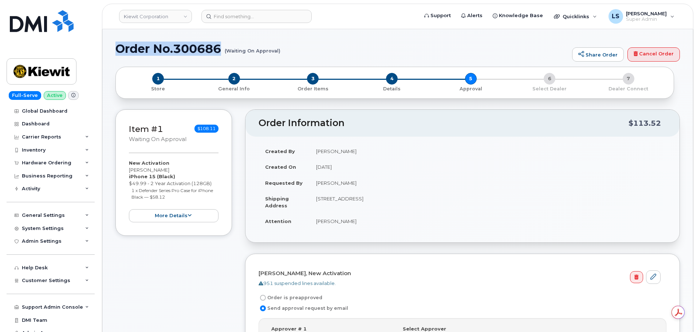
drag, startPoint x: 117, startPoint y: 50, endPoint x: 280, endPoint y: 50, distance: 163.5
click at [280, 50] on h1 "Order No.300686 (Waiting On Approval)" at bounding box center [341, 48] width 453 height 13
click at [142, 54] on h1 "Order No.300686 (Waiting On Approval)" at bounding box center [341, 48] width 453 height 13
drag, startPoint x: 115, startPoint y: 50, endPoint x: 280, endPoint y: 52, distance: 164.6
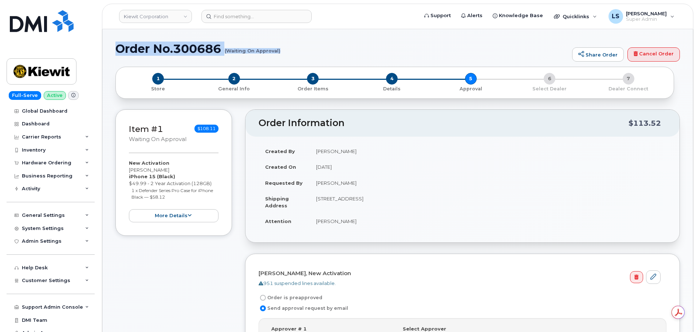
copy h1 "Order No.300686 (Waiting On Approval)"
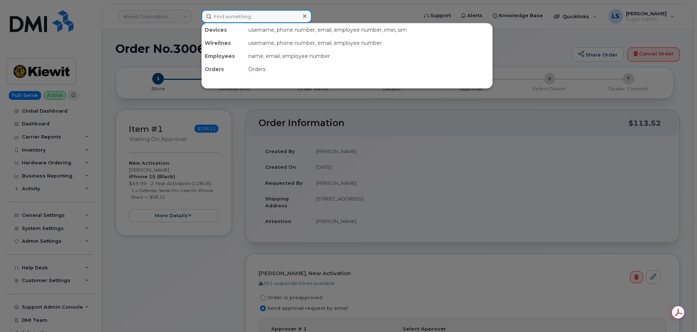
click at [277, 19] on input at bounding box center [256, 16] width 110 height 13
paste input "7788474604"
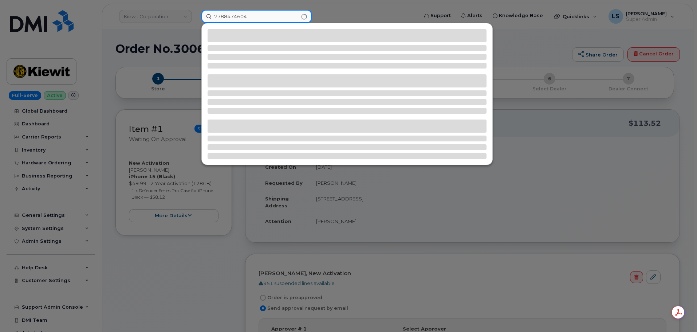
type input "7788474604"
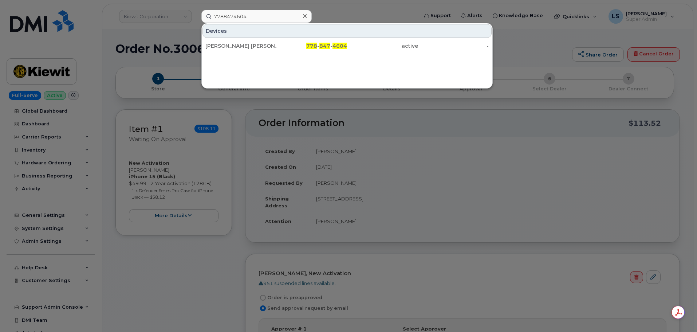
click at [317, 42] on div "778 - 847 - 4604" at bounding box center [311, 45] width 71 height 13
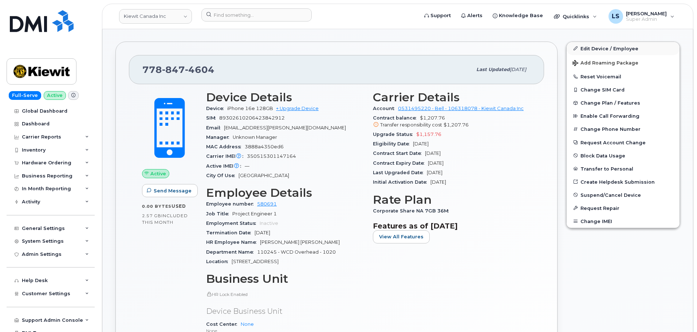
scroll to position [146, 0]
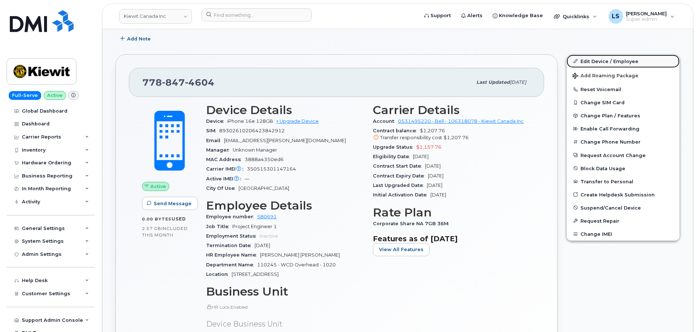
click at [592, 59] on link "Edit Device / Employee" at bounding box center [623, 61] width 113 height 13
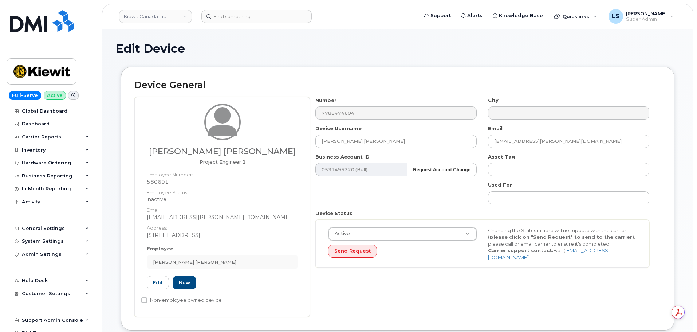
select select "14059"
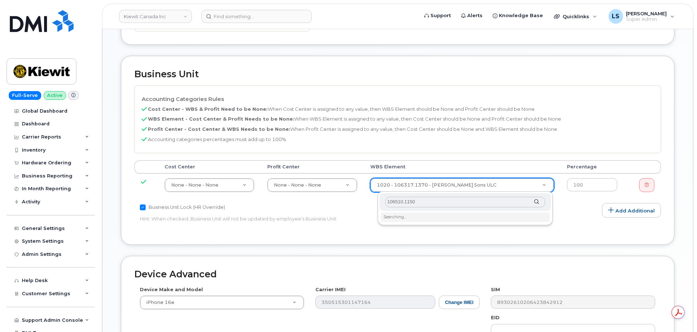
scroll to position [291, 0]
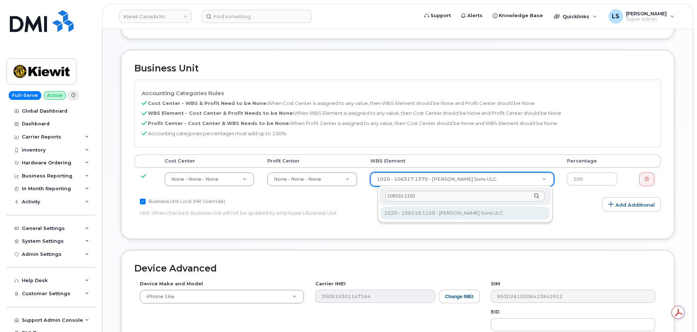
type input "106510.1150"
type input "36041547"
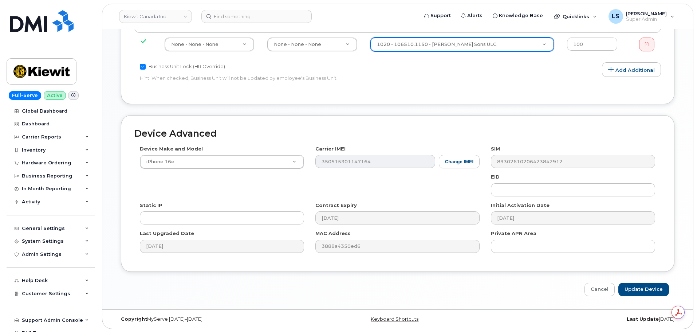
scroll to position [427, 0]
click at [646, 294] on input "Update Device" at bounding box center [643, 288] width 51 height 13
type input "Saving..."
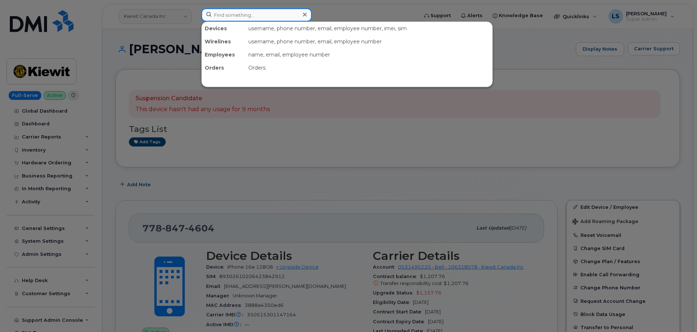
click at [230, 12] on input at bounding box center [256, 14] width 110 height 13
paste input "[PERSON_NAME]"
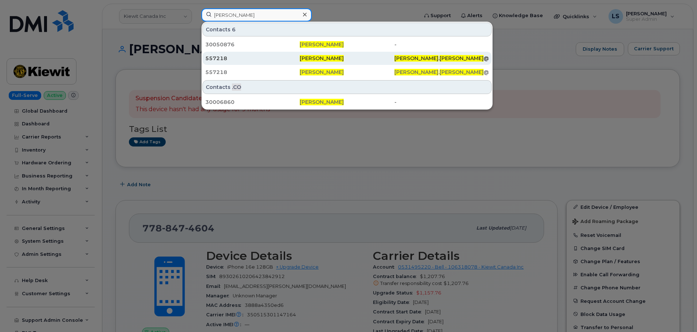
type input "[PERSON_NAME]"
click at [395, 56] on span "[PERSON_NAME]" at bounding box center [416, 58] width 44 height 7
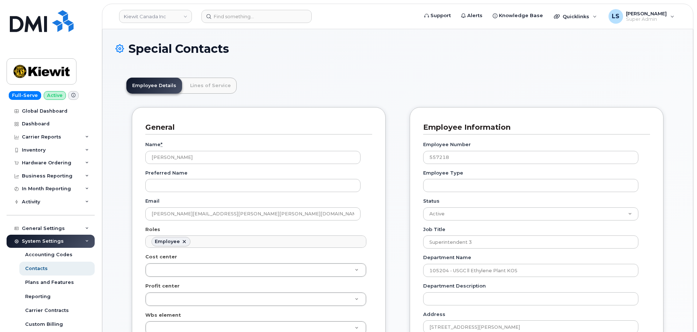
scroll to position [21, 0]
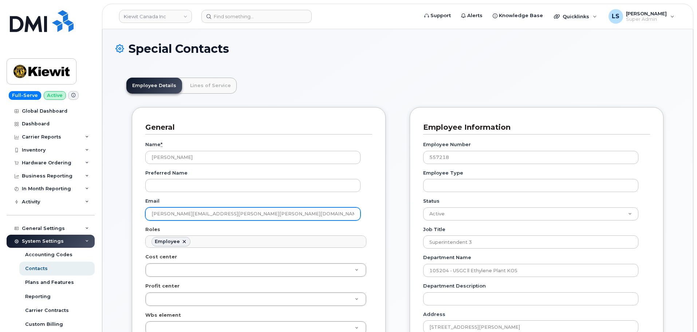
click at [206, 212] on input "[PERSON_NAME][EMAIL_ADDRESS][PERSON_NAME][PERSON_NAME][DOMAIN_NAME]" at bounding box center [252, 213] width 215 height 13
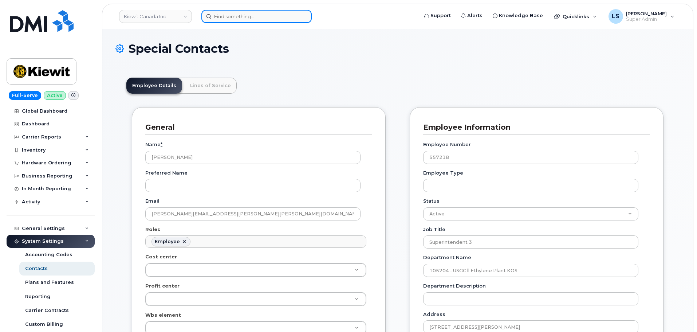
click at [234, 20] on input at bounding box center [256, 16] width 110 height 13
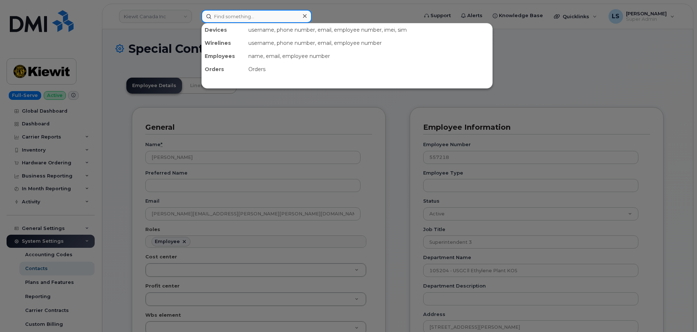
paste input "[PERSON_NAME][EMAIL_ADDRESS][PERSON_NAME][PERSON_NAME][DOMAIN_NAME]"
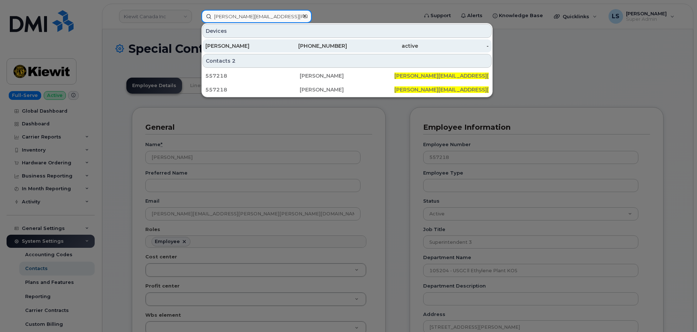
type input "[PERSON_NAME][EMAIL_ADDRESS][PERSON_NAME][PERSON_NAME][DOMAIN_NAME]"
click at [232, 46] on div "[PERSON_NAME]" at bounding box center [240, 45] width 71 height 7
